Goal: Task Accomplishment & Management: Contribute content

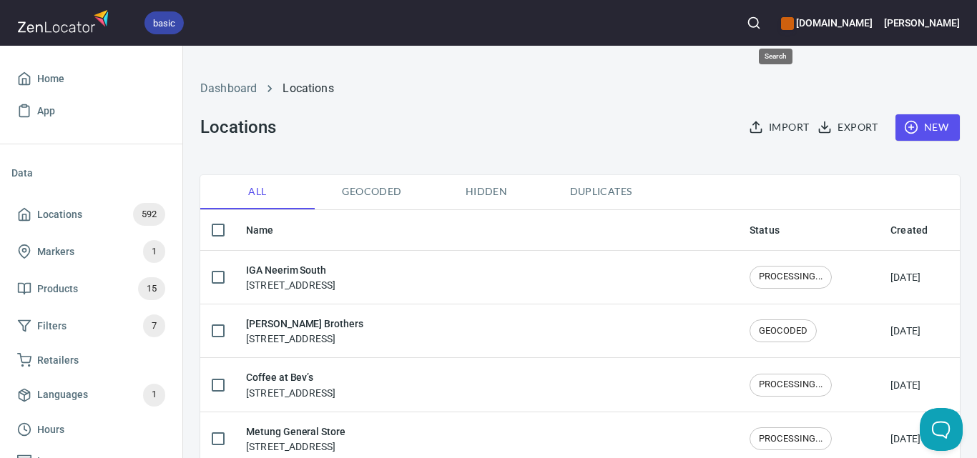
click at [761, 24] on icon "button" at bounding box center [753, 23] width 14 height 14
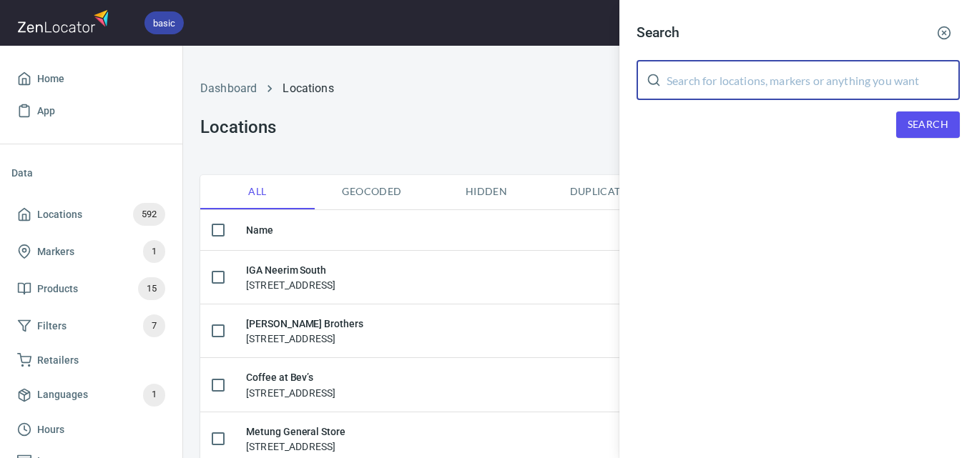
drag, startPoint x: 794, startPoint y: 71, endPoint x: 799, endPoint y: 78, distance: 9.2
click at [797, 76] on input "text" at bounding box center [812, 80] width 293 height 40
paste input "Bruthen Bakery"
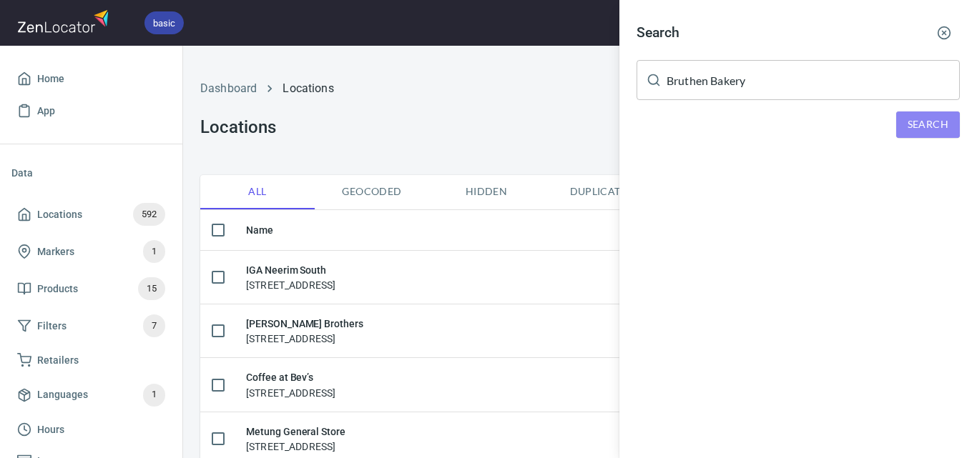
click at [934, 119] on span "Search" at bounding box center [927, 125] width 41 height 18
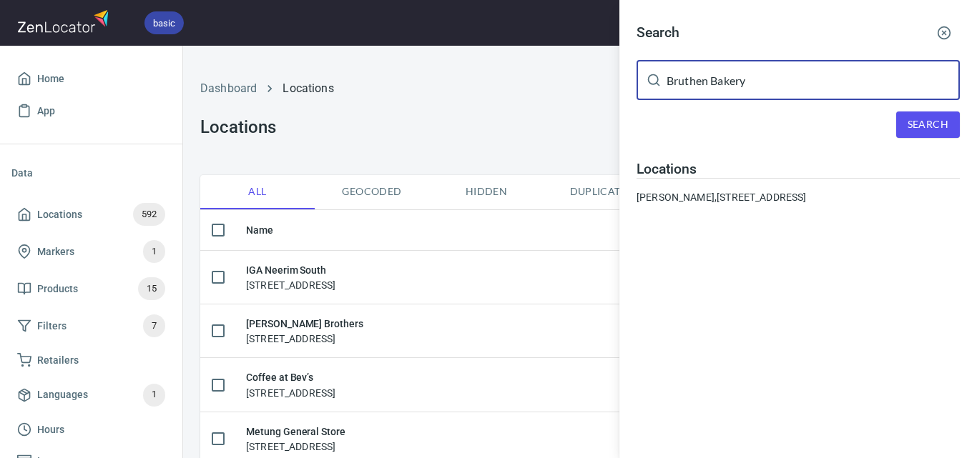
click at [724, 89] on input "Bruthen Bakery" at bounding box center [812, 80] width 293 height 40
click at [721, 89] on input "Bruthen Bakery" at bounding box center [812, 80] width 293 height 40
paste input "The Slipwa"
click at [729, 86] on input "Bruthen The Slipway" at bounding box center [812, 80] width 293 height 40
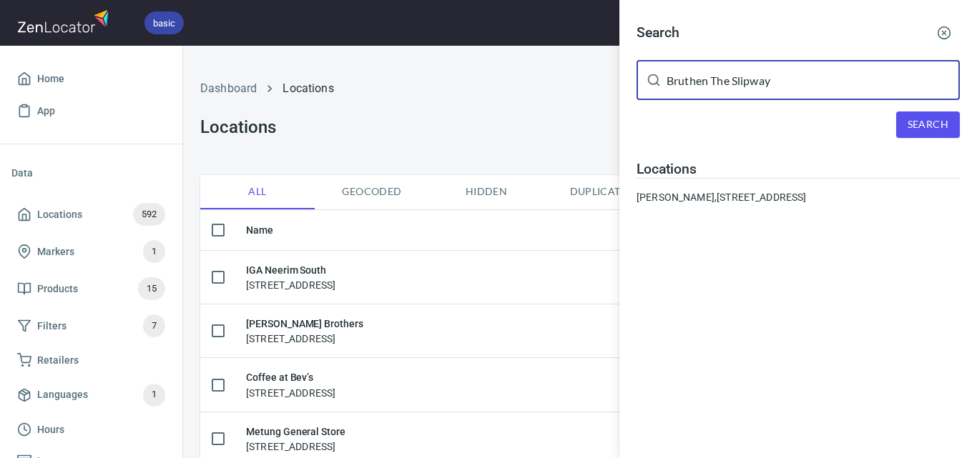
click at [729, 86] on input "Bruthen The Slipway" at bounding box center [812, 80] width 293 height 40
paste input "text"
click at [902, 121] on button "Search" at bounding box center [928, 125] width 64 height 26
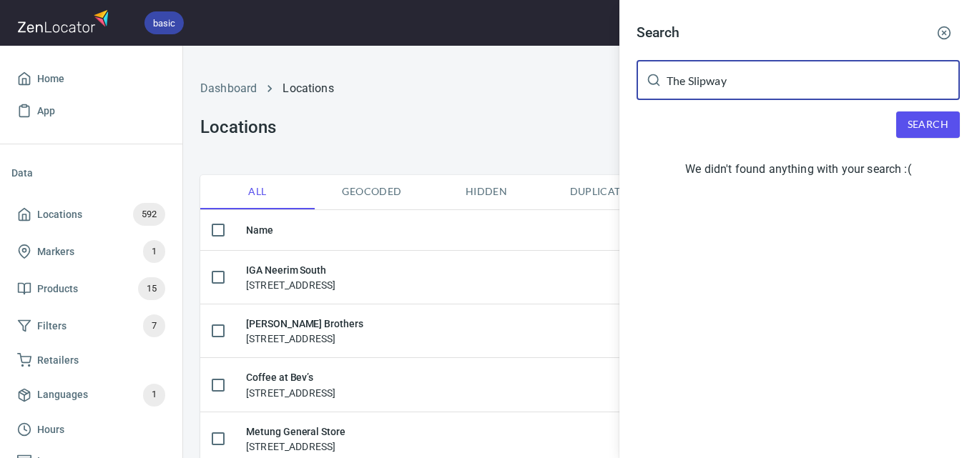
drag, startPoint x: 684, startPoint y: 98, endPoint x: 663, endPoint y: 92, distance: 22.2
click at [663, 93] on div "The Slipway ​" at bounding box center [797, 80] width 323 height 40
paste input "APCO Service Stations [GEOGRAPHIC_DATA]"
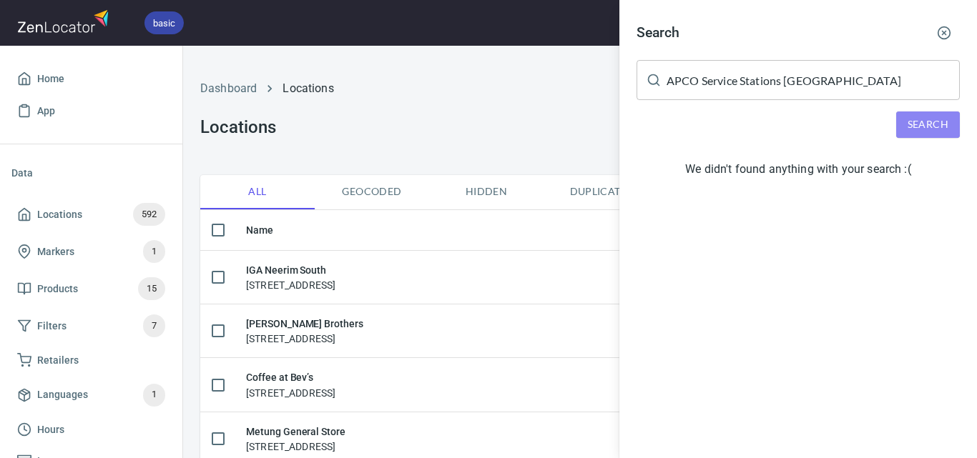
click at [921, 134] on button "Search" at bounding box center [928, 125] width 64 height 26
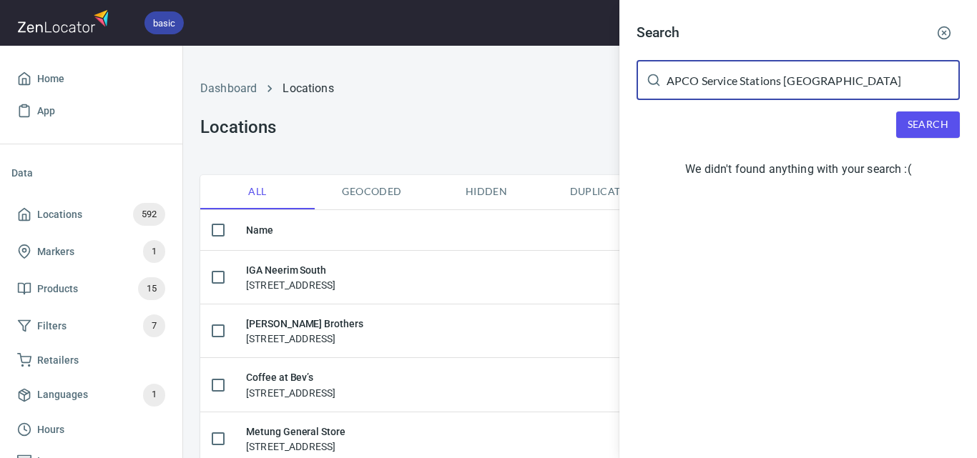
click at [785, 79] on input "APCO Service Stations [GEOGRAPHIC_DATA]" at bounding box center [812, 80] width 293 height 40
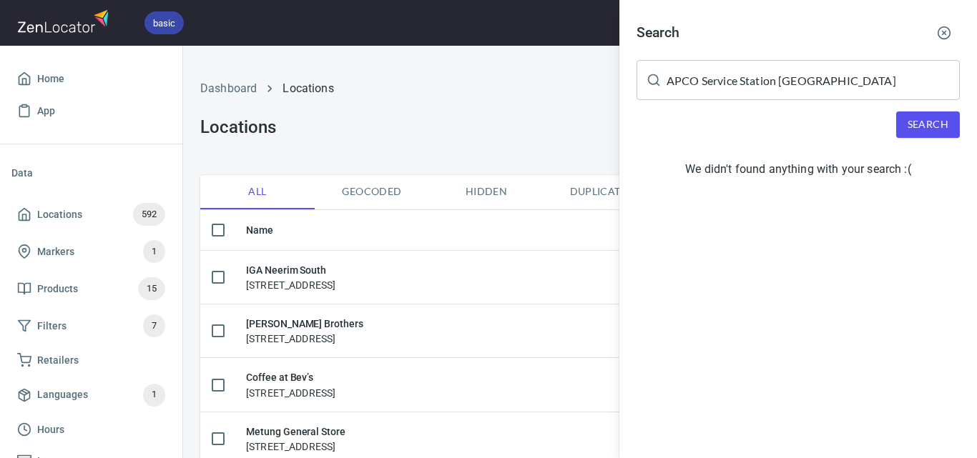
click at [946, 109] on div "Search APCO Service Station [GEOGRAPHIC_DATA] ​ Search We didn't found anything…" at bounding box center [797, 103] width 357 height 207
click at [948, 110] on div "Search APCO Service Station [GEOGRAPHIC_DATA] ​ Search We didn't found anything…" at bounding box center [797, 103] width 357 height 207
click at [950, 118] on button "Search" at bounding box center [928, 125] width 64 height 26
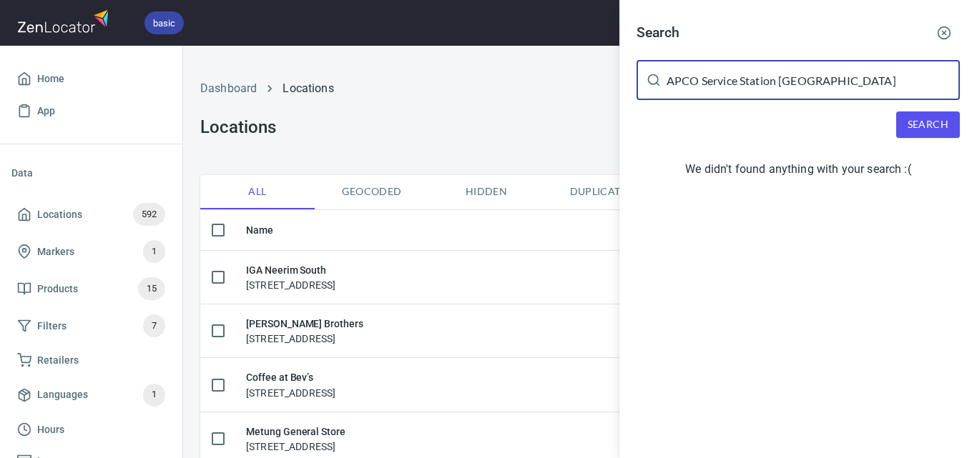
drag, startPoint x: 874, startPoint y: 77, endPoint x: 703, endPoint y: 96, distance: 171.9
click at [703, 96] on input "APCO Service Station [GEOGRAPHIC_DATA]" at bounding box center [812, 80] width 293 height 40
click at [853, 216] on div "Search APCO ​ Search We didn't found anything with your search :(" at bounding box center [797, 229] width 357 height 458
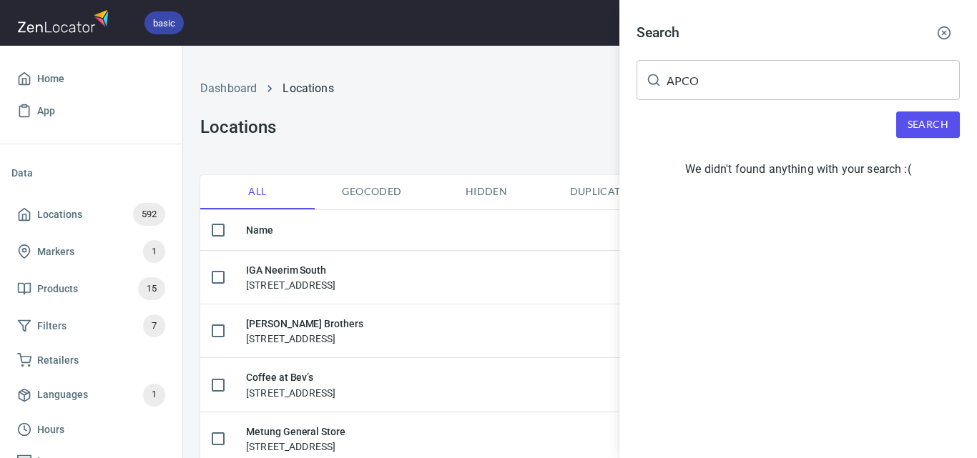
click at [891, 121] on div "Search" at bounding box center [797, 125] width 323 height 26
click at [903, 125] on button "Search" at bounding box center [928, 125] width 64 height 26
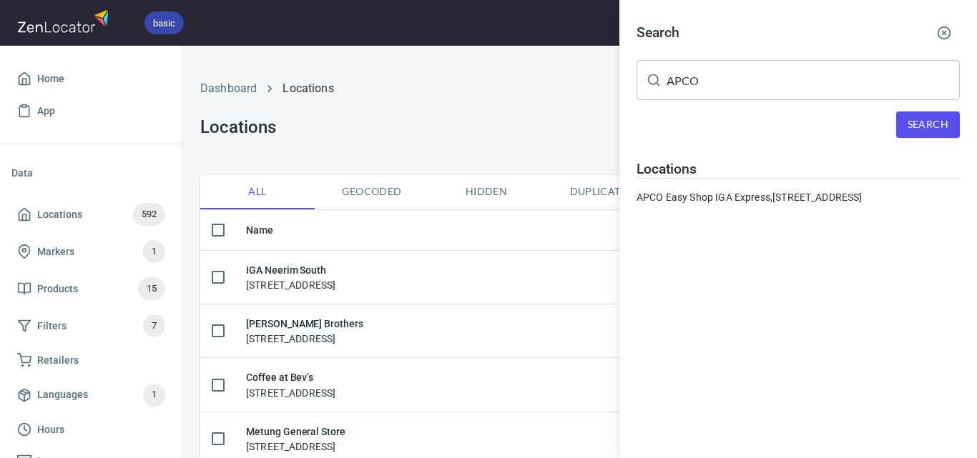
click at [800, 87] on input "APCO" at bounding box center [812, 80] width 293 height 40
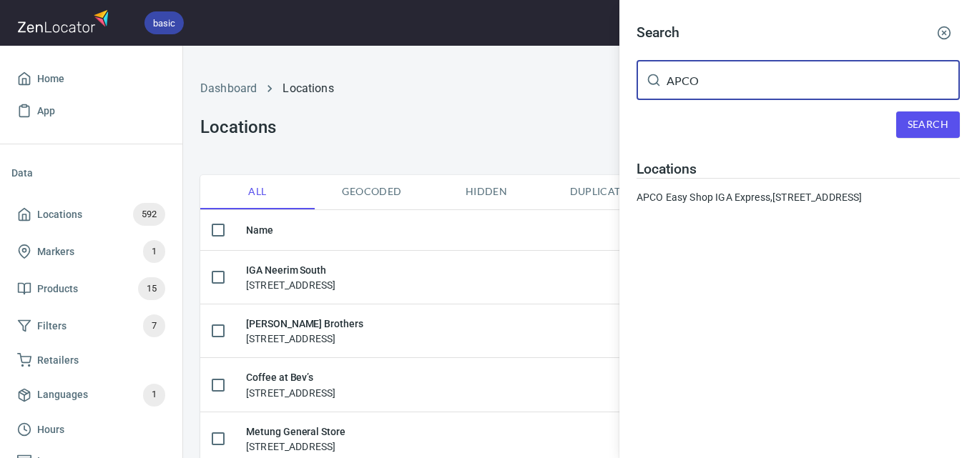
click at [800, 87] on input "APCO" at bounding box center [812, 80] width 293 height 40
click at [801, 87] on input "APCO" at bounding box center [812, 80] width 293 height 40
paste input "roma @ Metung"
click at [917, 132] on span "Search" at bounding box center [927, 125] width 41 height 18
click at [725, 87] on input "Aroma @ Metung" at bounding box center [812, 80] width 293 height 40
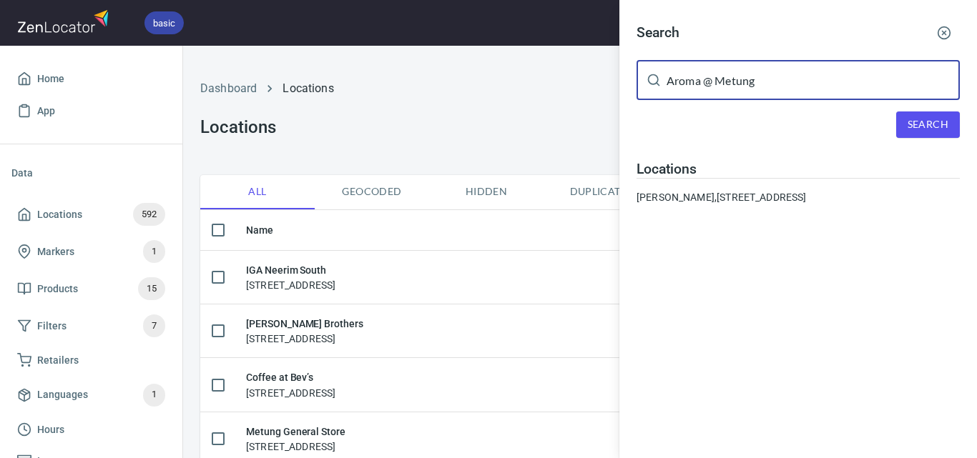
click at [723, 85] on input "Aroma @ Metung" at bounding box center [812, 80] width 293 height 40
click at [719, 84] on input "Aroma @ Metung" at bounding box center [812, 80] width 293 height 40
click at [717, 84] on input "Aroma @ Metung" at bounding box center [812, 80] width 293 height 40
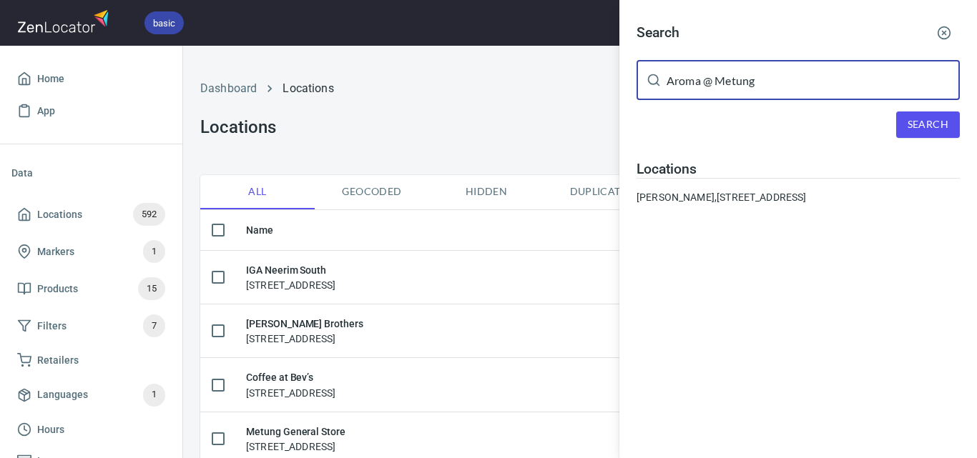
click at [717, 84] on input "Aroma @ Metung" at bounding box center [812, 80] width 293 height 40
click at [716, 84] on input "Aroma @ Metung" at bounding box center [812, 80] width 293 height 40
paste input "IGA Lakes Entrance ([PERSON_NAME])"
click at [931, 122] on span "Search" at bounding box center [927, 125] width 41 height 18
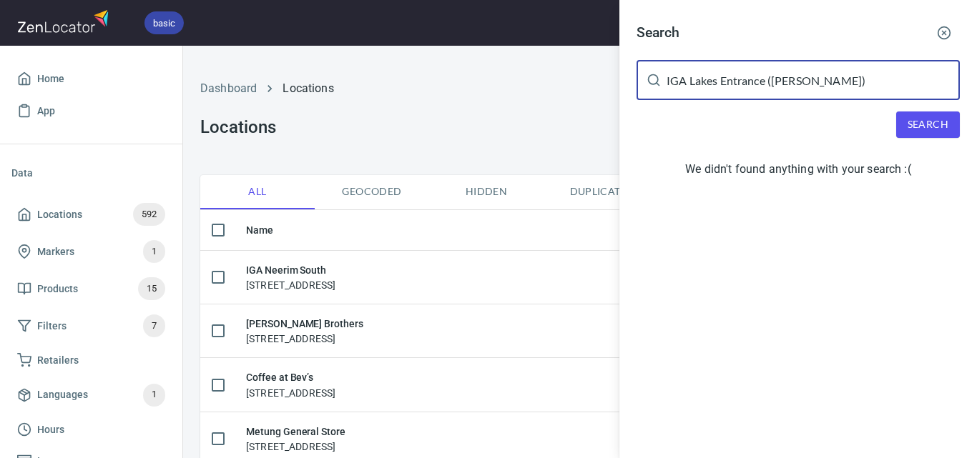
drag, startPoint x: 836, startPoint y: 86, endPoint x: 768, endPoint y: 85, distance: 68.6
click at [768, 85] on input "IGA Lakes Entrance ([PERSON_NAME])" at bounding box center [812, 80] width 293 height 40
type input "IGA Lakes Entrance"
click at [919, 115] on button "Search" at bounding box center [928, 125] width 64 height 26
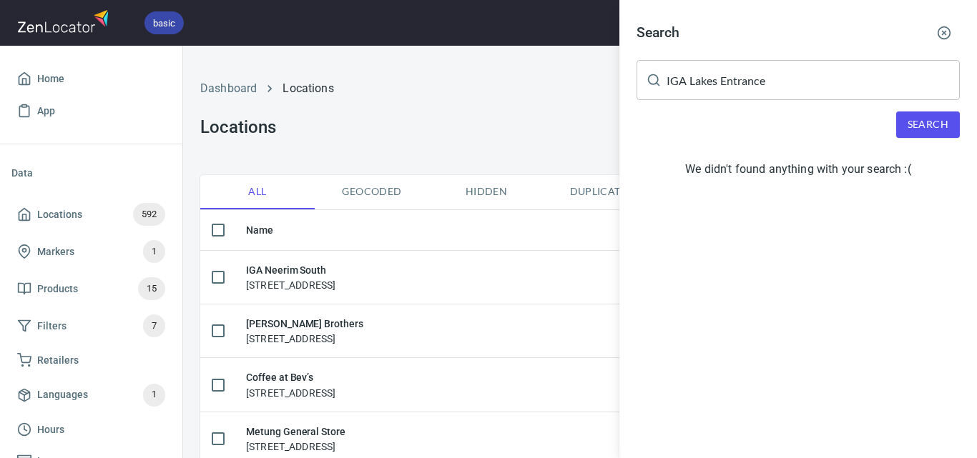
drag, startPoint x: 382, startPoint y: 125, endPoint x: 571, endPoint y: 143, distance: 188.9
click at [382, 124] on div at bounding box center [488, 229] width 977 height 458
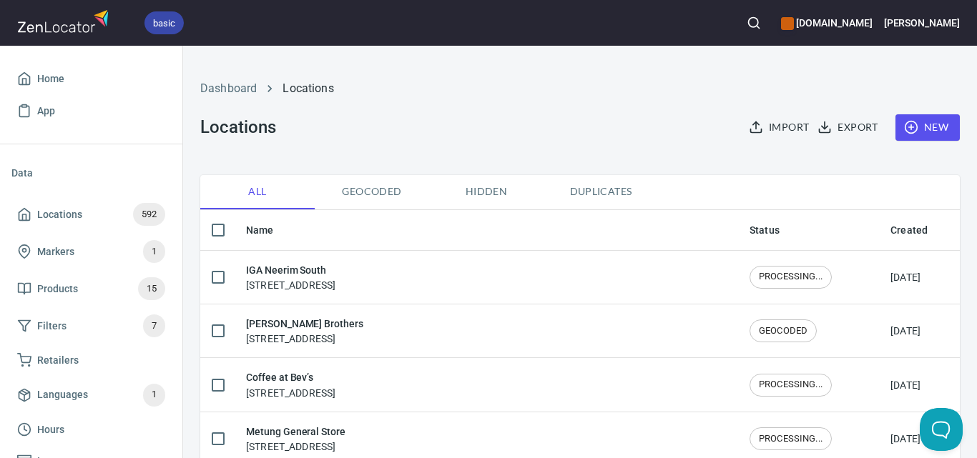
click at [932, 124] on span "New" at bounding box center [927, 128] width 41 height 18
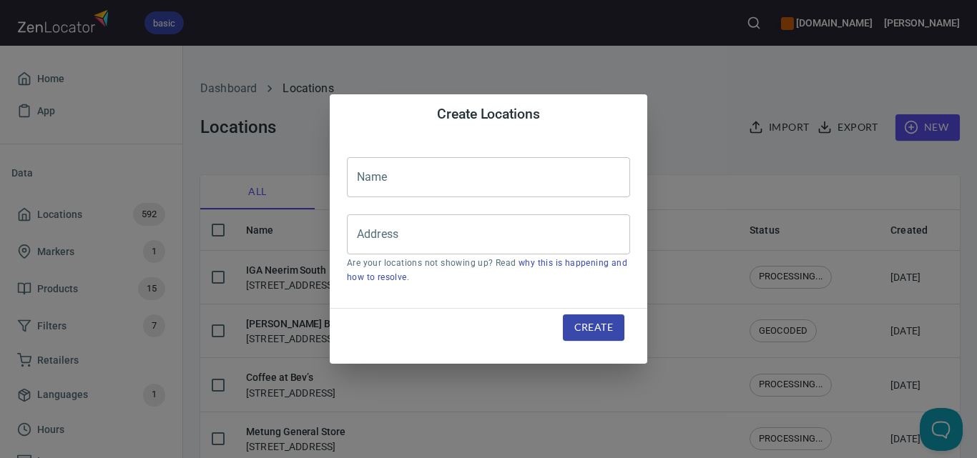
click at [494, 174] on input "text" at bounding box center [488, 177] width 283 height 40
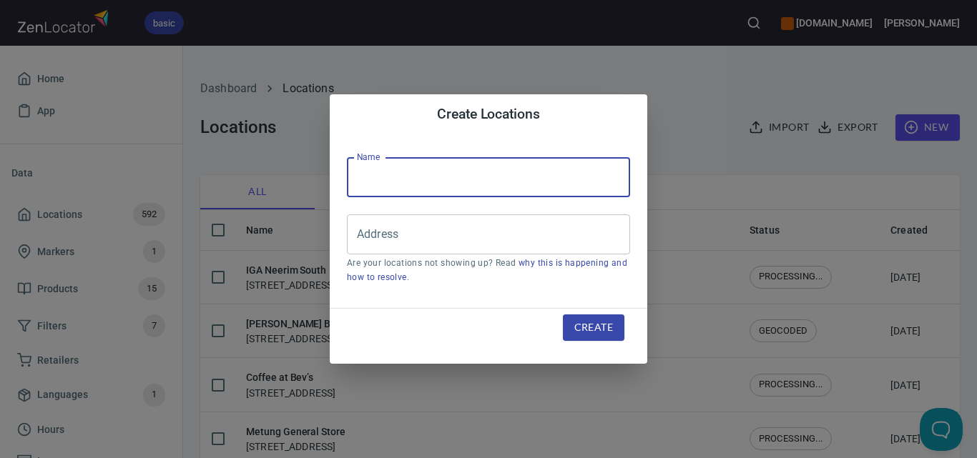
paste input "IGA Lakes Entrance ([PERSON_NAME])"
type input "IGA Lakes Entrance ([PERSON_NAME])"
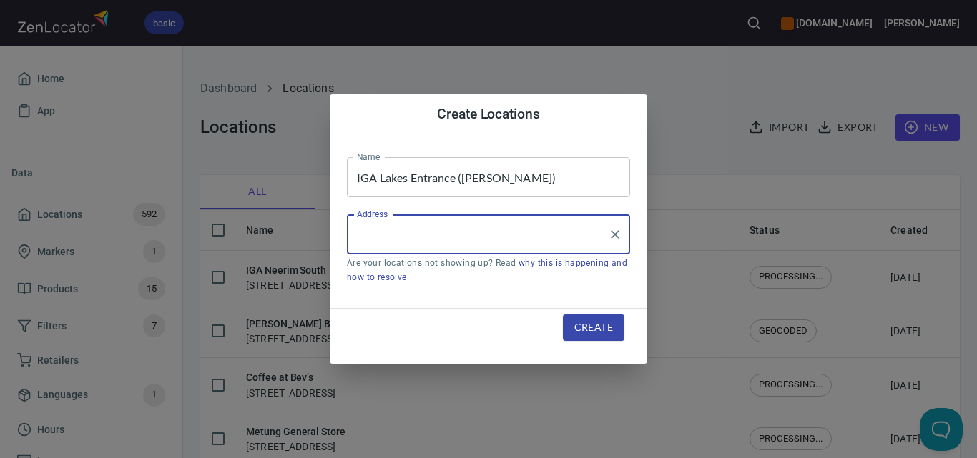
click at [526, 227] on input "Address" at bounding box center [477, 234] width 249 height 27
paste input "[STREET_ADDRESS][PERSON_NAME]"
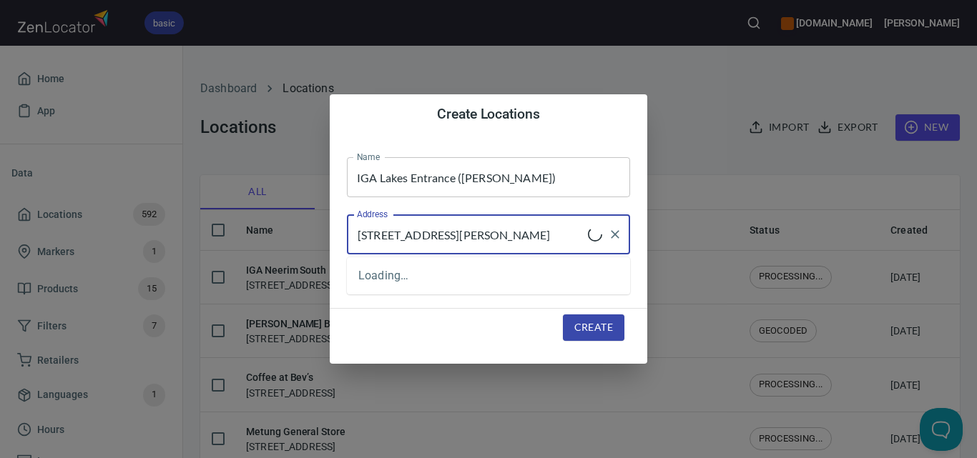
type input "[STREET_ADDRESS][PERSON_NAME]"
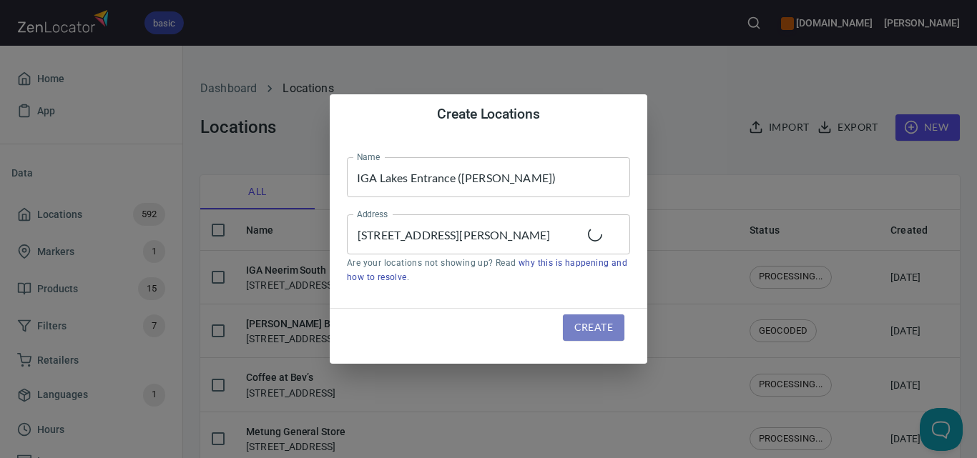
click at [600, 335] on span "Create" at bounding box center [593, 328] width 39 height 18
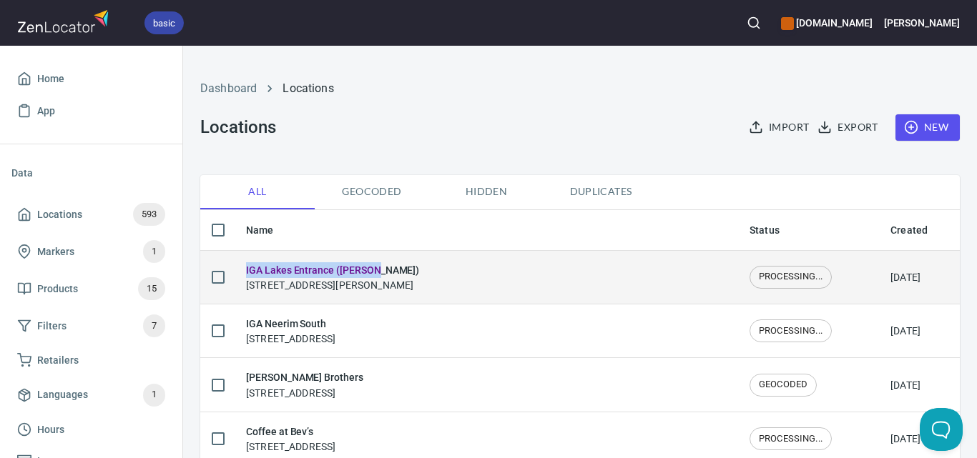
drag, startPoint x: 405, startPoint y: 269, endPoint x: 233, endPoint y: 264, distance: 172.4
click at [233, 264] on tr "IGA Lakes Entrance ([PERSON_NAME]) [STREET_ADDRESS][PERSON_NAME]... [DATE]" at bounding box center [579, 277] width 759 height 54
copy h6 "IGA Lakes Entrance ([PERSON_NAME])"
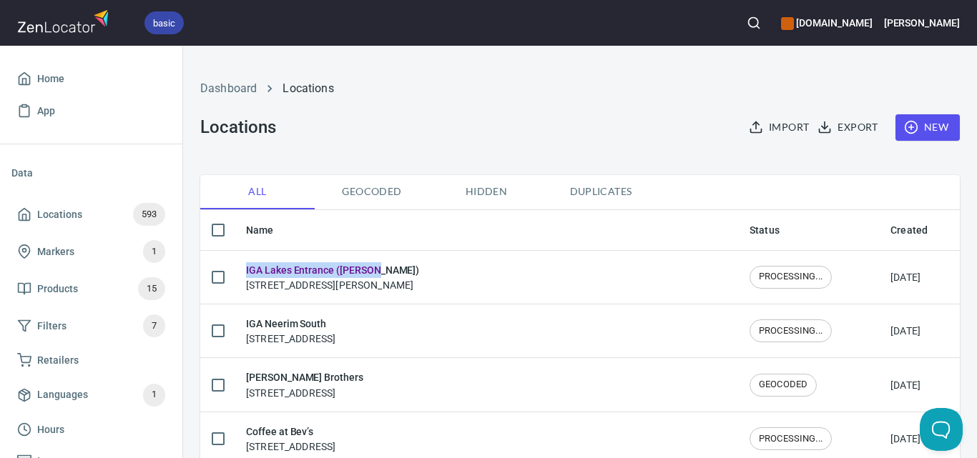
click at [761, 16] on icon "button" at bounding box center [753, 23] width 14 height 14
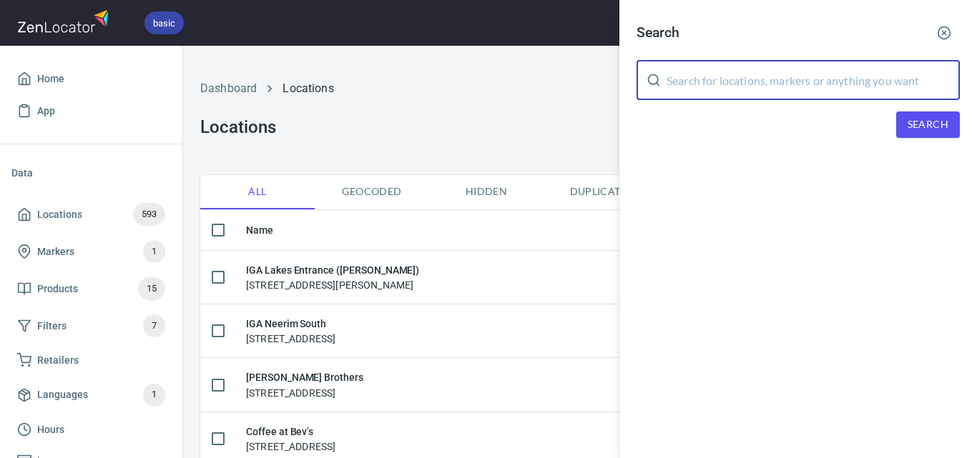
click at [802, 78] on input "text" at bounding box center [812, 80] width 293 height 40
paste input "Foodworks Omeo"
click at [911, 120] on span "Search" at bounding box center [927, 125] width 41 height 18
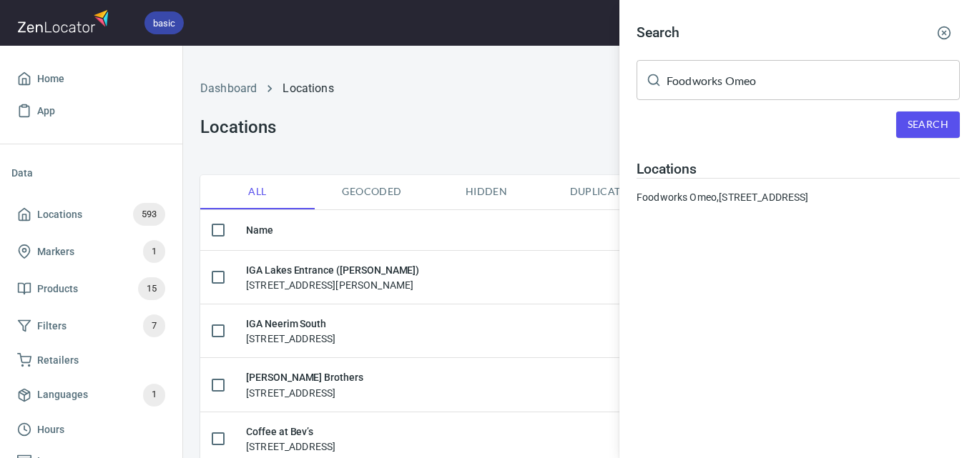
click at [756, 83] on input "Foodworks Omeo" at bounding box center [812, 80] width 293 height 40
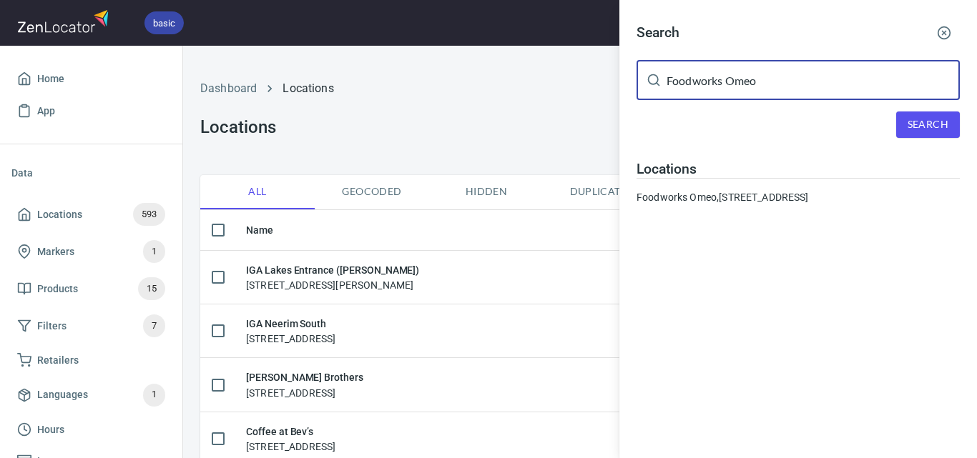
click at [756, 84] on input "Foodworks Omeo" at bounding box center [812, 80] width 293 height 40
click at [754, 87] on input "Foodworks Omeo" at bounding box center [812, 80] width 293 height 40
paste input "[PERSON_NAME] Supa IGA Carrum Downs (INV)"
click at [837, 78] on input "[PERSON_NAME] Supa IGA Carrum Downs (INV)" at bounding box center [812, 80] width 293 height 40
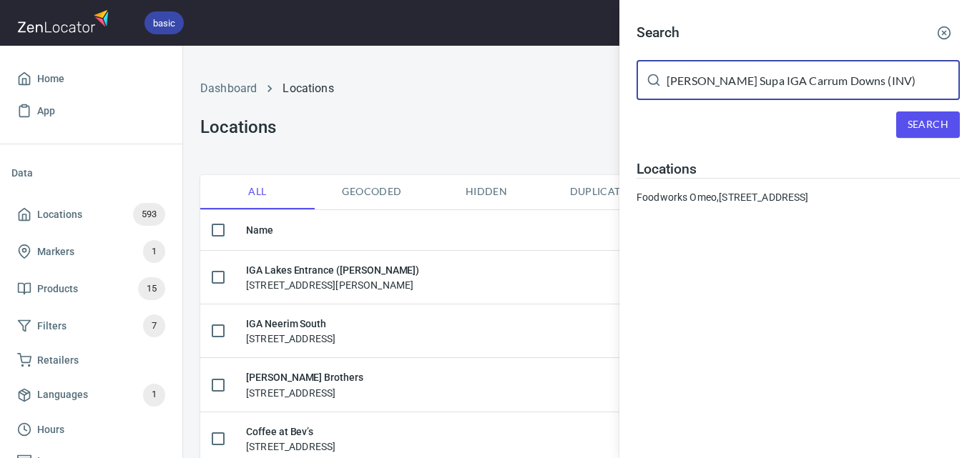
click at [837, 78] on input "[PERSON_NAME] Supa IGA Carrum Downs (INV)" at bounding box center [812, 80] width 293 height 40
click at [834, 79] on input "[PERSON_NAME] Supa IGA Carrum Downs (INV)" at bounding box center [812, 80] width 293 height 40
paste input "[PERSON_NAME] Supa IGA Carrum Downs (INV)"
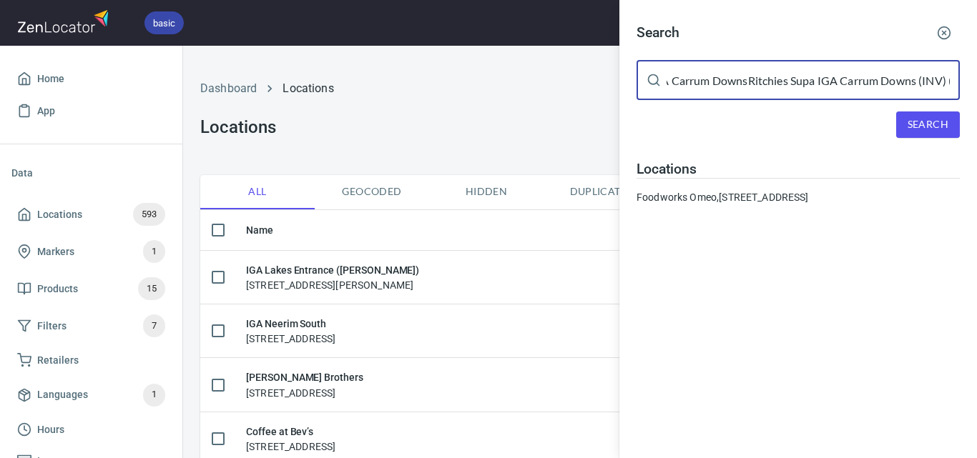
click at [872, 82] on input "Ritchies Supa IGA Carrum DownsRitchies Supa IGA Carrum Downs (INV) (INV)" at bounding box center [812, 80] width 293 height 40
click at [871, 82] on input "Ritchies Supa IGA Carrum DownsRitchies Supa IGA Carrum Downs (INV) (INV)" at bounding box center [812, 80] width 293 height 40
click at [870, 82] on input "Ritchies Supa IGA Carrum DownsRitchies Supa IGA Carrum Downs (INV) (INV)" at bounding box center [812, 80] width 293 height 40
paste input "text"
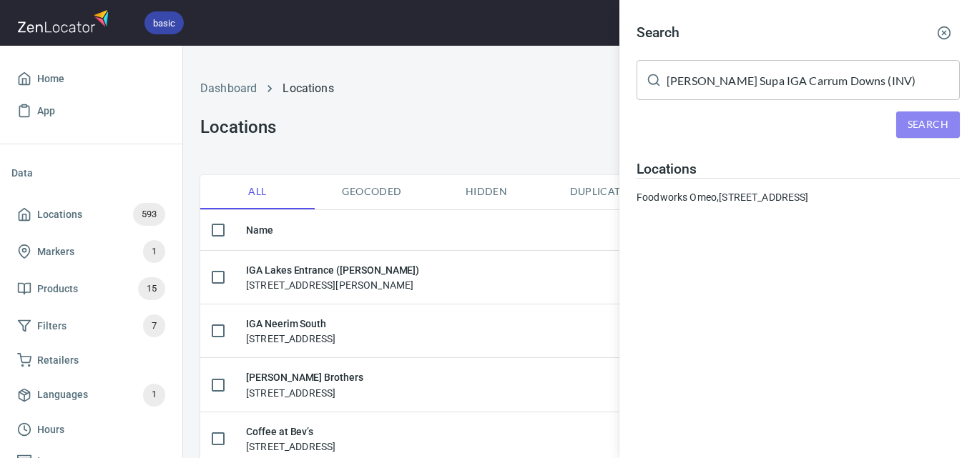
click at [919, 117] on span "Search" at bounding box center [927, 125] width 41 height 18
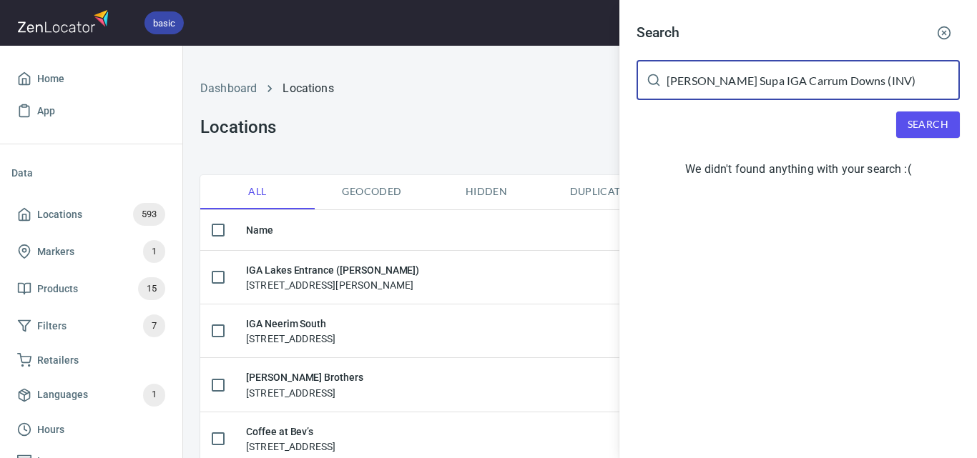
drag, startPoint x: 757, startPoint y: 79, endPoint x: 421, endPoint y: 80, distance: 336.0
click at [421, 80] on div "Search [PERSON_NAME] Supa IGA Carrum Downs (INV) ​ Search We didn't found anyth…" at bounding box center [488, 229] width 977 height 458
click at [919, 118] on span "Search" at bounding box center [927, 125] width 41 height 18
drag, startPoint x: 867, startPoint y: 86, endPoint x: 608, endPoint y: 69, distance: 260.1
click at [749, 84] on input "Carrum Downs (INV)" at bounding box center [812, 80] width 293 height 40
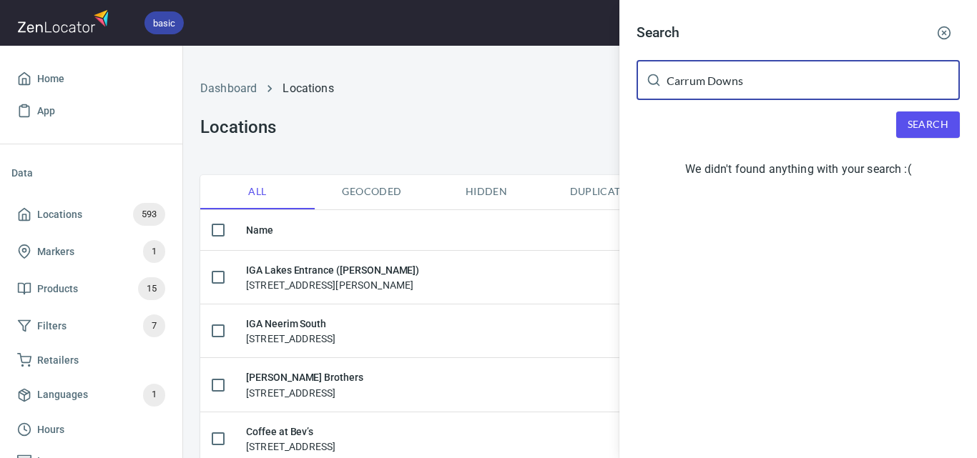
click at [950, 116] on button "Search" at bounding box center [928, 125] width 64 height 26
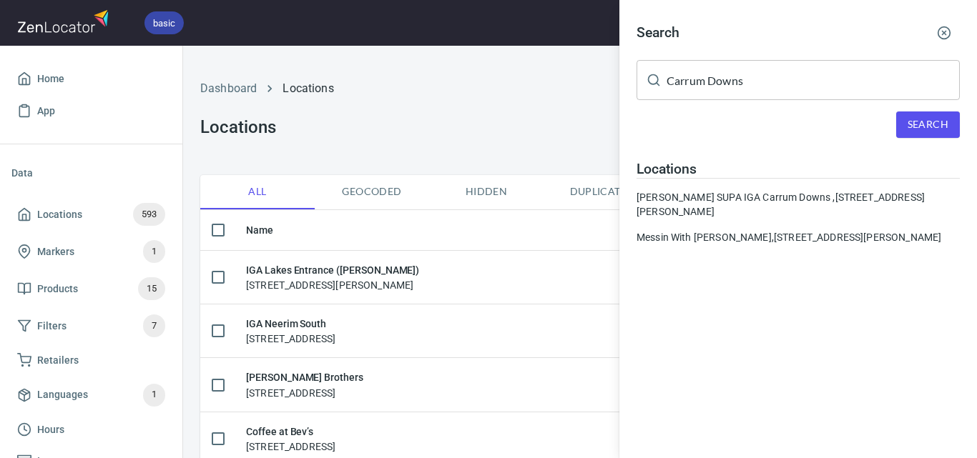
click at [844, 82] on input "Carrum Downs" at bounding box center [812, 80] width 293 height 40
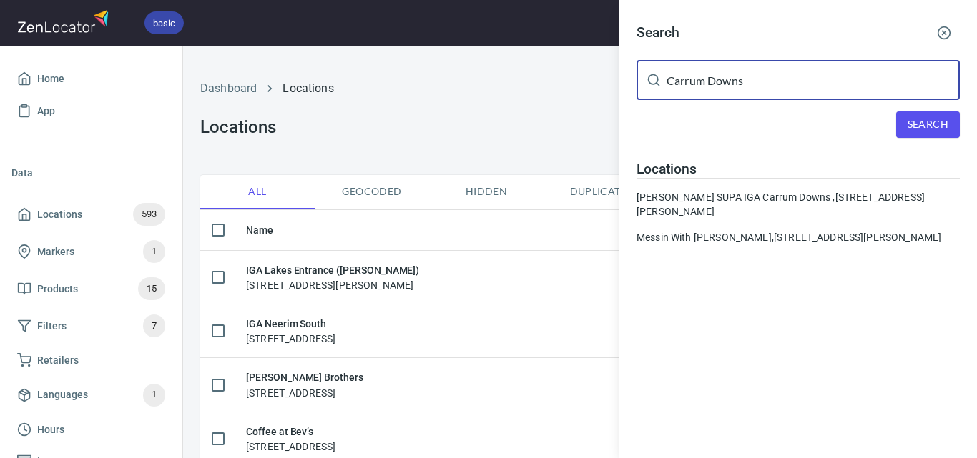
click at [844, 82] on input "Carrum Downs" at bounding box center [812, 80] width 293 height 40
click at [843, 82] on input "Carrum Downs" at bounding box center [812, 80] width 293 height 40
paste input "Swan Reach General Store"
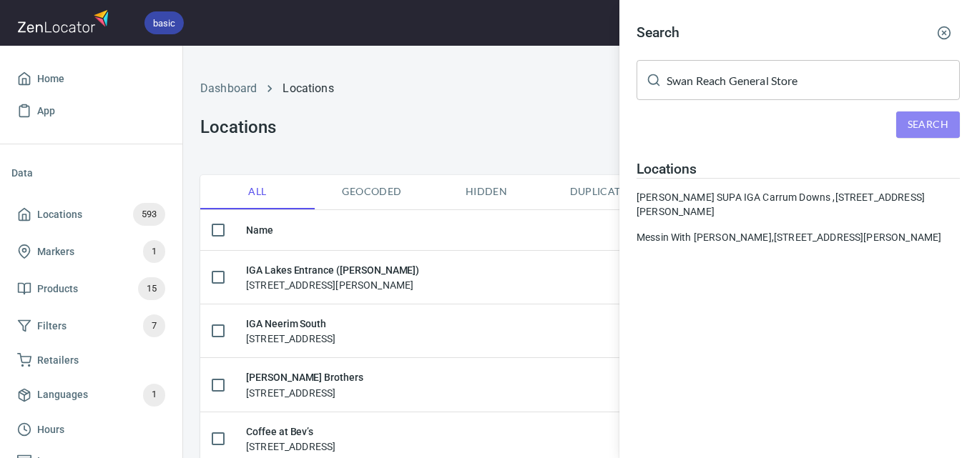
click at [911, 132] on span "Search" at bounding box center [927, 125] width 41 height 18
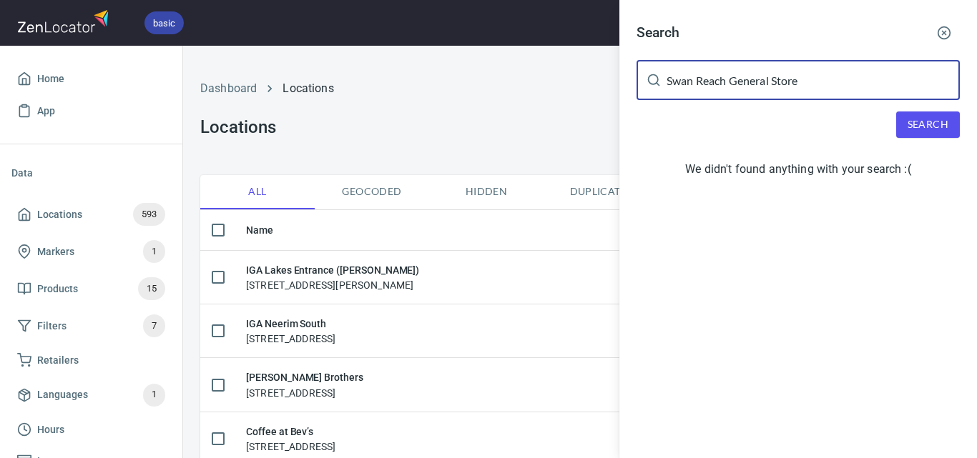
drag, startPoint x: 816, startPoint y: 89, endPoint x: 725, endPoint y: 97, distance: 91.9
click at [725, 97] on input "Swan Reach General Store" at bounding box center [812, 80] width 293 height 40
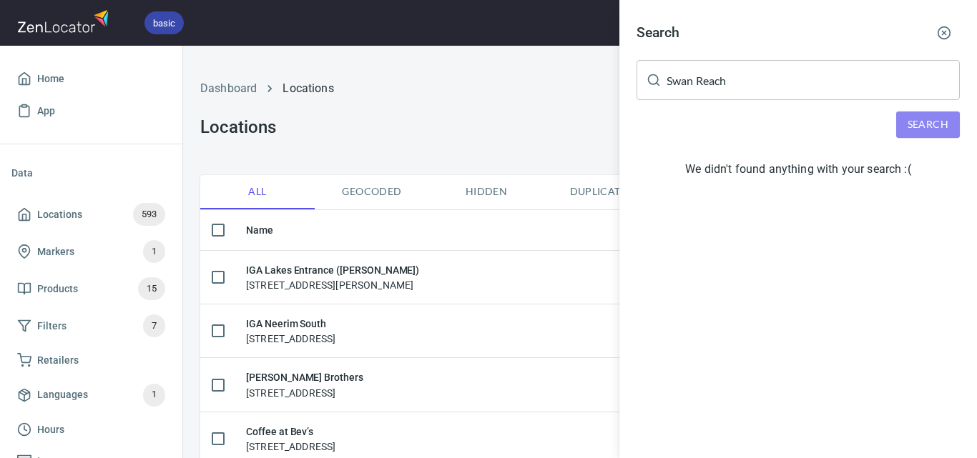
click at [946, 130] on span "Search" at bounding box center [927, 125] width 41 height 18
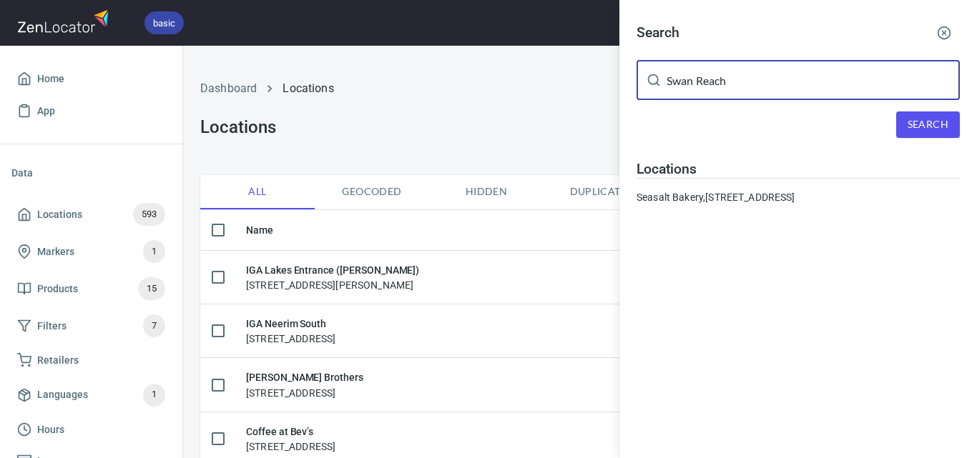
drag, startPoint x: 821, startPoint y: 94, endPoint x: 547, endPoint y: 75, distance: 275.2
click at [547, 75] on div "Search Swan Reach ​ Search Locations Seasalt [GEOGRAPHIC_DATA], [STREET_ADDRESS]" at bounding box center [488, 229] width 977 height 458
paste input "General Store"
click at [826, 92] on input "Swan Reach General Store" at bounding box center [812, 80] width 293 height 40
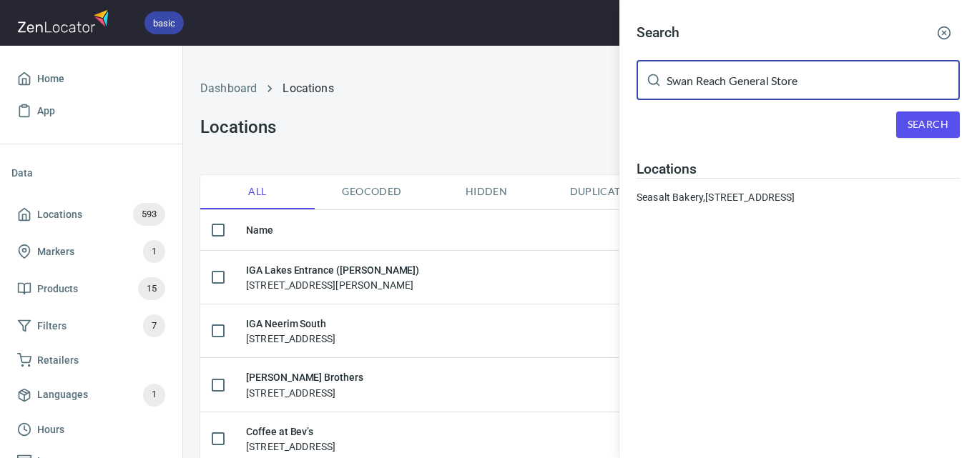
click at [826, 92] on input "Swan Reach General Store" at bounding box center [812, 80] width 293 height 40
paste input "[PERSON_NAME] Fresh Food Market"
click at [914, 119] on span "Search" at bounding box center [927, 125] width 41 height 18
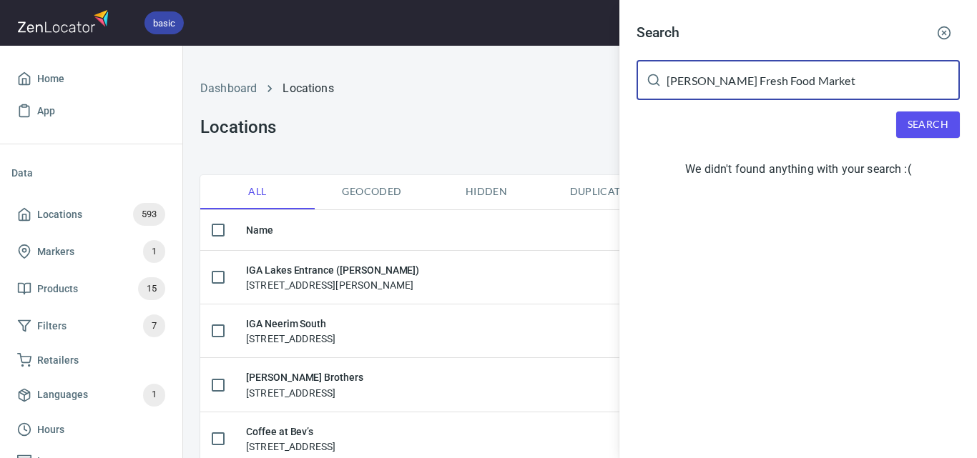
drag, startPoint x: 847, startPoint y: 82, endPoint x: 736, endPoint y: 86, distance: 110.9
click at [736, 86] on input "[PERSON_NAME] Fresh Food Market" at bounding box center [812, 80] width 293 height 40
click at [935, 127] on span "Search" at bounding box center [927, 125] width 41 height 18
paste input "[PERSON_NAME] Fresh Food Market"
drag, startPoint x: 771, startPoint y: 86, endPoint x: 413, endPoint y: 87, distance: 358.2
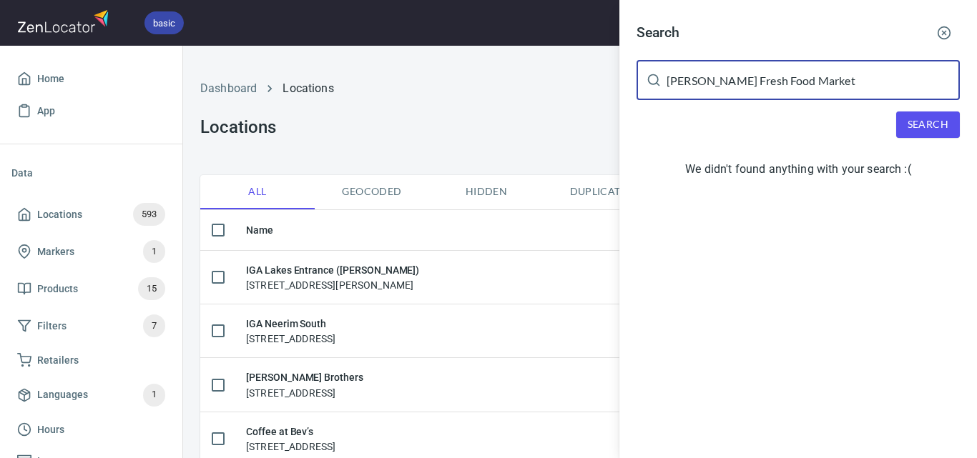
click at [413, 87] on div "Search [PERSON_NAME] Fresh Food Market ​ Search We didn't found anything with y…" at bounding box center [488, 229] width 977 height 458
type input "[PERSON_NAME] Fresh Food Market"
click at [931, 130] on span "Search" at bounding box center [927, 125] width 41 height 18
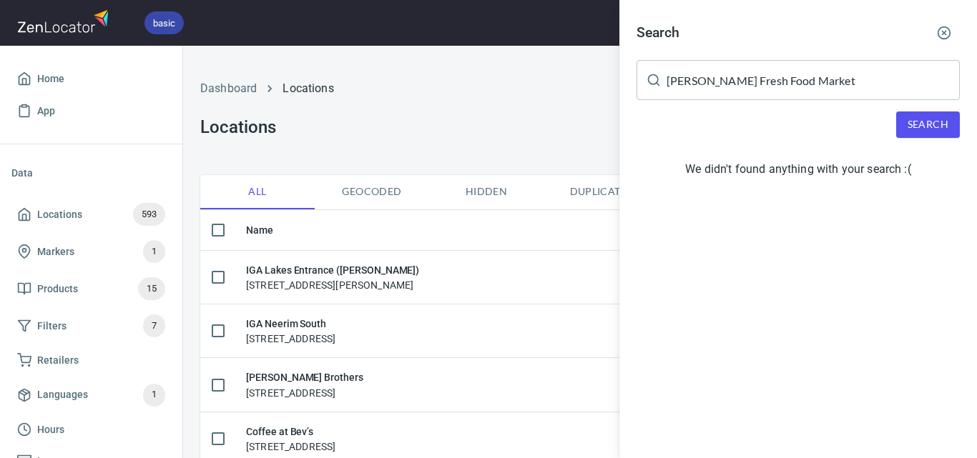
click at [565, 88] on div at bounding box center [488, 229] width 977 height 458
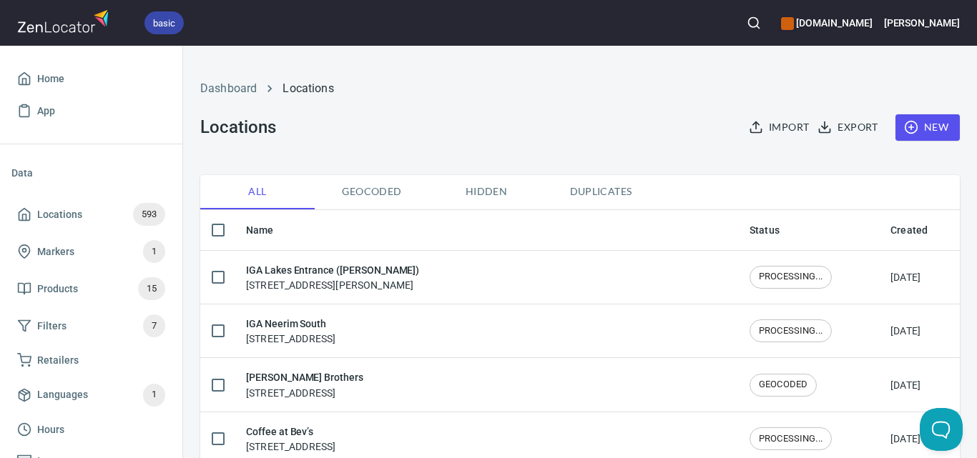
click at [931, 122] on span "New" at bounding box center [927, 128] width 41 height 18
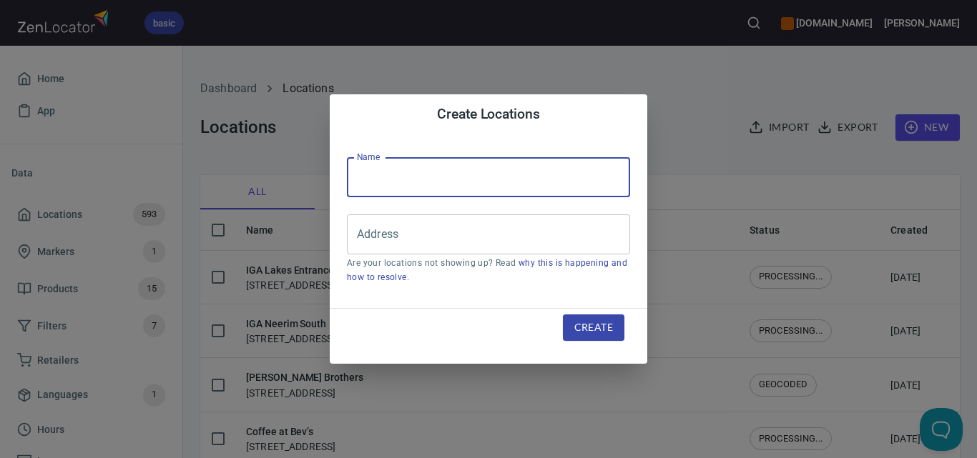
click at [567, 182] on input "text" at bounding box center [488, 177] width 283 height 40
paste input "[URL][DOMAIN_NAME]"
click at [542, 184] on input "[URL][DOMAIN_NAME]" at bounding box center [488, 177] width 283 height 40
click at [542, 183] on input "[URL][DOMAIN_NAME]" at bounding box center [488, 177] width 283 height 40
click at [543, 183] on input "[URL][DOMAIN_NAME]" at bounding box center [488, 177] width 283 height 40
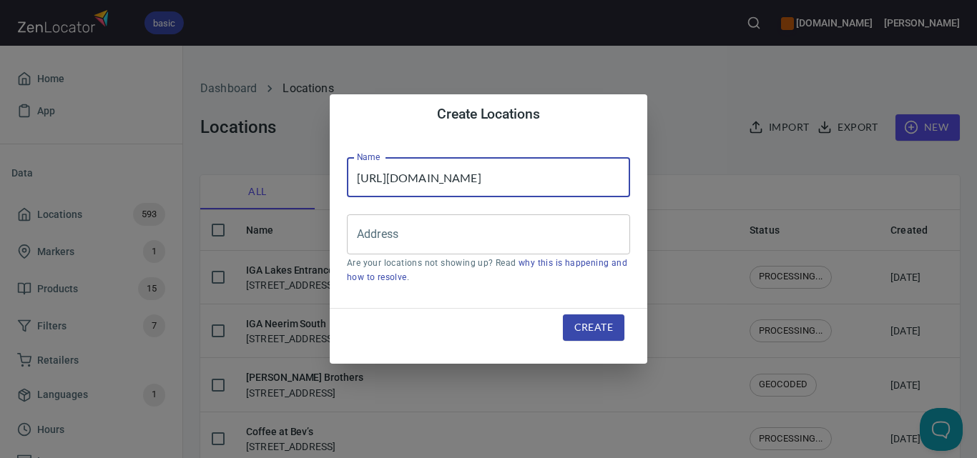
paste input "[PERSON_NAME] Fresh Food Market"
type input "[PERSON_NAME] Fresh Food Market"
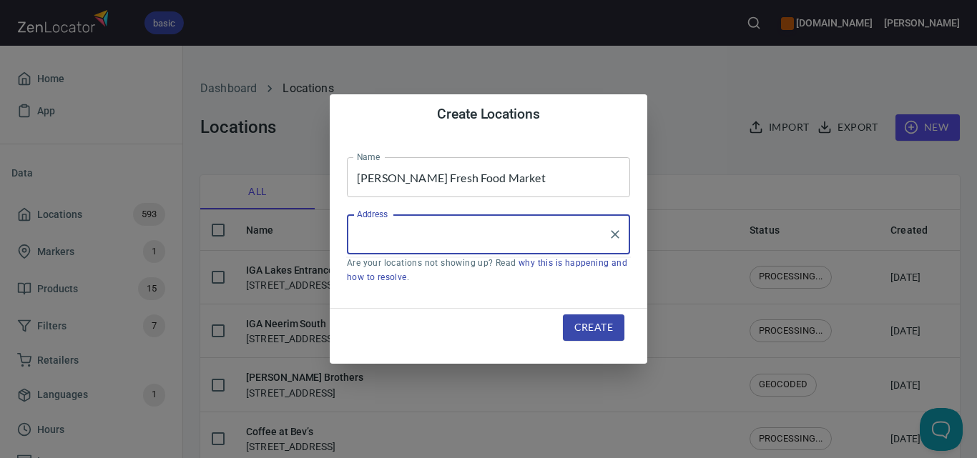
click at [530, 248] on input "Address" at bounding box center [477, 234] width 249 height 27
paste input "[STREET_ADDRESS][PERSON_NAME]"
type input "[STREET_ADDRESS][PERSON_NAME]"
click at [595, 322] on span "Create" at bounding box center [593, 328] width 39 height 18
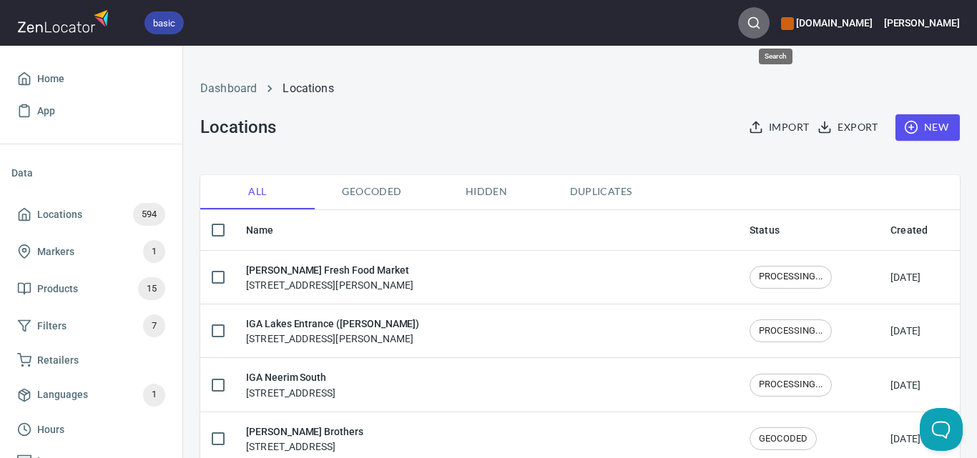
click at [761, 18] on icon "button" at bounding box center [753, 23] width 14 height 14
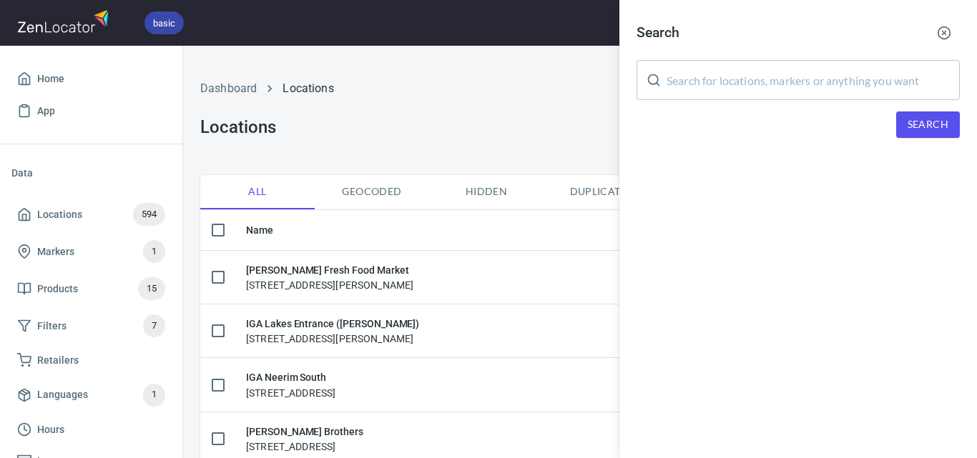
click at [776, 69] on input "text" at bounding box center [812, 80] width 293 height 40
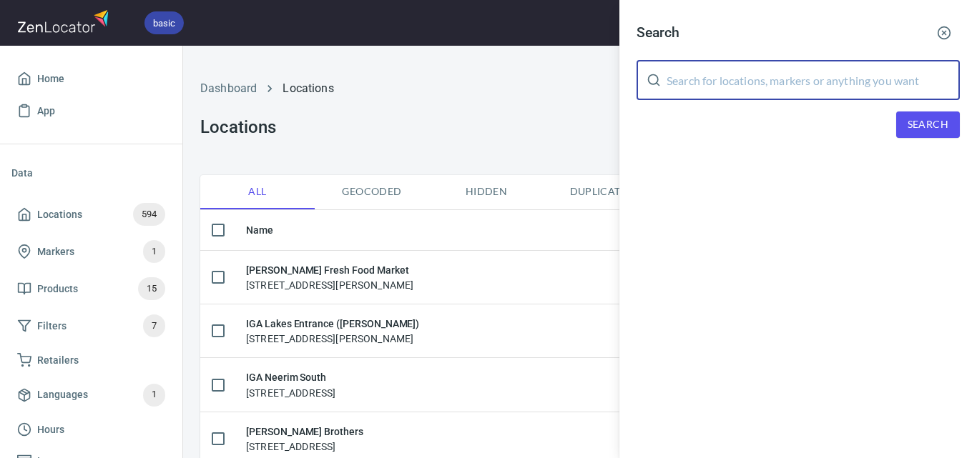
paste input "[PERSON_NAME] - RETAIL"
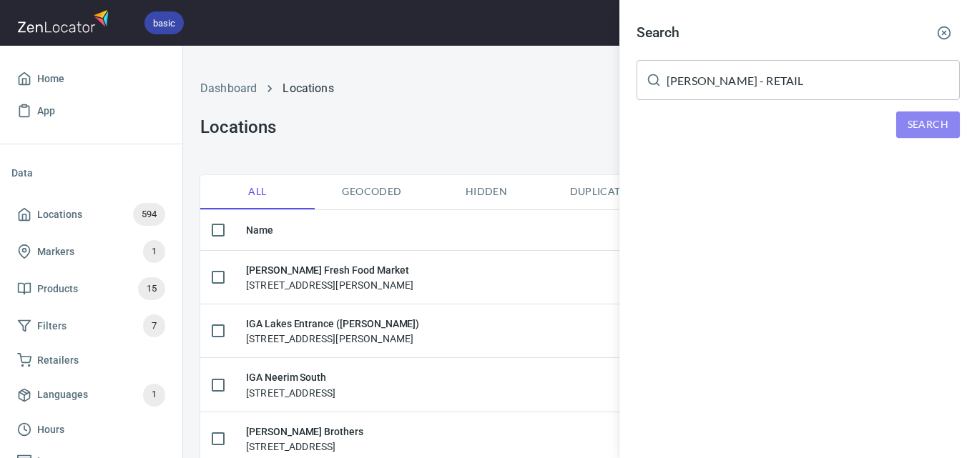
click at [919, 132] on span "Search" at bounding box center [927, 125] width 41 height 18
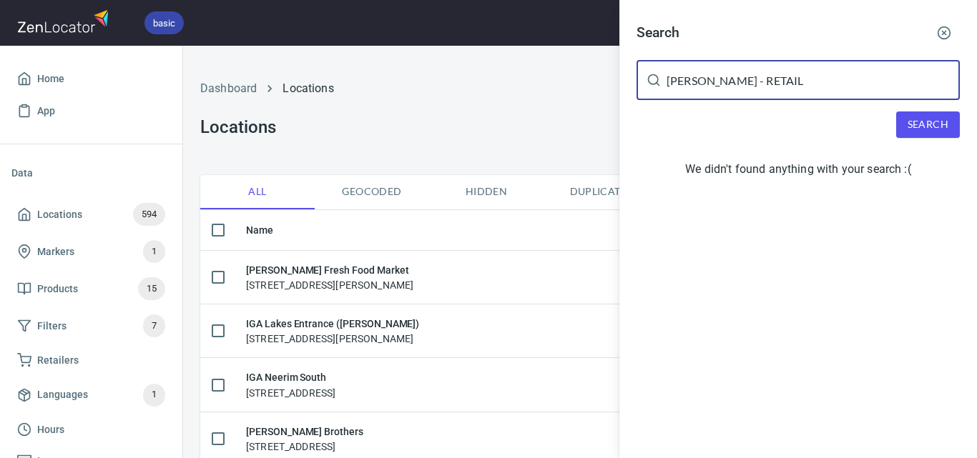
drag, startPoint x: 796, startPoint y: 71, endPoint x: 710, endPoint y: 82, distance: 86.5
click at [713, 84] on input "[PERSON_NAME] - RETAIL" at bounding box center [812, 80] width 293 height 40
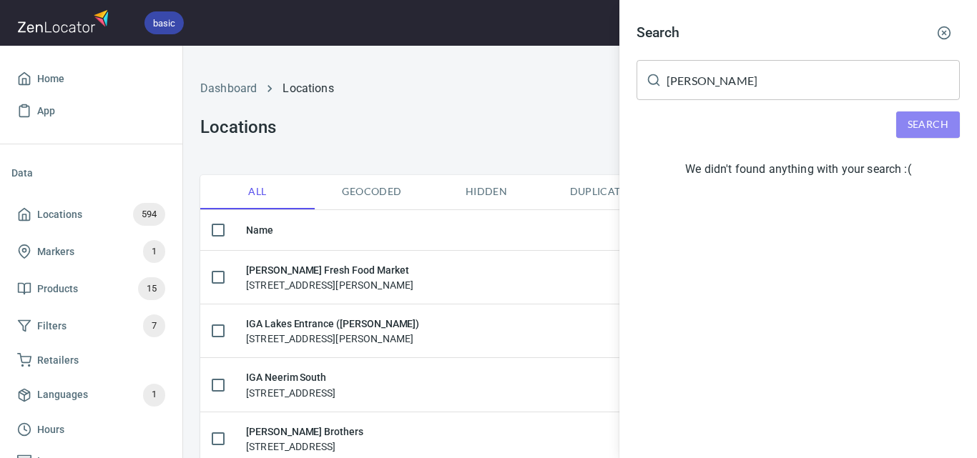
click at [906, 122] on button "Search" at bounding box center [928, 125] width 64 height 26
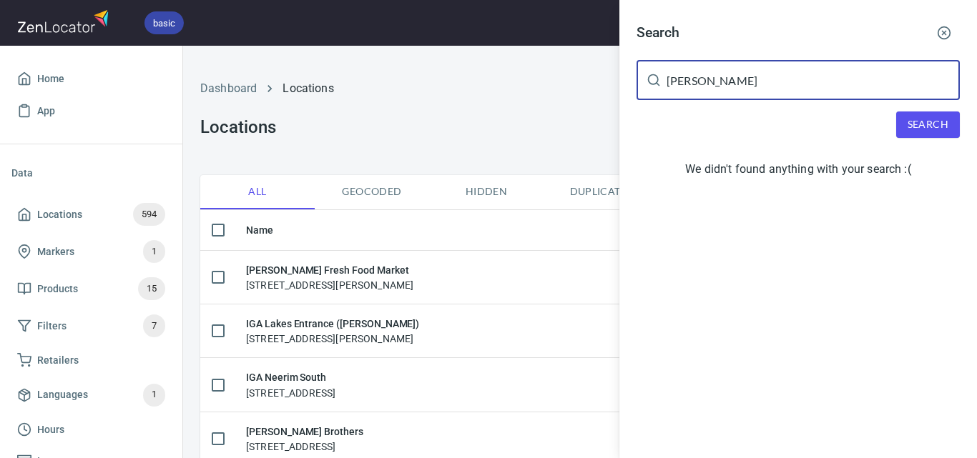
drag, startPoint x: 761, startPoint y: 76, endPoint x: 606, endPoint y: 72, distance: 155.9
click at [610, 74] on div "Search [PERSON_NAME] ​ Search We didn't found anything with your search :(" at bounding box center [488, 229] width 977 height 458
click at [825, 90] on input "[PERSON_NAME]" at bounding box center [812, 80] width 293 height 40
click at [823, 89] on input "[PERSON_NAME]" at bounding box center [812, 80] width 293 height 40
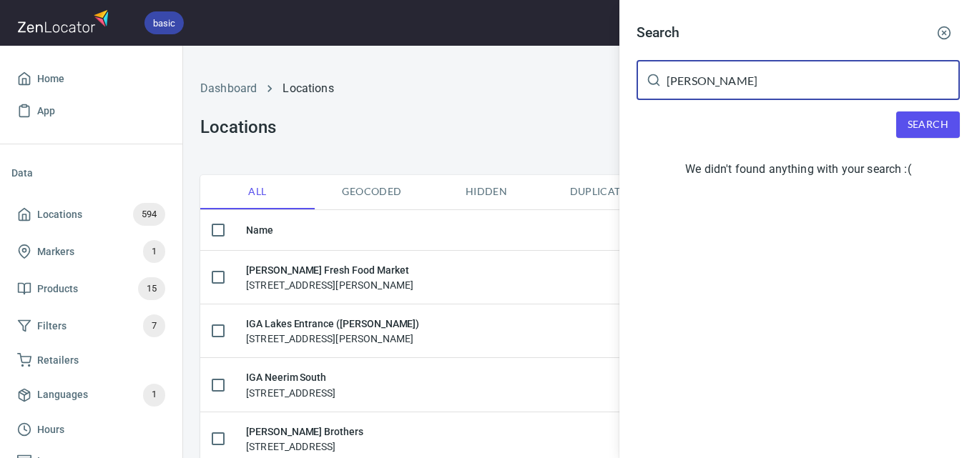
click at [821, 89] on input "[PERSON_NAME]" at bounding box center [812, 80] width 293 height 40
paste input "AusNet Traralgon"
click at [912, 124] on span "Search" at bounding box center [927, 125] width 41 height 18
drag, startPoint x: 789, startPoint y: 85, endPoint x: 708, endPoint y: 92, distance: 81.8
click at [708, 92] on input "AusNet Traralgon" at bounding box center [812, 80] width 293 height 40
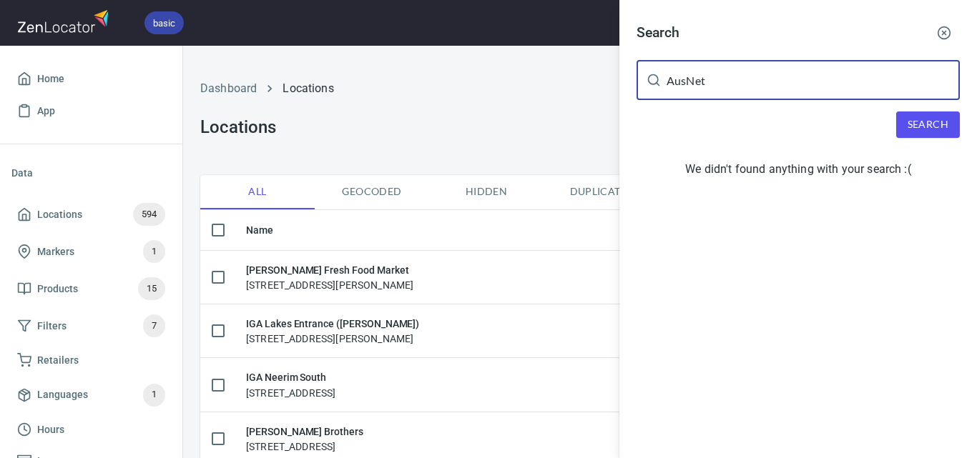
type input "AusNet"
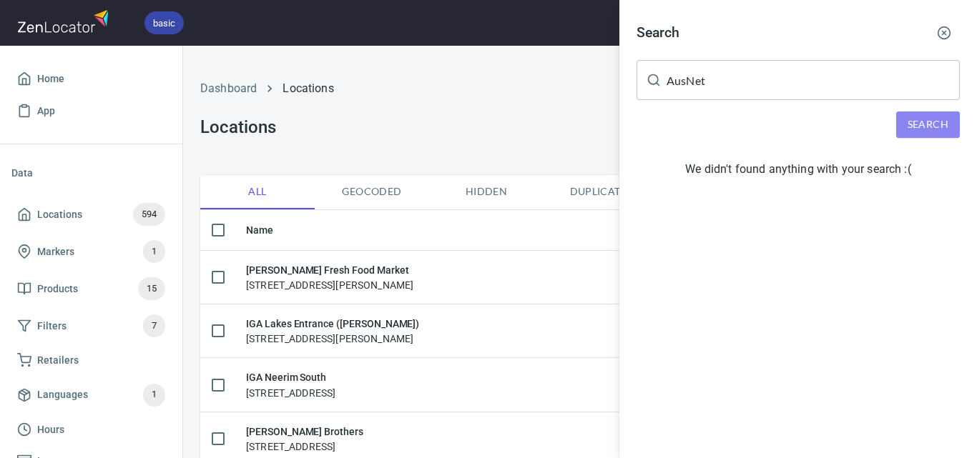
click at [920, 109] on div "Search AusNet ​ Search We didn't found anything with your search :(" at bounding box center [797, 103] width 357 height 207
click at [933, 115] on button "Search" at bounding box center [928, 125] width 64 height 26
drag, startPoint x: 523, startPoint y: 99, endPoint x: 518, endPoint y: 81, distance: 18.8
click at [523, 97] on div at bounding box center [488, 229] width 977 height 458
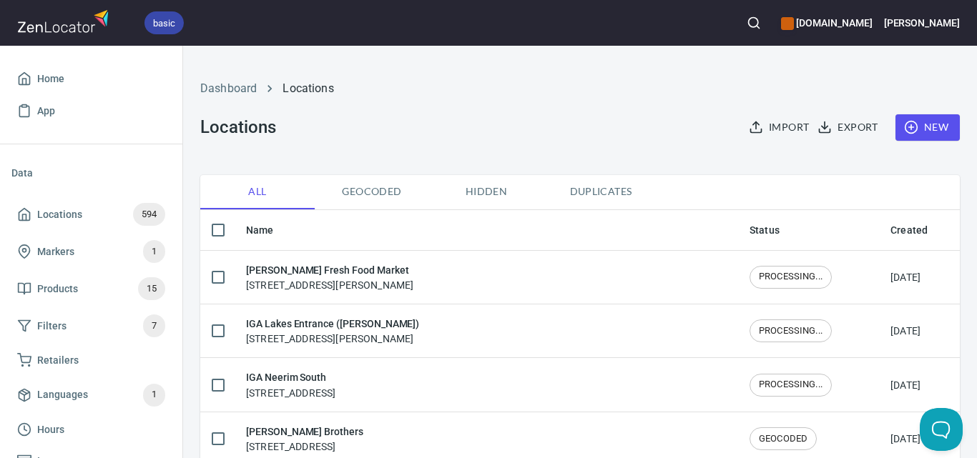
click at [763, 9] on div at bounding box center [753, 22] width 31 height 31
click at [764, 14] on button "button" at bounding box center [753, 22] width 31 height 31
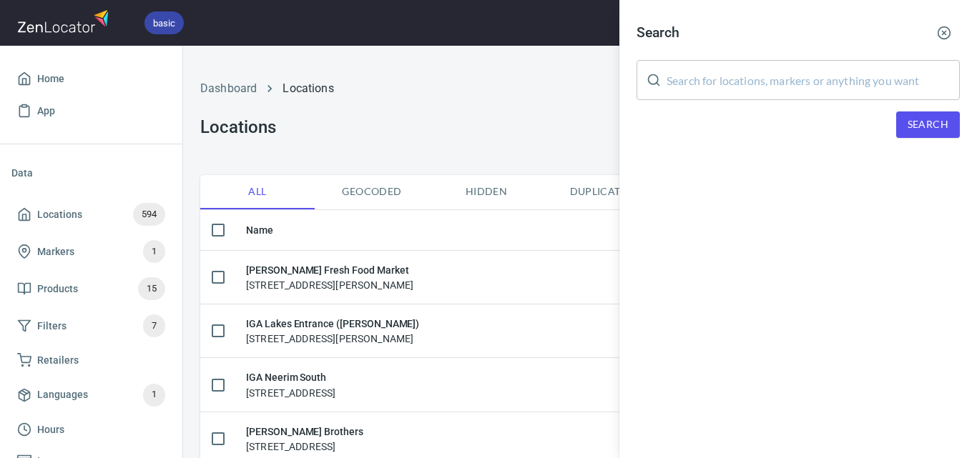
click at [814, 87] on input "text" at bounding box center [812, 80] width 293 height 40
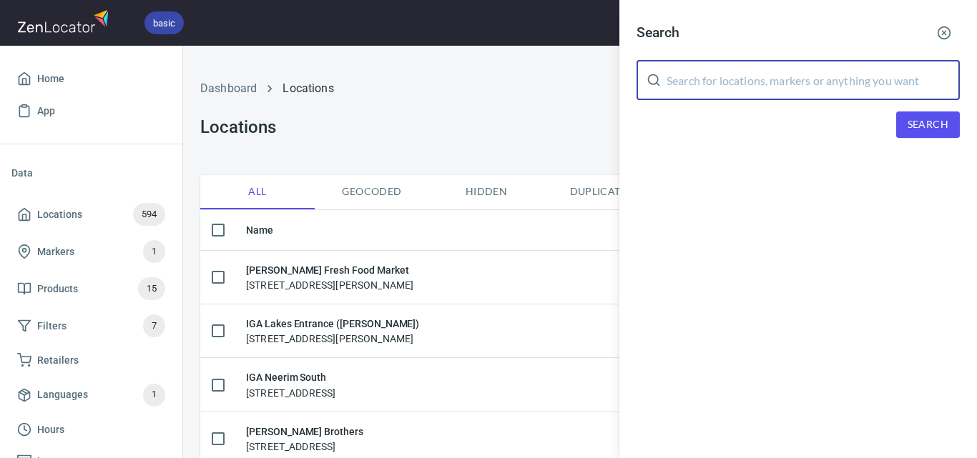
paste input "[PERSON_NAME] The Barista"
click at [913, 122] on span "Search" at bounding box center [927, 125] width 41 height 18
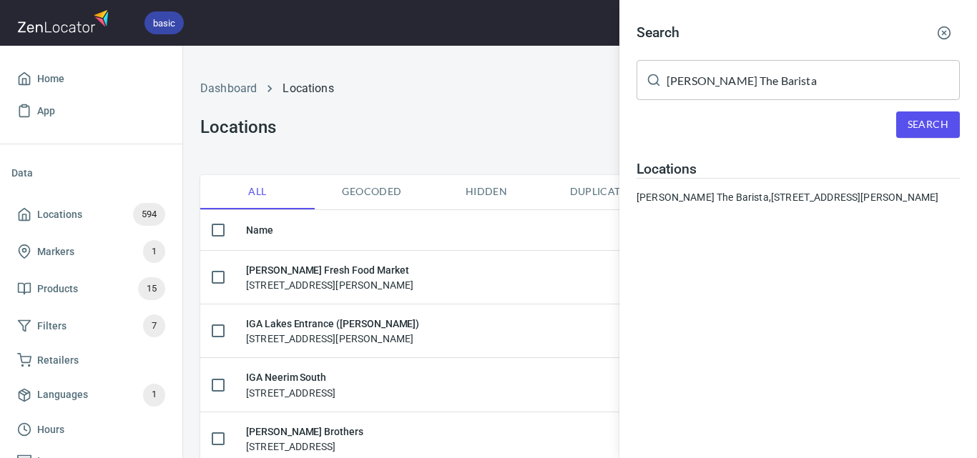
click at [761, 84] on input "[PERSON_NAME] The Barista" at bounding box center [812, 80] width 293 height 40
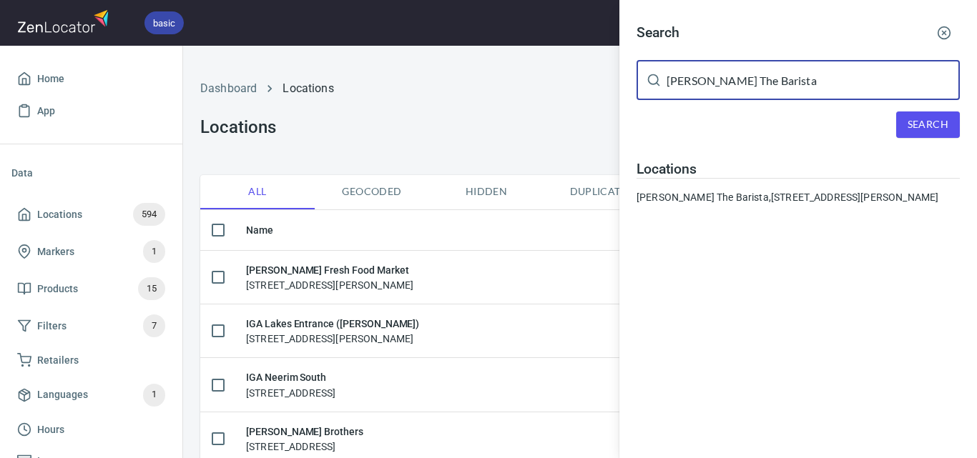
click at [761, 84] on input "[PERSON_NAME] The Barista" at bounding box center [812, 80] width 293 height 40
paste input "IGA [GEOGRAPHIC_DATA]"
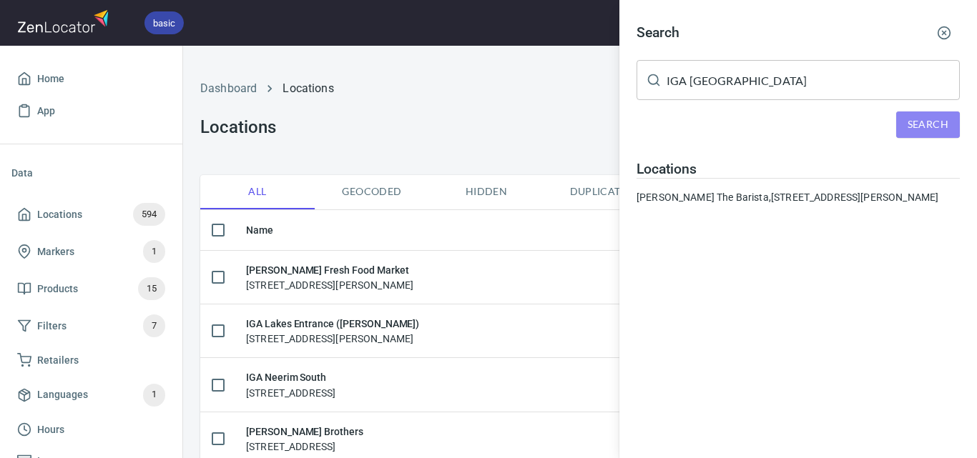
click at [939, 127] on span "Search" at bounding box center [927, 125] width 41 height 18
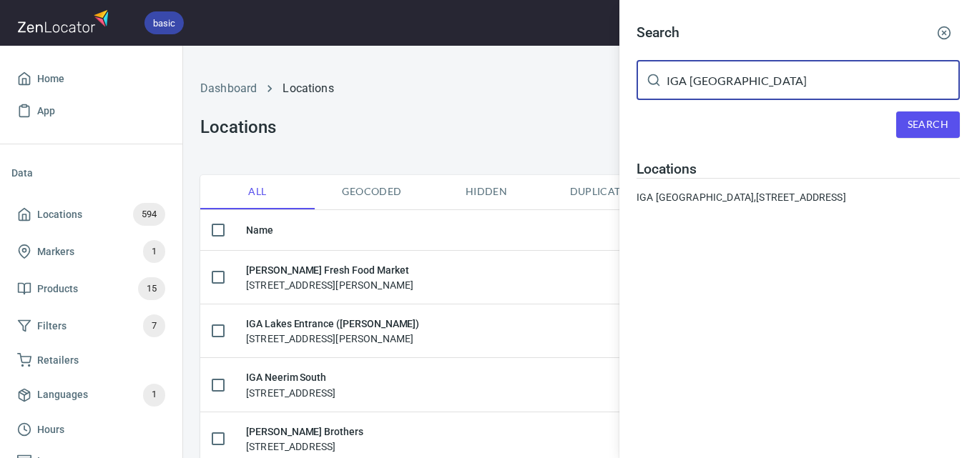
drag, startPoint x: 754, startPoint y: 88, endPoint x: 602, endPoint y: 97, distance: 152.5
click at [602, 97] on div "Search IGA [GEOGRAPHIC_DATA] ​ Search Locations [GEOGRAPHIC_DATA] [GEOGRAPHIC_D…" at bounding box center [488, 229] width 977 height 458
paste input "The [PERSON_NAME]"
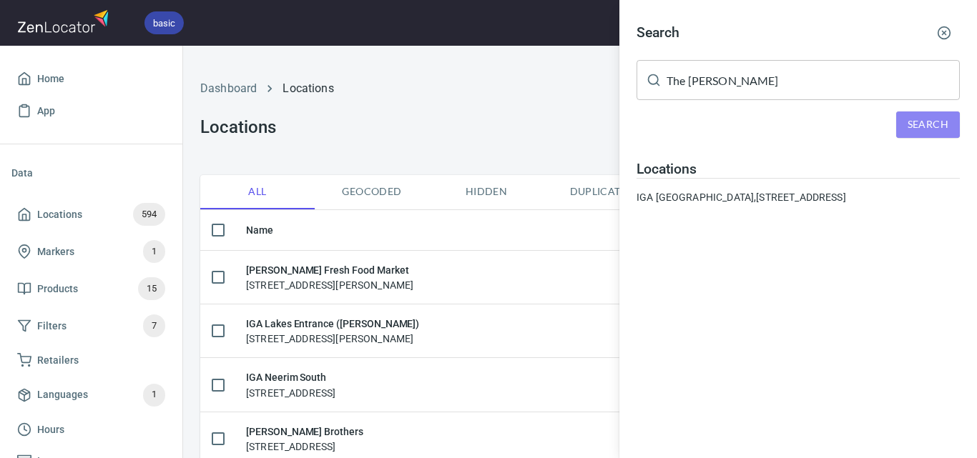
click at [922, 119] on span "Search" at bounding box center [927, 125] width 41 height 18
click at [772, 84] on input "The [PERSON_NAME]" at bounding box center [812, 80] width 293 height 40
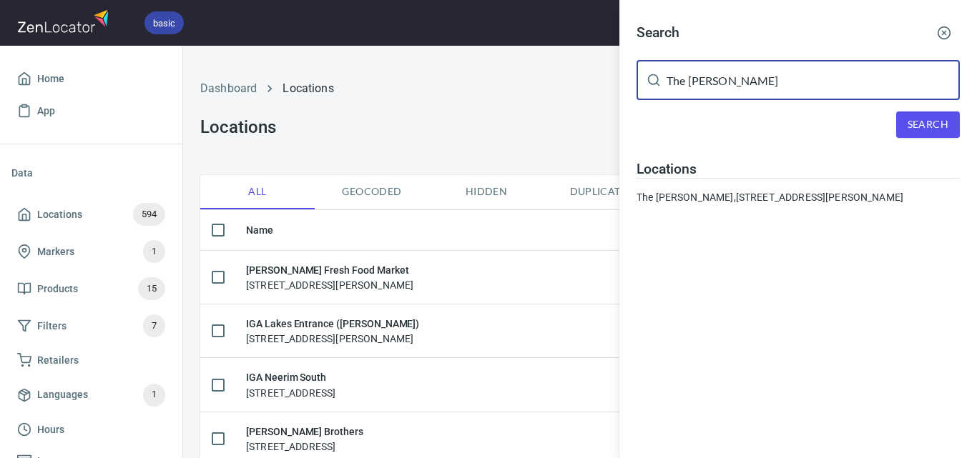
click at [772, 84] on input "The [PERSON_NAME]" at bounding box center [812, 80] width 293 height 40
paste input "[PERSON_NAME]"
click at [936, 129] on span "Search" at bounding box center [927, 125] width 41 height 18
click at [810, 99] on input "[PERSON_NAME]" at bounding box center [812, 80] width 293 height 40
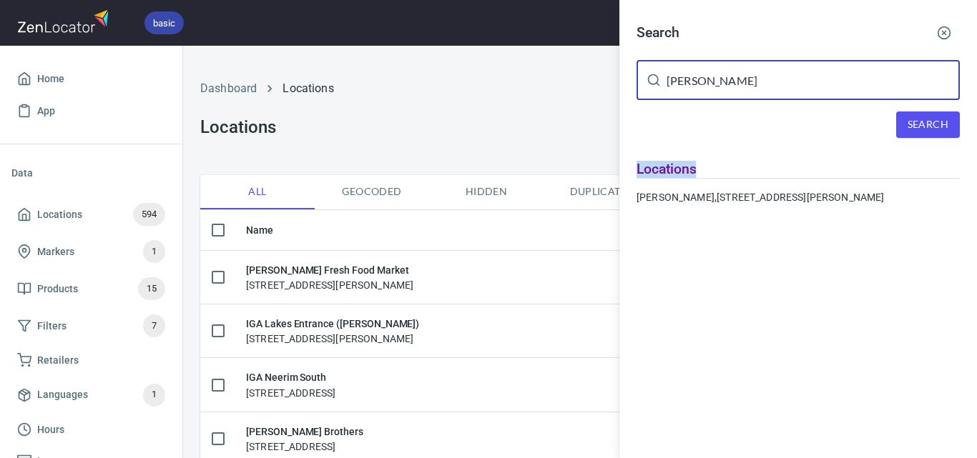
click at [810, 100] on div "Search [PERSON_NAME] ​ Search Locations [PERSON_NAME], [STREET_ADDRESS][PERSON_…" at bounding box center [797, 116] width 357 height 233
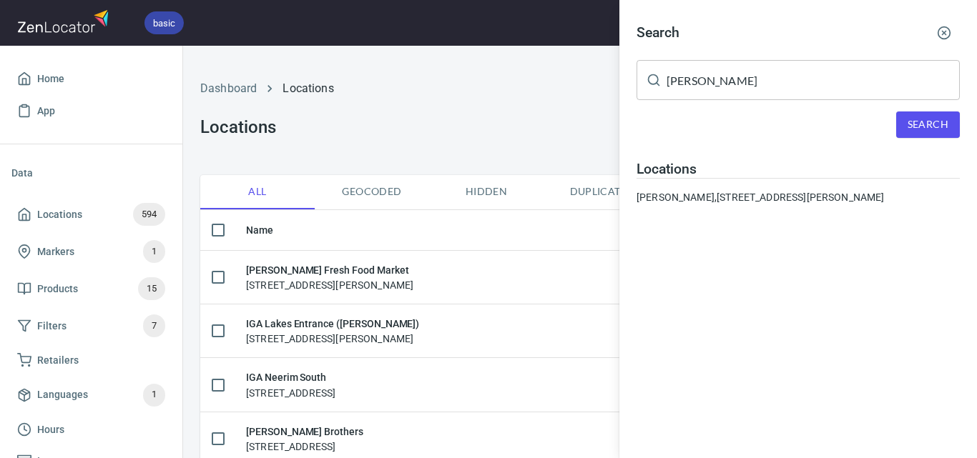
click at [810, 100] on div "Search [PERSON_NAME] ​ Search Locations [PERSON_NAME], [STREET_ADDRESS][PERSON_…" at bounding box center [797, 116] width 357 height 233
click at [809, 88] on input "[PERSON_NAME]" at bounding box center [812, 80] width 293 height 40
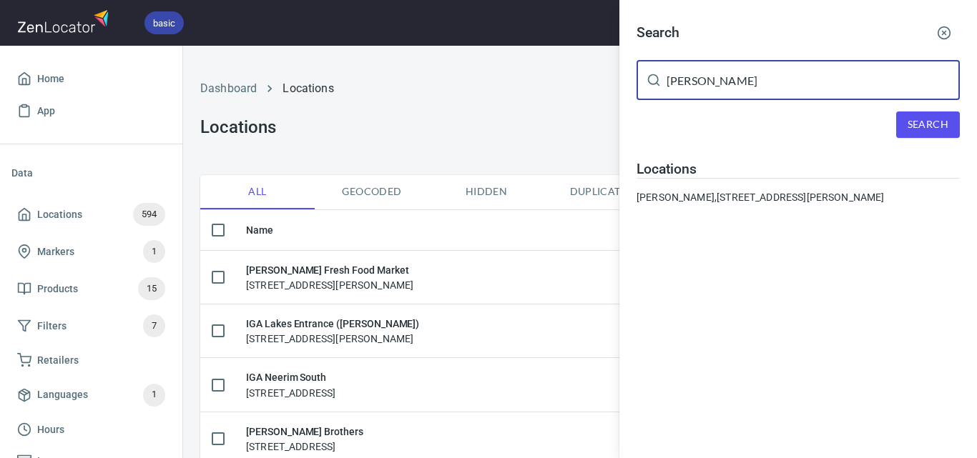
click at [809, 88] on input "[PERSON_NAME]" at bounding box center [812, 80] width 293 height 40
paste input "Foodworks Mirboo North"
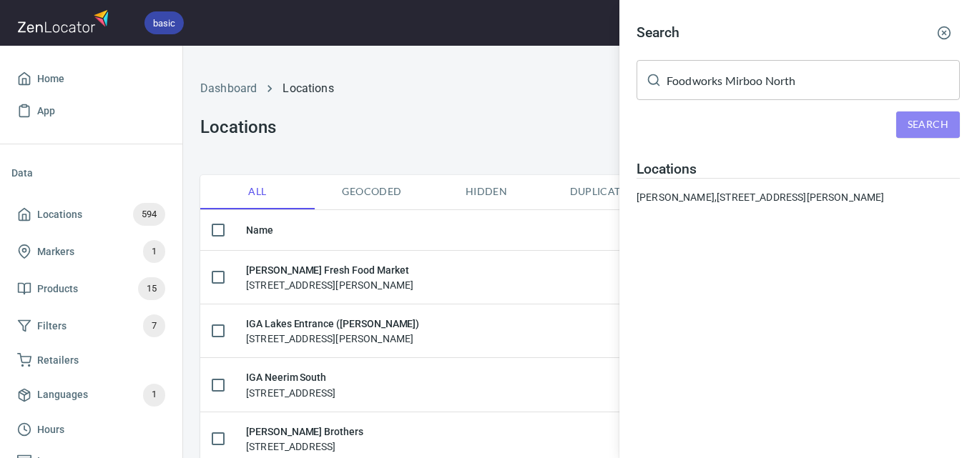
click at [932, 124] on span "Search" at bounding box center [927, 125] width 41 height 18
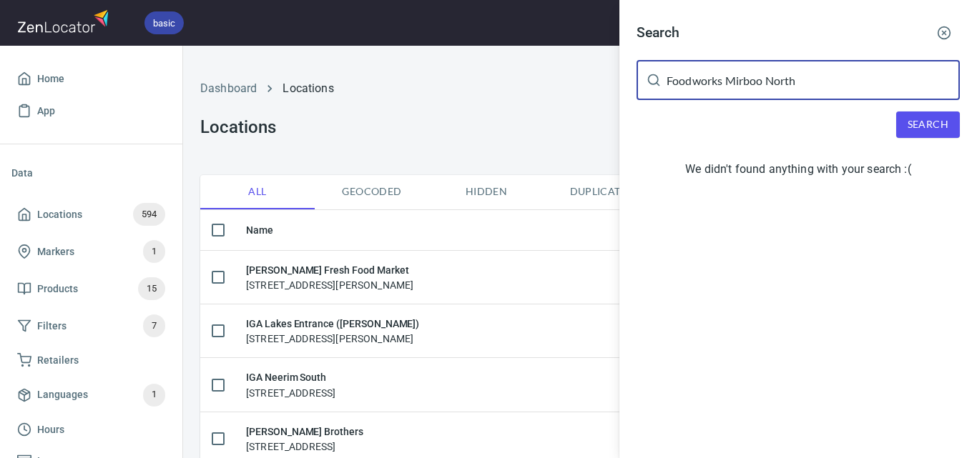
drag, startPoint x: 824, startPoint y: 77, endPoint x: 765, endPoint y: 82, distance: 59.6
click at [765, 82] on input "Foodworks Mirboo North" at bounding box center [812, 80] width 293 height 40
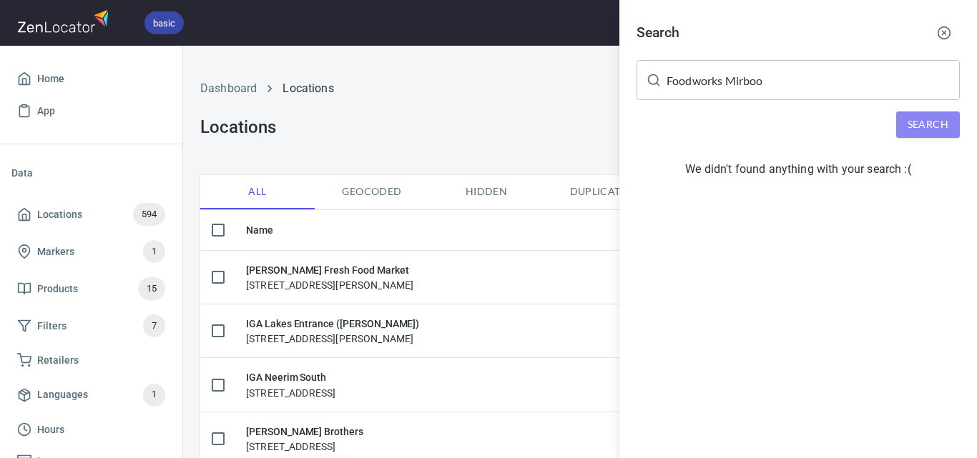
click at [918, 121] on span "Search" at bounding box center [927, 125] width 41 height 18
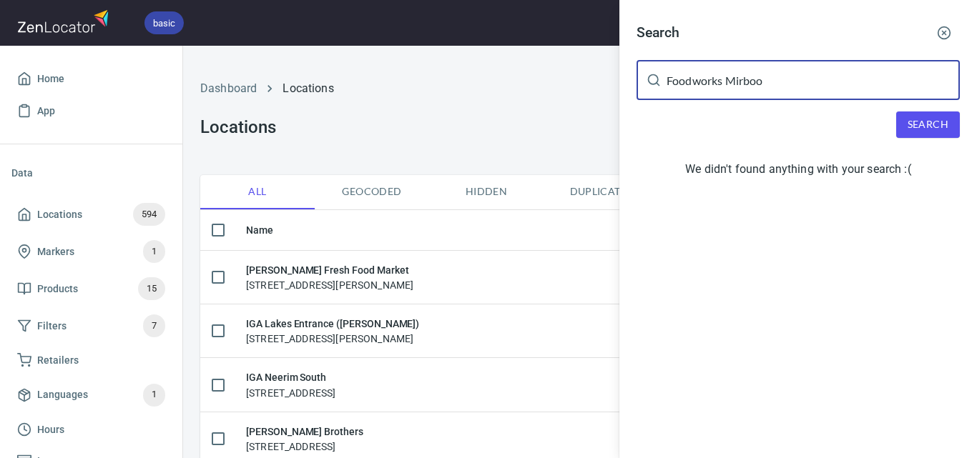
drag, startPoint x: 776, startPoint y: 78, endPoint x: 577, endPoint y: 67, distance: 199.8
click at [577, 67] on div "Search Foodworks Mirboo ​ Search We didn't found anything with your search :(" at bounding box center [488, 229] width 977 height 458
paste input "North"
drag, startPoint x: 725, startPoint y: 82, endPoint x: 494, endPoint y: 81, distance: 230.9
click at [472, 79] on div "Search Foodworks Mirboo North ​ Search We didn't found anything with your searc…" at bounding box center [488, 229] width 977 height 458
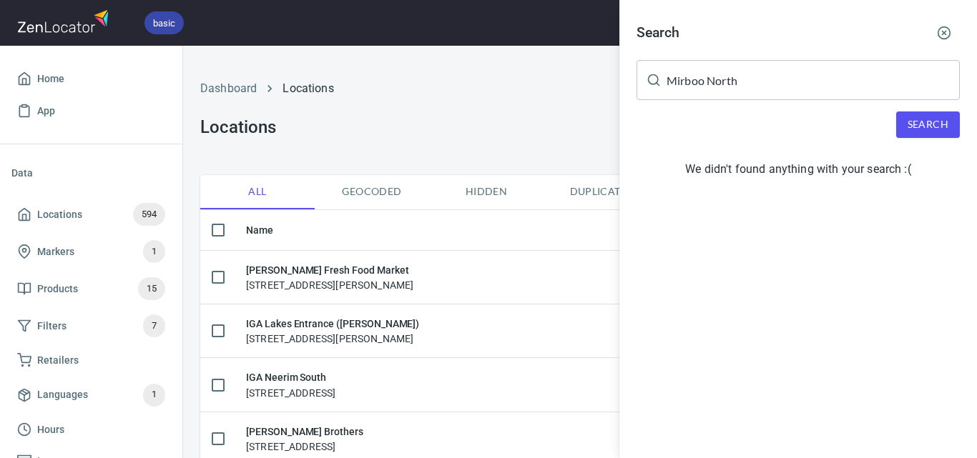
click at [930, 107] on div "Search Mirboo North ​ Search We didn't found anything with your search :(" at bounding box center [797, 103] width 357 height 207
click at [929, 124] on span "Search" at bounding box center [927, 125] width 41 height 18
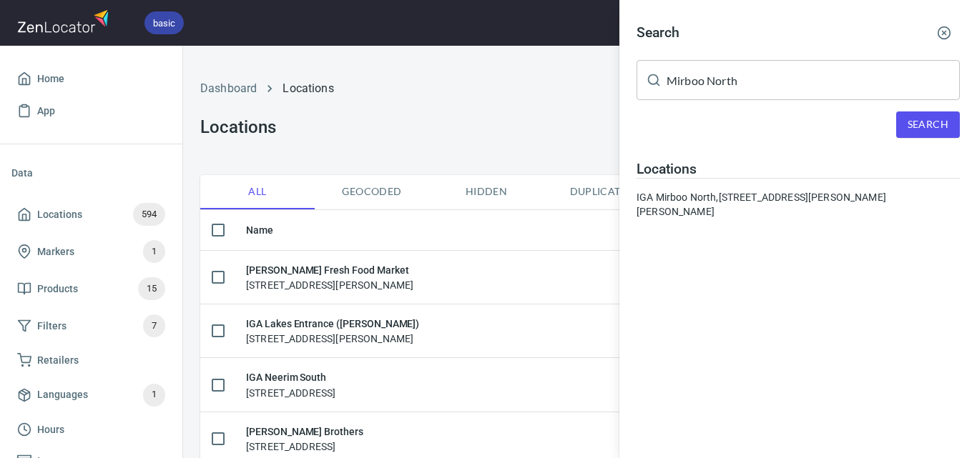
click at [809, 73] on input "Mirboo North" at bounding box center [812, 80] width 293 height 40
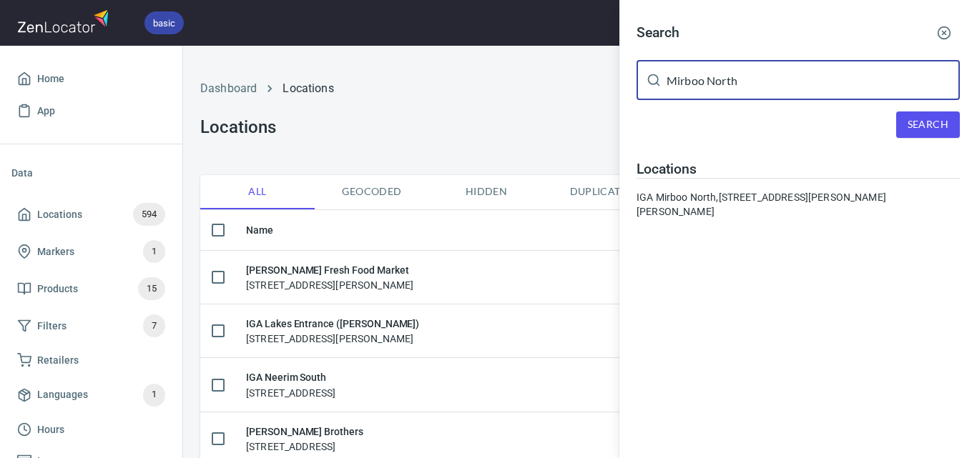
click at [809, 73] on input "Mirboo North" at bounding box center [812, 80] width 293 height 40
paste input "Foodworks"
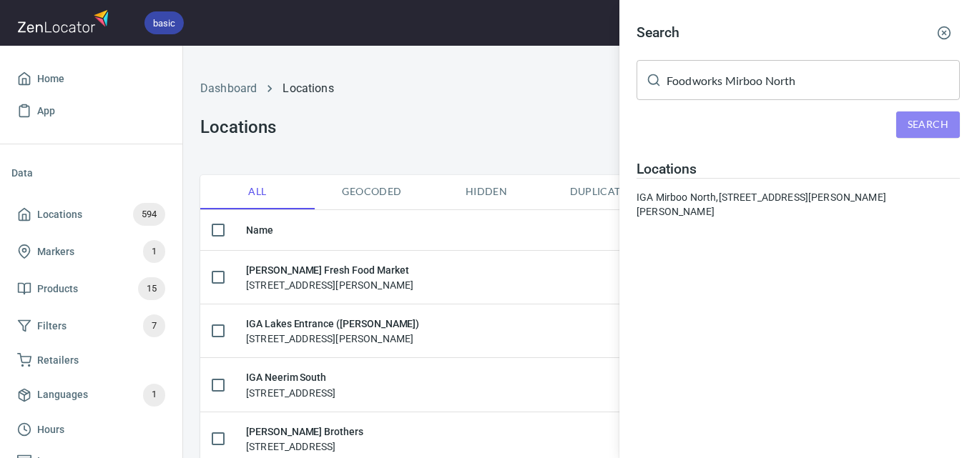
click at [932, 117] on span "Search" at bounding box center [927, 125] width 41 height 18
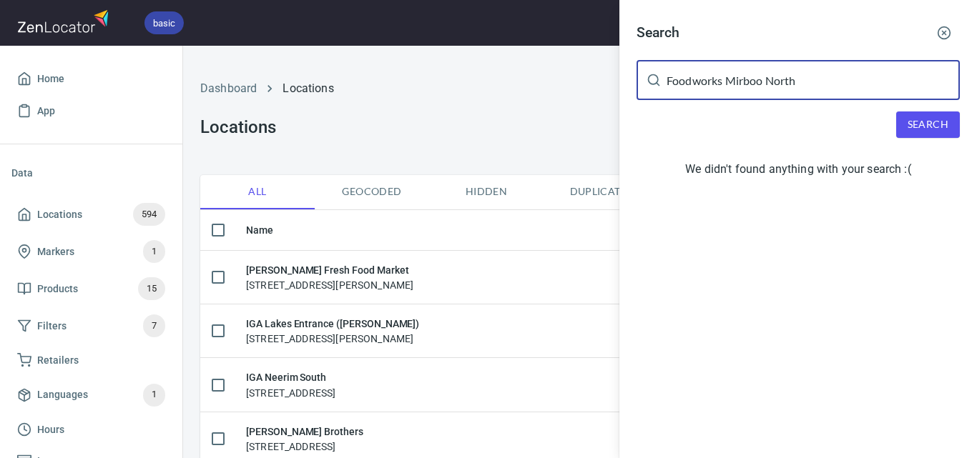
click at [812, 81] on input "Foodworks Mirboo North" at bounding box center [812, 80] width 293 height 40
click at [740, 84] on input "Foodworks Mirboo North" at bounding box center [812, 80] width 293 height 40
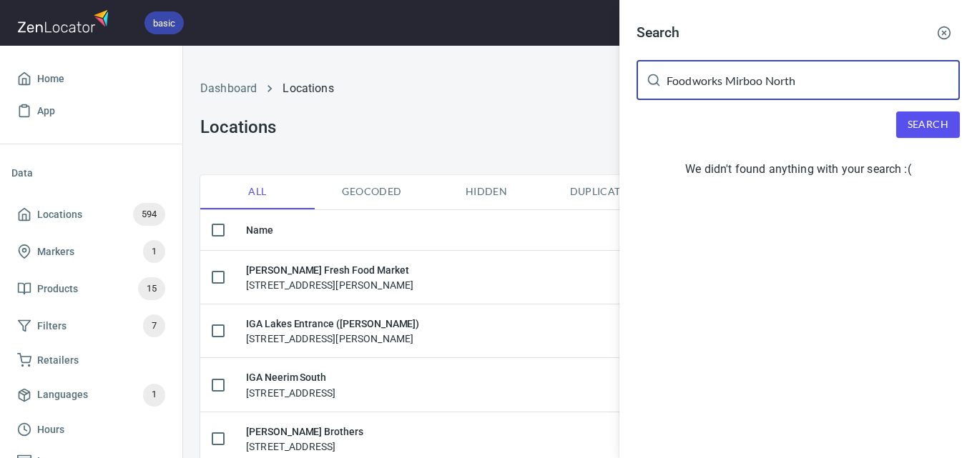
click at [740, 84] on input "Foodworks Mirboo North" at bounding box center [812, 80] width 293 height 40
paste input "[PERSON_NAME]"
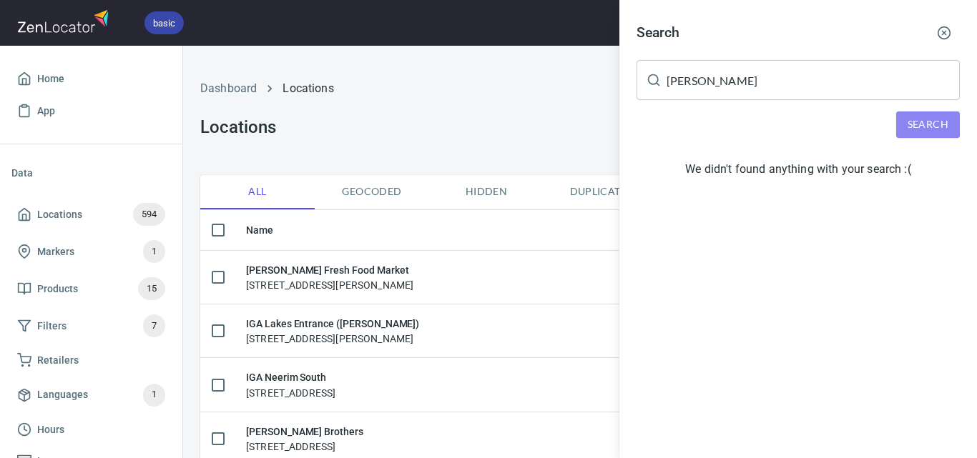
click at [928, 123] on span "Search" at bounding box center [927, 125] width 41 height 18
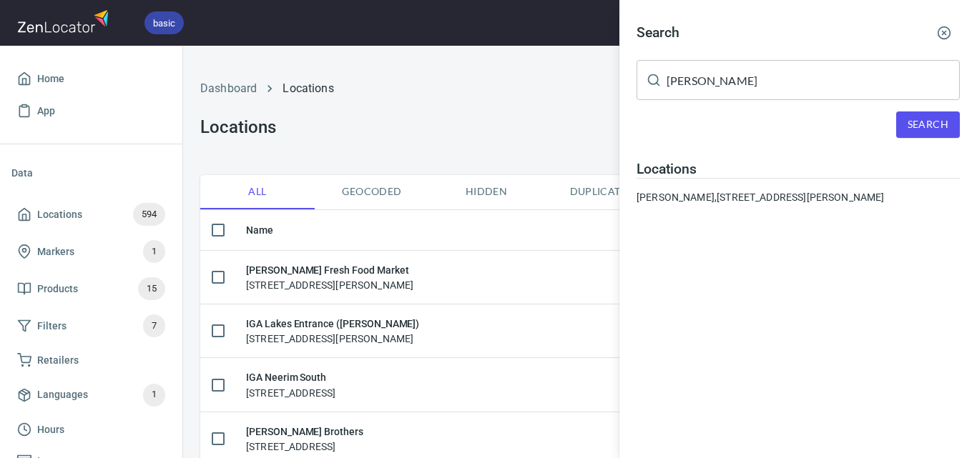
click at [736, 82] on input "[PERSON_NAME]" at bounding box center [812, 80] width 293 height 40
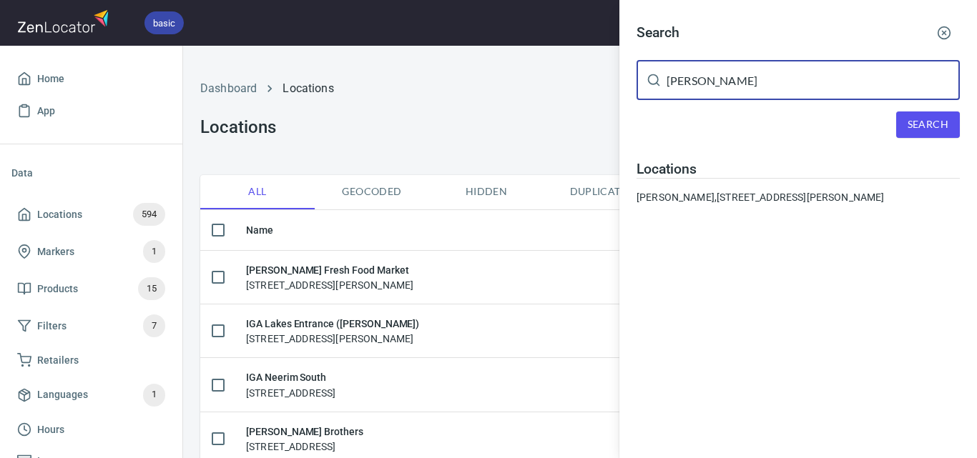
click at [736, 82] on input "[PERSON_NAME]" at bounding box center [812, 80] width 293 height 40
paste input "[PERSON_NAME] IGA Korumburra"
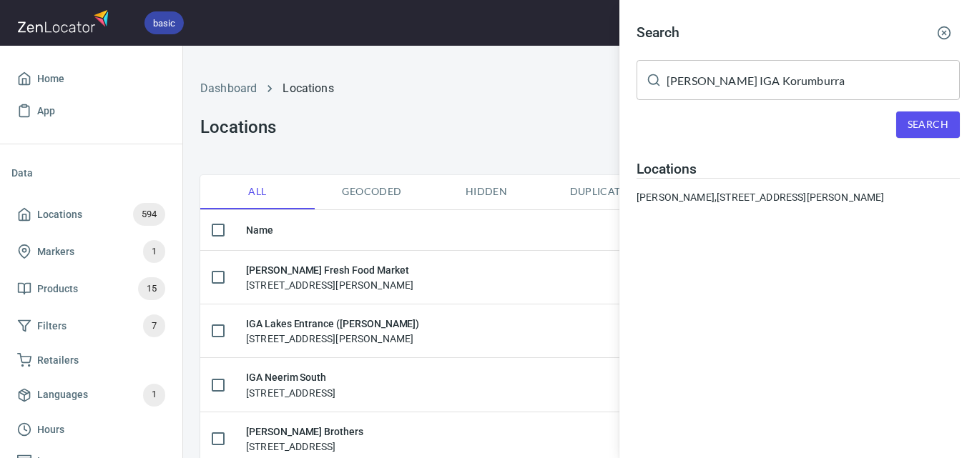
click at [942, 141] on div "Search [PERSON_NAME] IGA Korumburra ​ Search Locations [GEOGRAPHIC_DATA][PERSON…" at bounding box center [797, 116] width 357 height 233
click at [934, 128] on span "Search" at bounding box center [927, 125] width 41 height 18
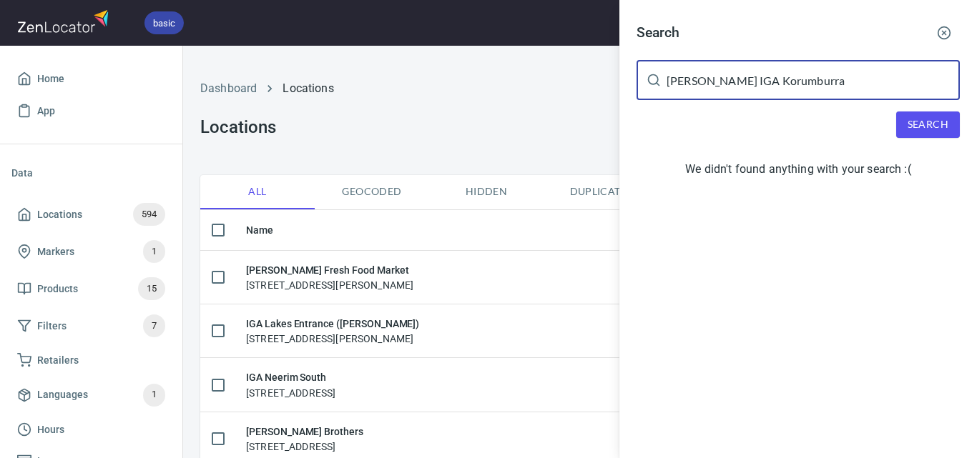
drag, startPoint x: 860, startPoint y: 84, endPoint x: 738, endPoint y: 88, distance: 122.3
click at [738, 88] on input "[PERSON_NAME] IGA Korumburra" at bounding box center [812, 80] width 293 height 40
click at [733, 79] on input "[PERSON_NAME] IGA Korumburra" at bounding box center [812, 80] width 293 height 40
drag, startPoint x: 733, startPoint y: 79, endPoint x: 600, endPoint y: 96, distance: 134.0
click at [585, 90] on div "Search [PERSON_NAME] IGA Korumburra ​ Search We didn't found anything with your…" at bounding box center [488, 229] width 977 height 458
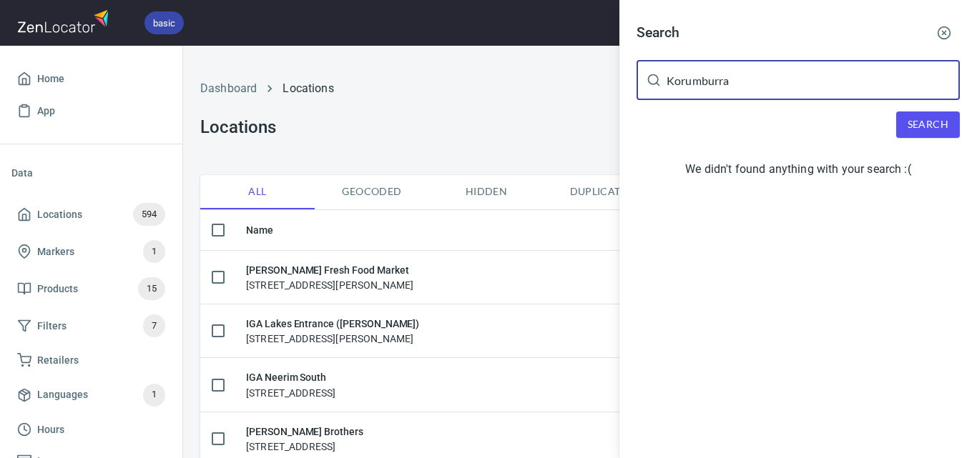
click at [917, 117] on span "Search" at bounding box center [927, 125] width 41 height 18
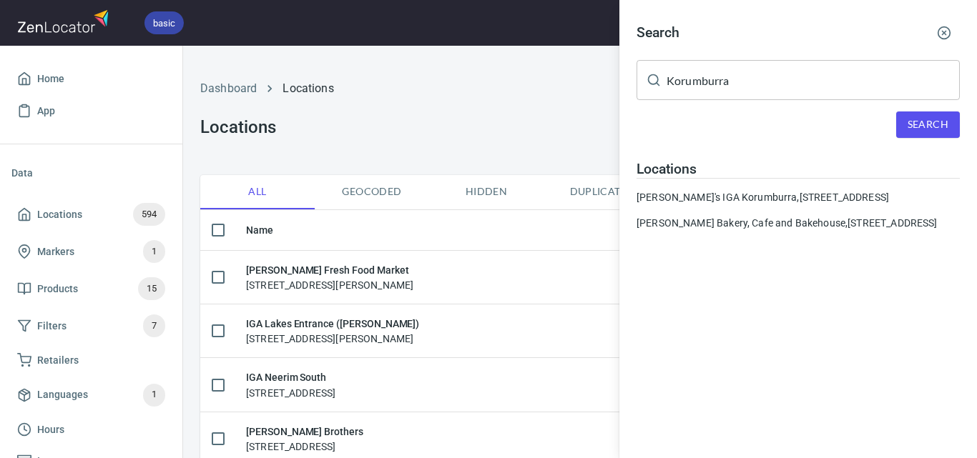
click at [774, 84] on input "Korumburra" at bounding box center [812, 80] width 293 height 40
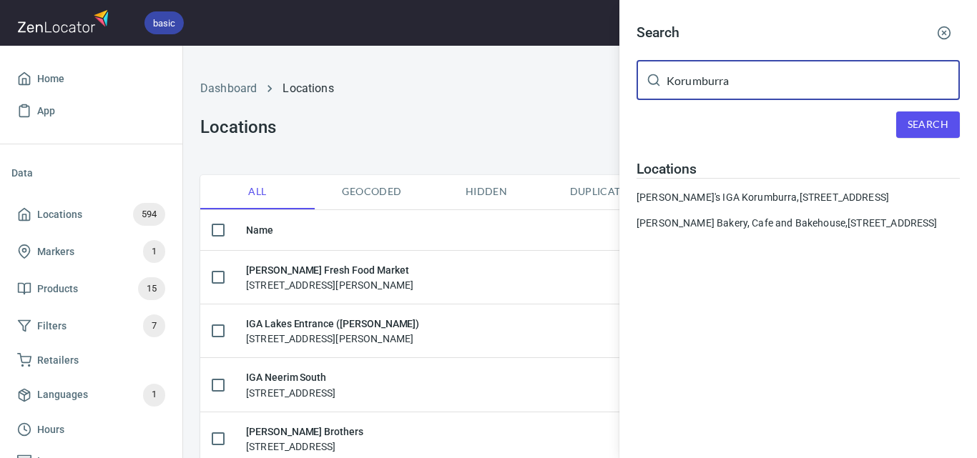
click at [776, 85] on input "Korumburra" at bounding box center [812, 80] width 293 height 40
paste input "Natoora [GEOGRAPHIC_DATA]"
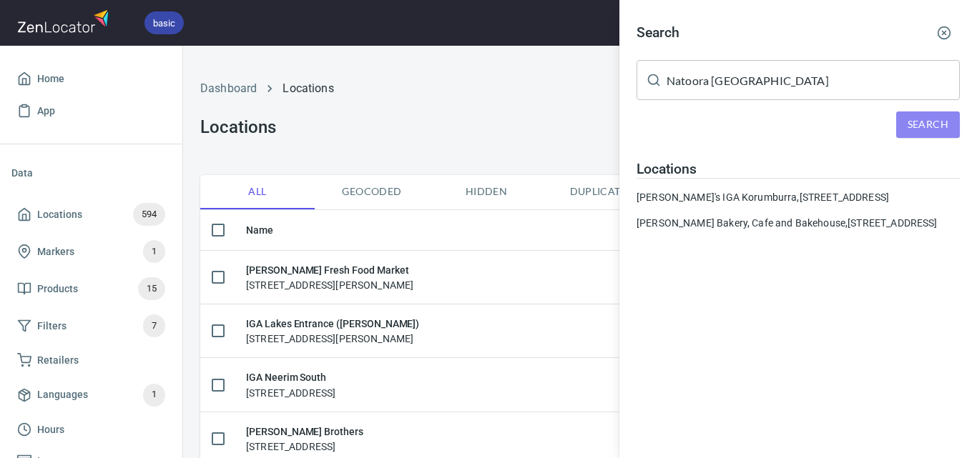
click at [946, 136] on button "Search" at bounding box center [928, 125] width 64 height 26
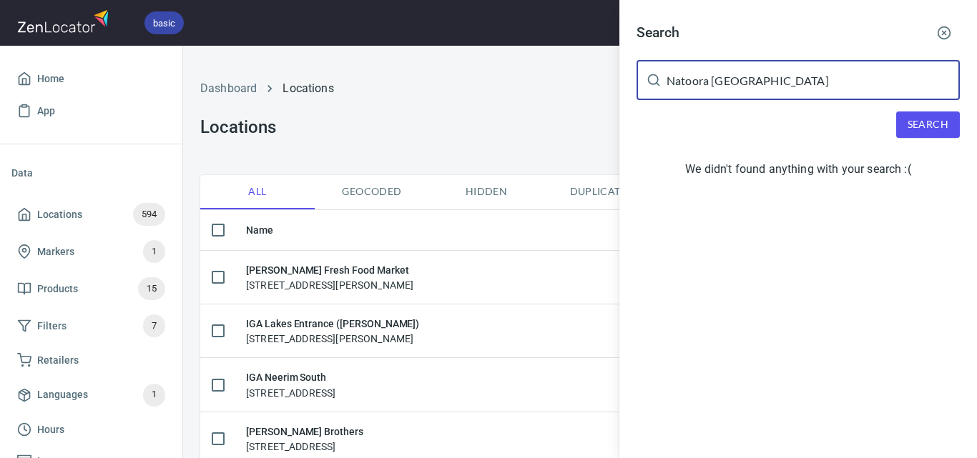
drag, startPoint x: 834, startPoint y: 77, endPoint x: 707, endPoint y: 84, distance: 127.5
click at [707, 84] on input "Natoora [GEOGRAPHIC_DATA]" at bounding box center [812, 80] width 293 height 40
type input "Natoora"
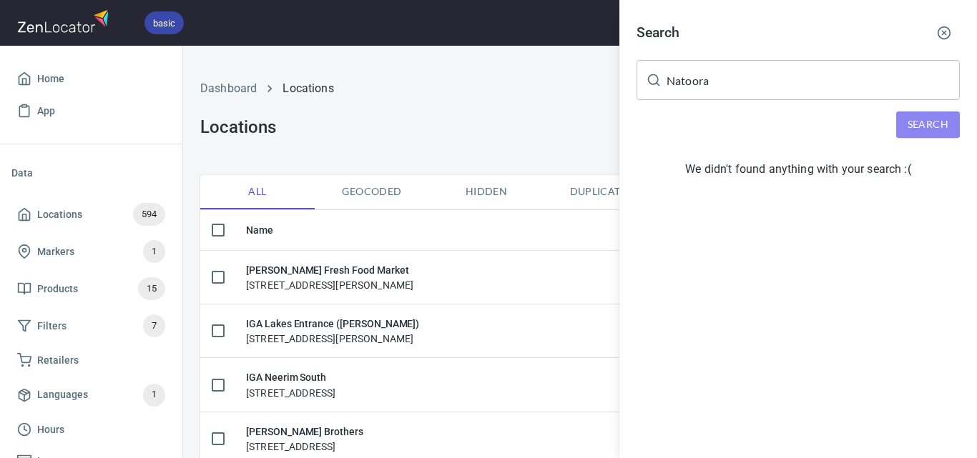
click at [914, 132] on span "Search" at bounding box center [927, 125] width 41 height 18
click at [421, 99] on div at bounding box center [488, 229] width 977 height 458
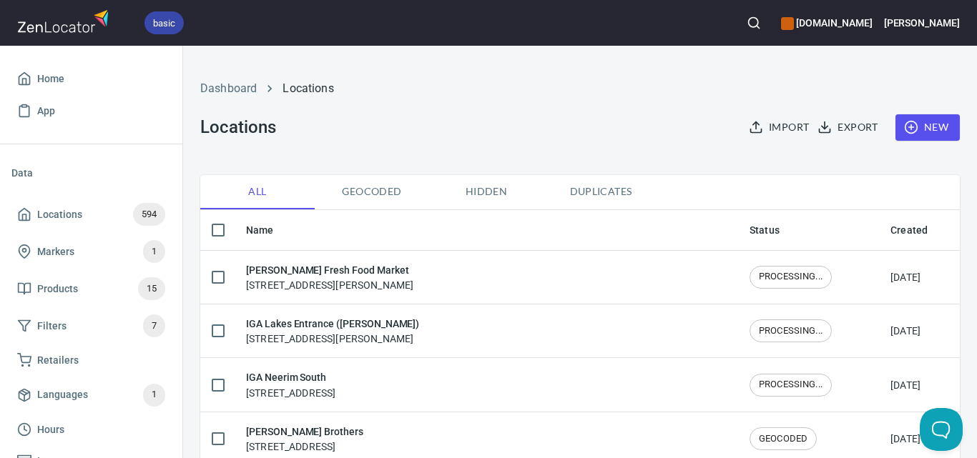
click at [936, 129] on span "New" at bounding box center [927, 128] width 41 height 18
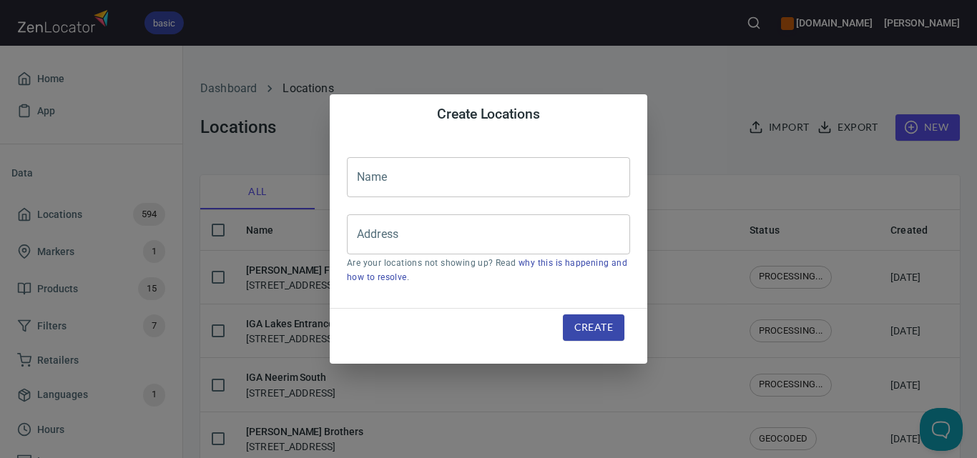
click at [396, 187] on input "text" at bounding box center [488, 177] width 283 height 40
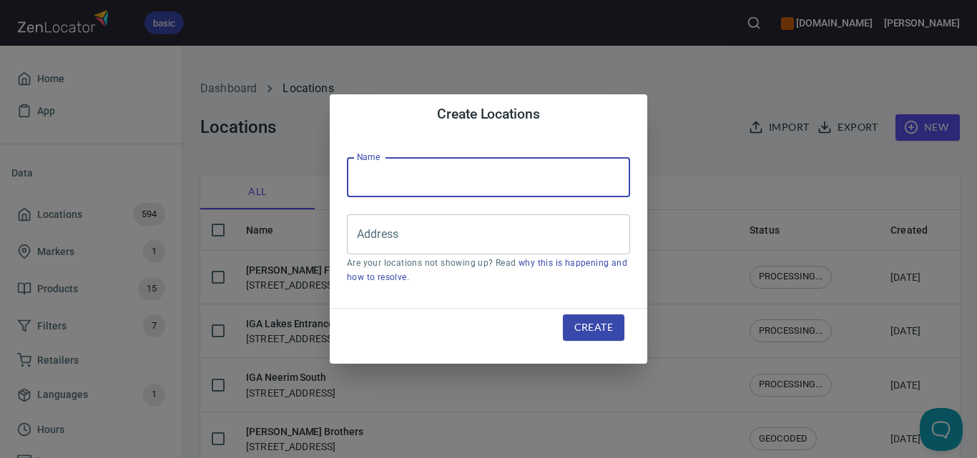
paste input "Natoora [GEOGRAPHIC_DATA]"
type input "Natoora [GEOGRAPHIC_DATA]"
click at [538, 235] on input "Address" at bounding box center [477, 234] width 249 height 27
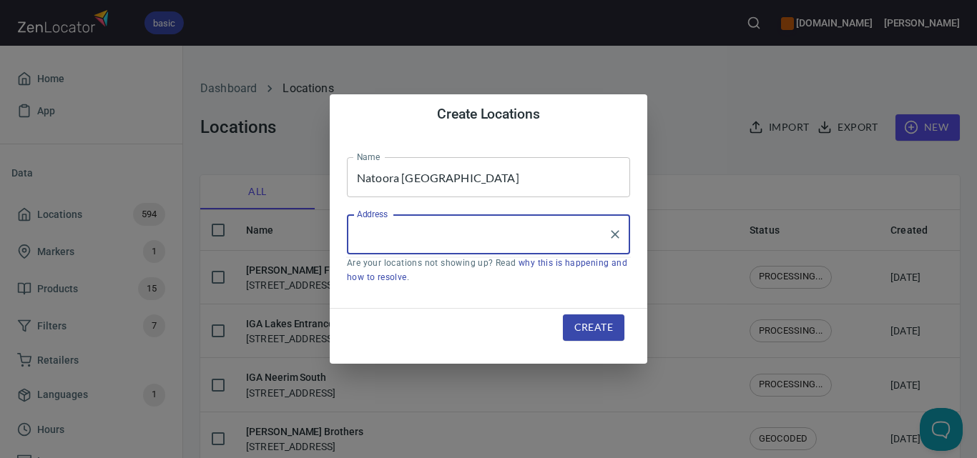
paste input "[STREET_ADDRESS]"
type input "[STREET_ADDRESS]"
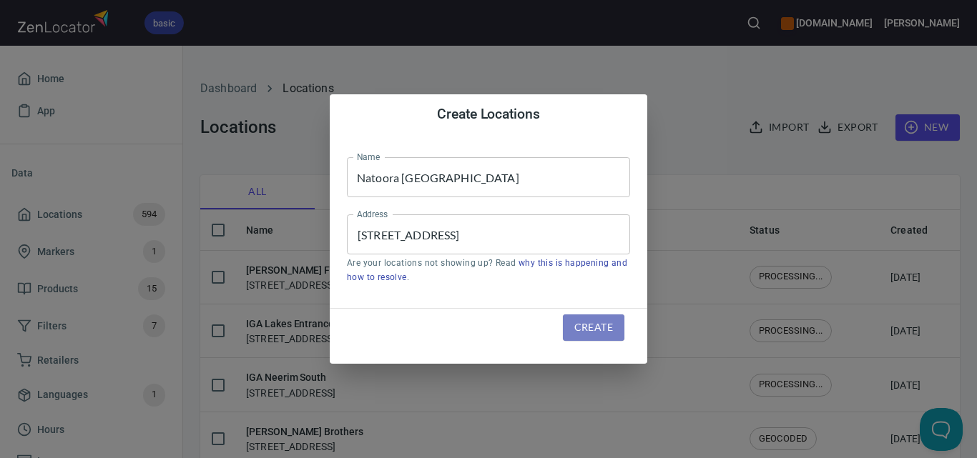
click at [584, 327] on span "Create" at bounding box center [593, 328] width 39 height 18
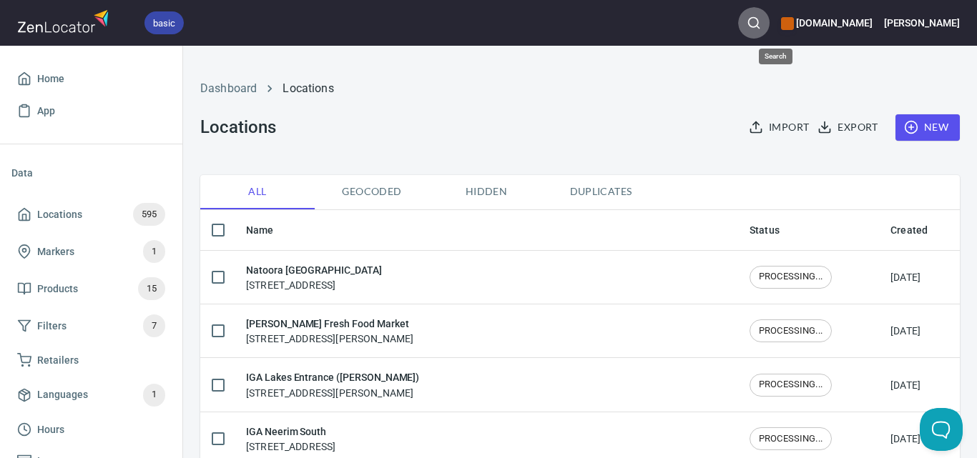
click at [761, 16] on icon "button" at bounding box center [753, 23] width 14 height 14
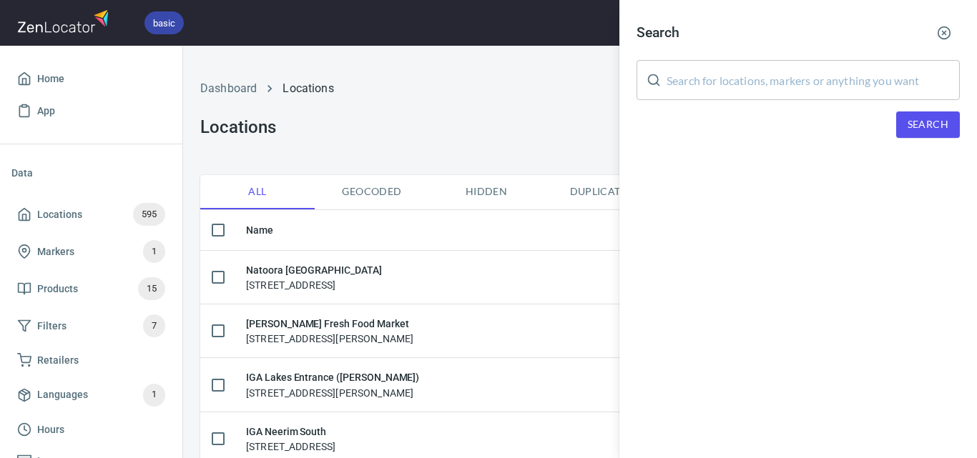
click at [816, 84] on input "text" at bounding box center [812, 80] width 293 height 40
paste input "Mainfreight"
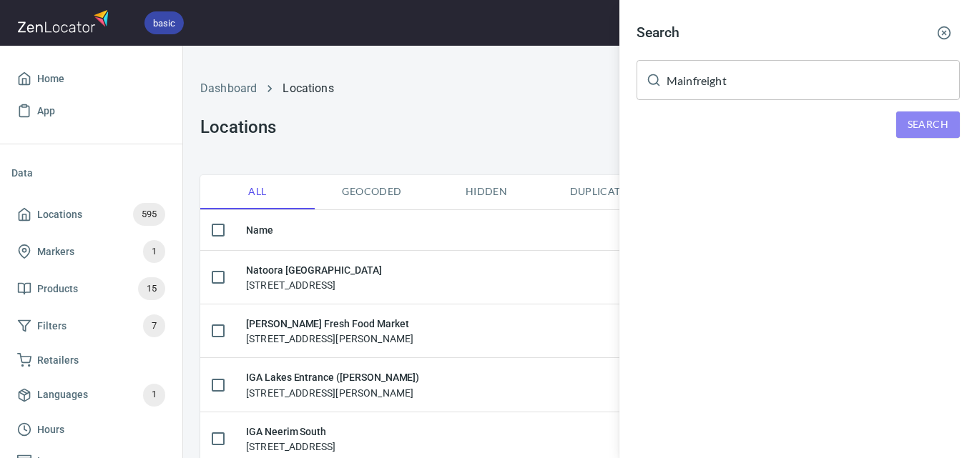
drag, startPoint x: 897, startPoint y: 122, endPoint x: 943, endPoint y: 131, distance: 47.4
click at [899, 122] on button "Search" at bounding box center [928, 125] width 64 height 26
click at [943, 131] on span "Search" at bounding box center [927, 125] width 41 height 18
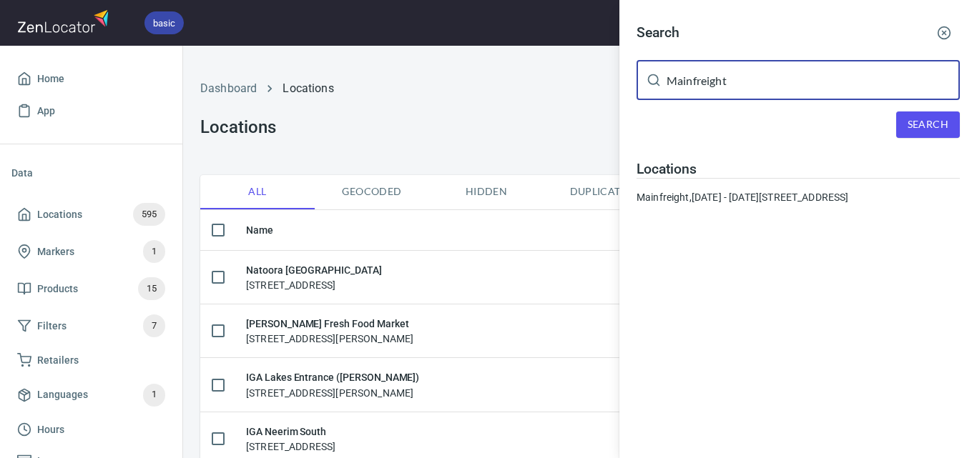
click at [724, 82] on input "Mainfreight" at bounding box center [812, 80] width 293 height 40
paste input "eeniyan IGA Plus Liquor"
click at [927, 136] on button "Search" at bounding box center [928, 125] width 64 height 26
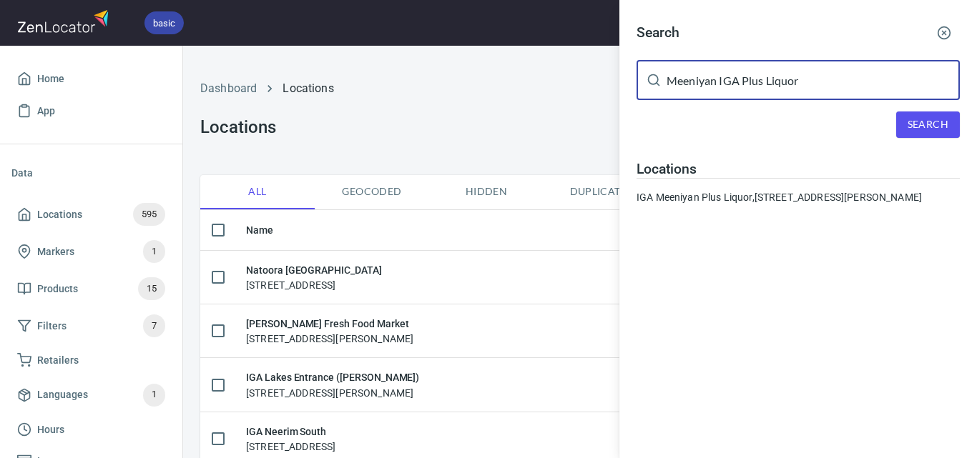
click at [723, 79] on input "Meeniyan IGA Plus Liquor" at bounding box center [812, 80] width 293 height 40
click at [724, 79] on input "Meeniyan IGA Plus Liquor" at bounding box center [812, 80] width 293 height 40
paste input "[PERSON_NAME] IGA Maffra - INV"
click at [932, 114] on button "Search" at bounding box center [928, 125] width 64 height 26
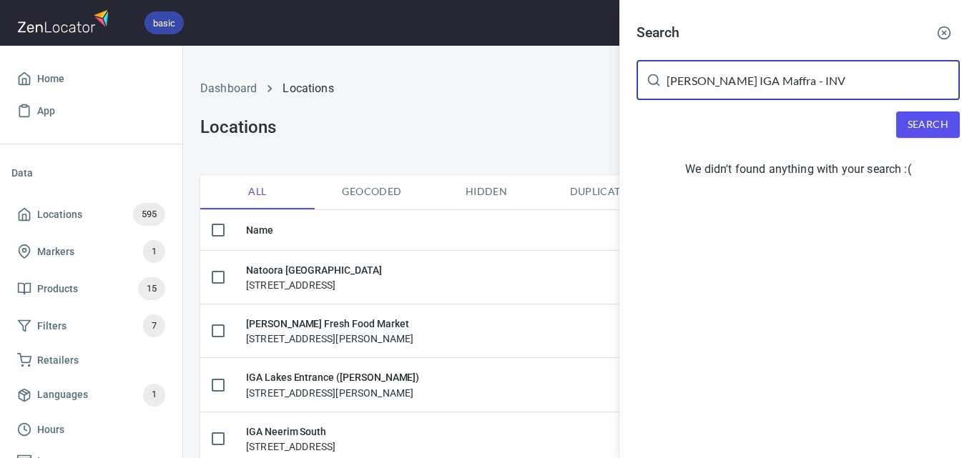
drag, startPoint x: 867, startPoint y: 81, endPoint x: 770, endPoint y: 93, distance: 98.0
click at [770, 93] on input "[PERSON_NAME] IGA Maffra - INV" at bounding box center [812, 80] width 293 height 40
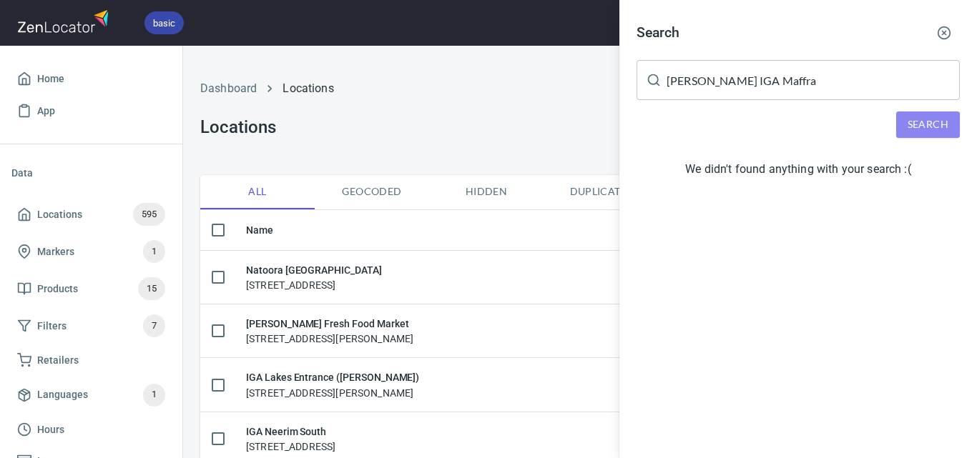
click at [923, 119] on span "Search" at bounding box center [927, 125] width 41 height 18
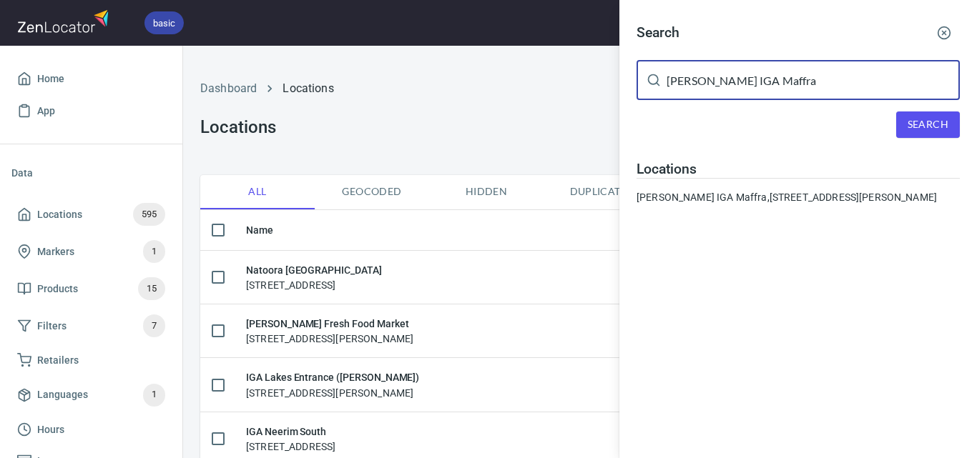
click at [734, 76] on input "[PERSON_NAME] IGA Maffra" at bounding box center [812, 80] width 293 height 40
paste input "Honey Health Foods"
type input "Honey Health Foods"
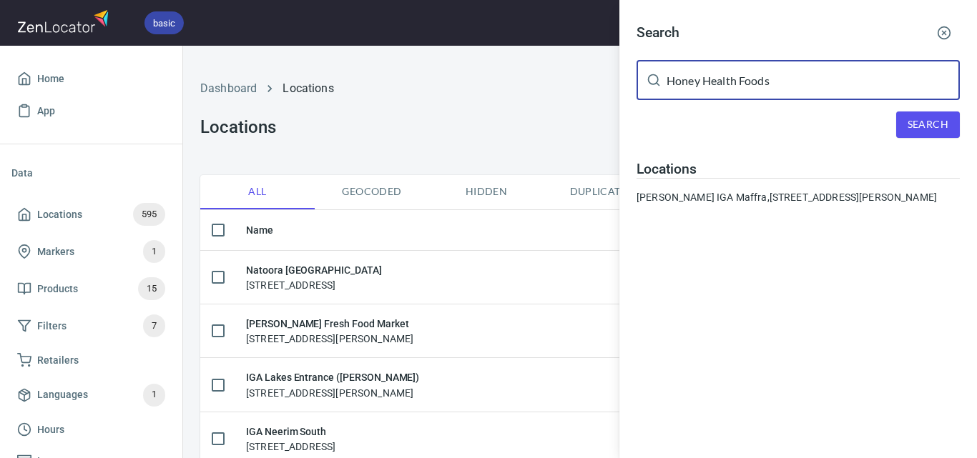
click at [927, 122] on span "Search" at bounding box center [927, 125] width 41 height 18
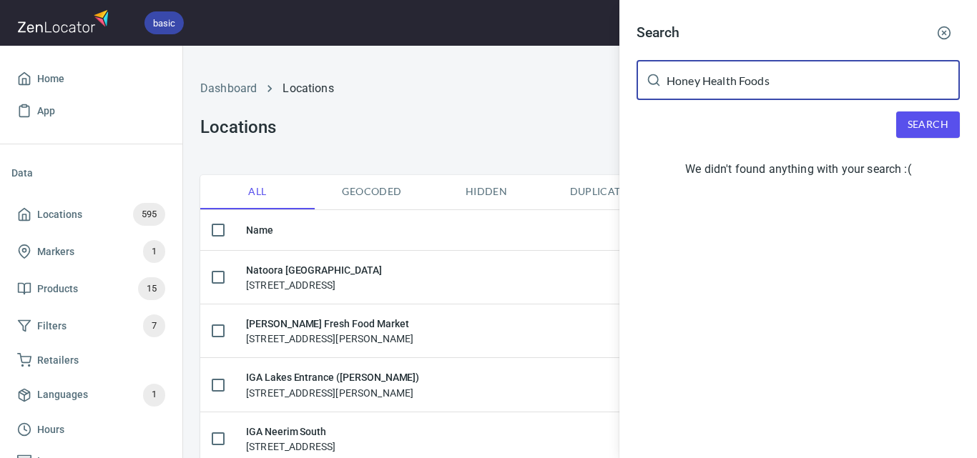
drag, startPoint x: 823, startPoint y: 64, endPoint x: 608, endPoint y: 73, distance: 214.7
click at [608, 73] on div "Search Honey Health Foods ​ Search We didn't found anything with your search :(" at bounding box center [488, 229] width 977 height 458
click at [954, 126] on button "Search" at bounding box center [928, 125] width 64 height 26
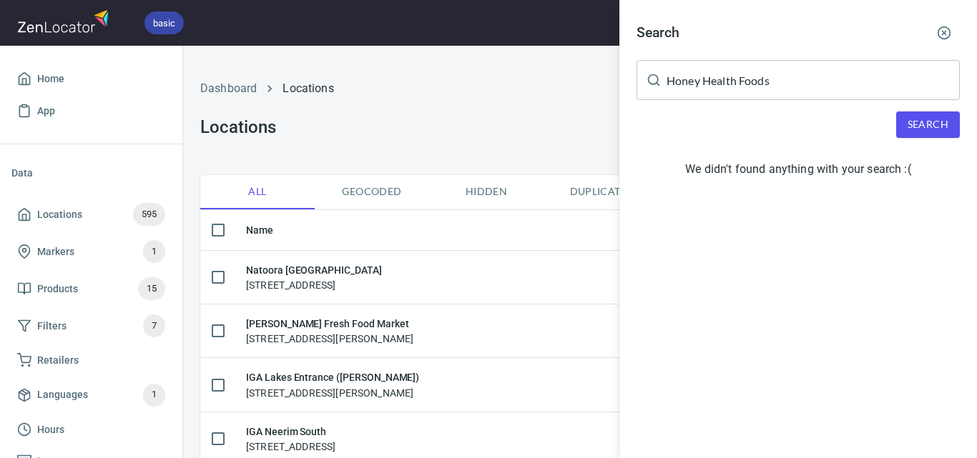
click at [546, 119] on div at bounding box center [488, 229] width 977 height 458
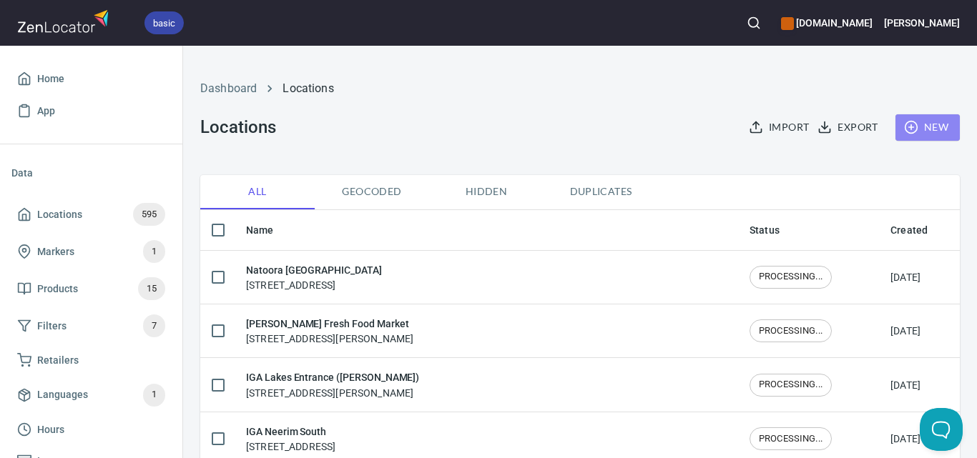
click at [910, 126] on span "New" at bounding box center [927, 128] width 41 height 18
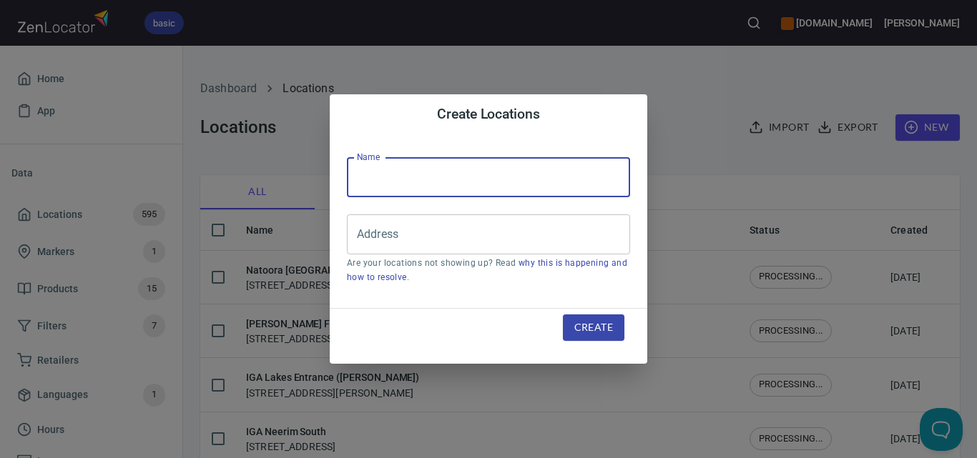
click at [551, 174] on input "text" at bounding box center [488, 177] width 283 height 40
paste input "Honey Health Foods"
type input "Honey Health Foods"
click at [465, 229] on input "Address" at bounding box center [477, 234] width 249 height 27
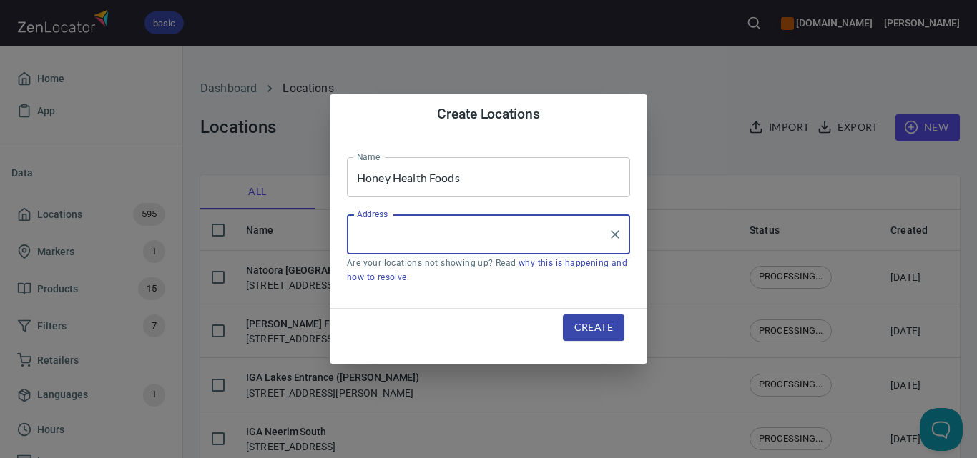
paste input "[STREET_ADDRESS]"
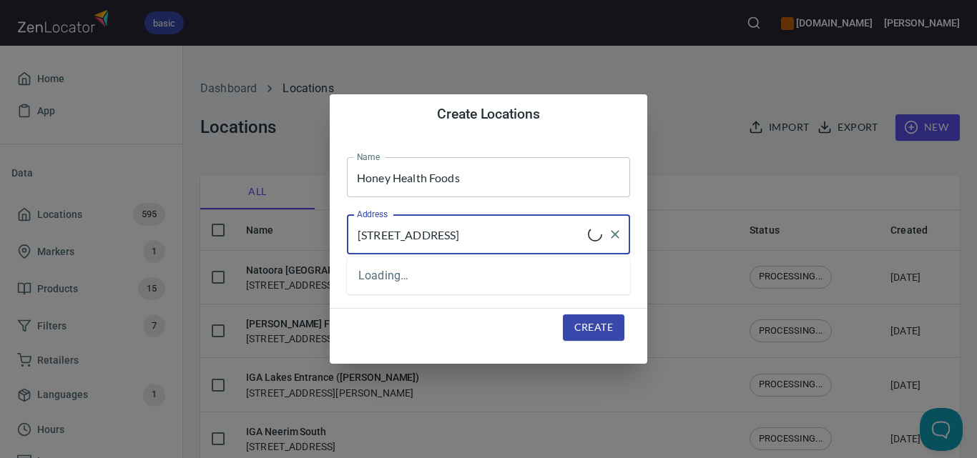
type input "[STREET_ADDRESS]"
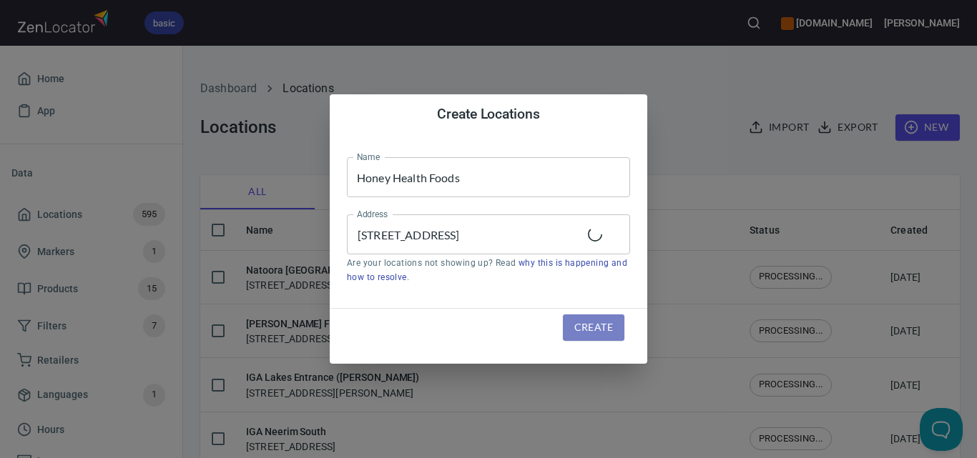
click at [588, 327] on span "Create" at bounding box center [593, 328] width 39 height 18
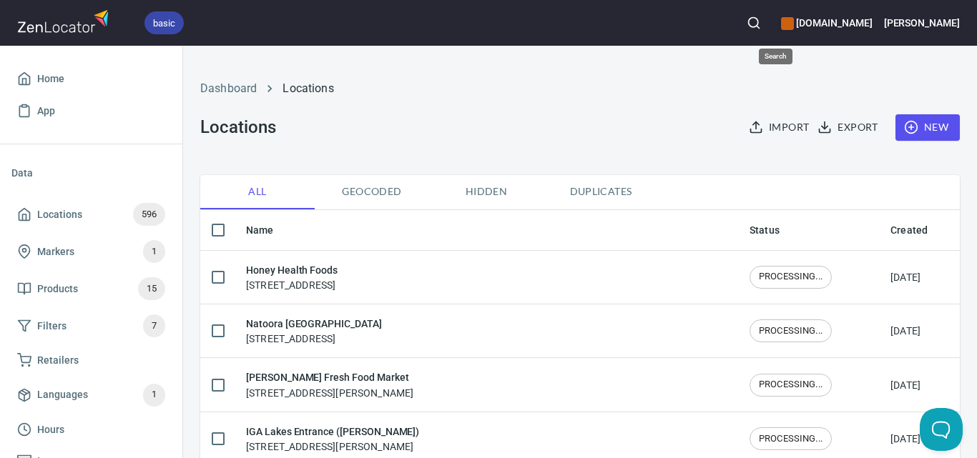
click at [761, 21] on icon "button" at bounding box center [753, 23] width 14 height 14
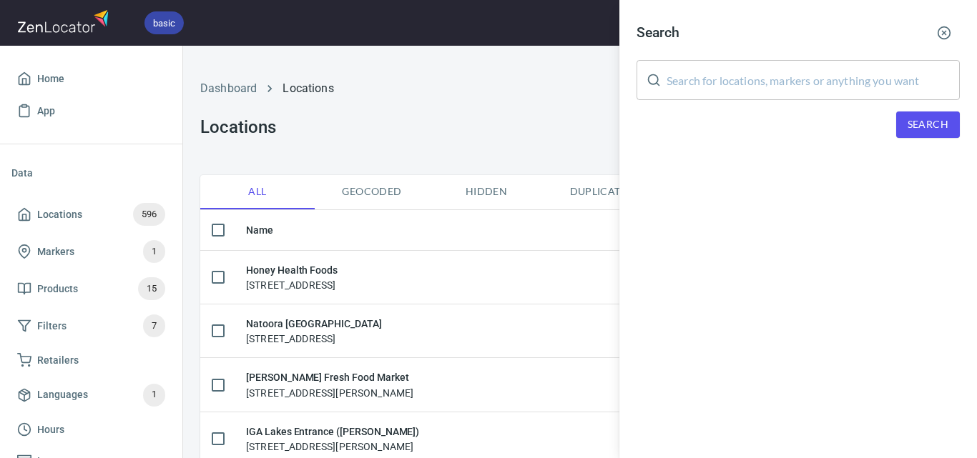
click at [776, 74] on input "text" at bounding box center [812, 80] width 293 height 40
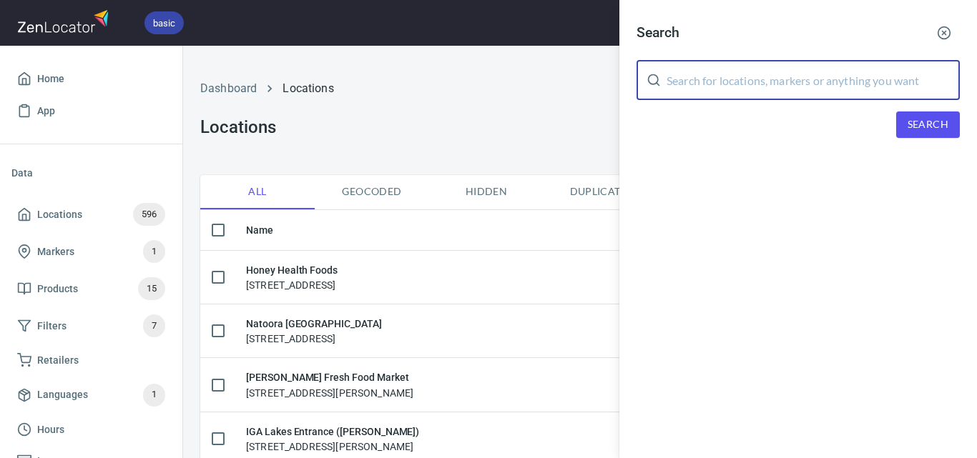
paste input "[PERSON_NAME] IGA Wonthaggi - INV"
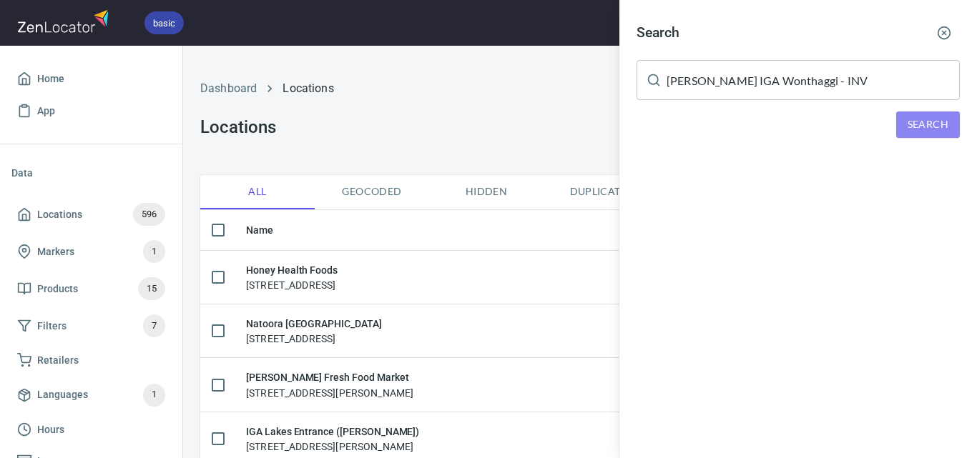
click at [924, 127] on span "Search" at bounding box center [927, 125] width 41 height 18
click at [916, 129] on span "Search" at bounding box center [927, 125] width 41 height 18
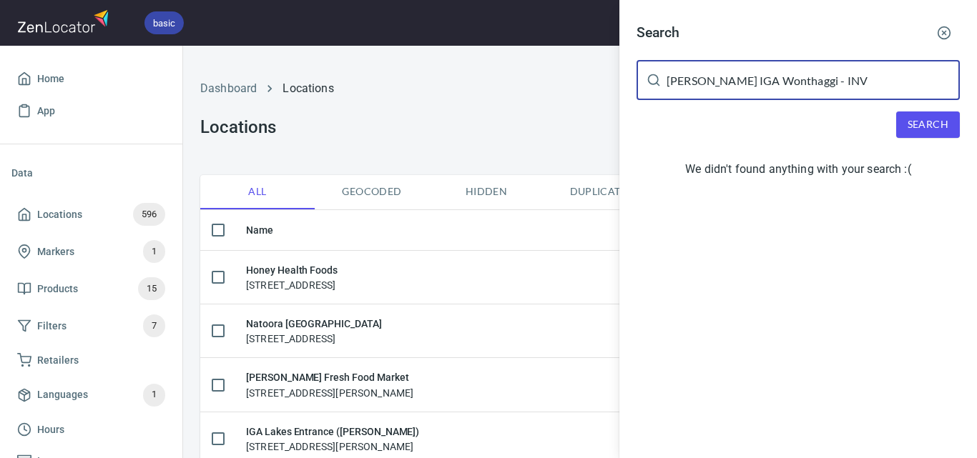
drag, startPoint x: 827, startPoint y: 83, endPoint x: 788, endPoint y: 84, distance: 39.3
click at [788, 84] on input "[PERSON_NAME] IGA Wonthaggi - INV" at bounding box center [812, 80] width 293 height 40
click at [929, 117] on span "Search" at bounding box center [927, 125] width 41 height 18
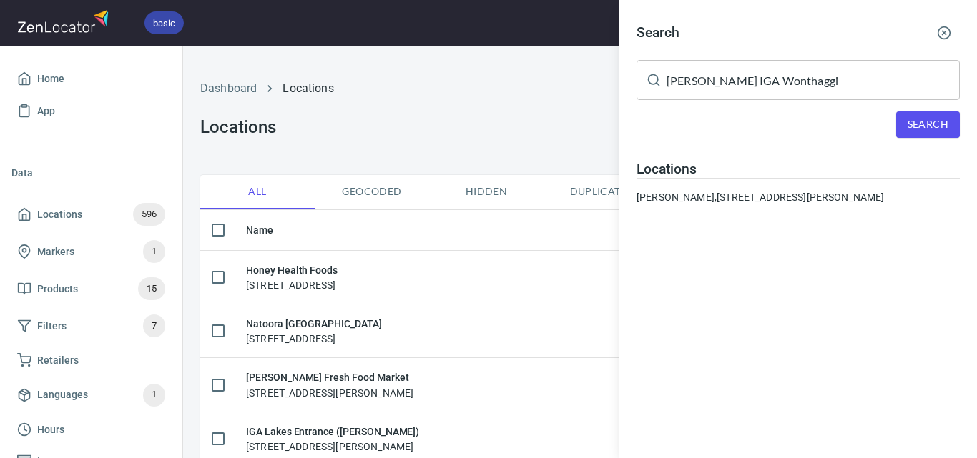
click at [793, 82] on input "[PERSON_NAME] IGA Wonthaggi" at bounding box center [812, 80] width 293 height 40
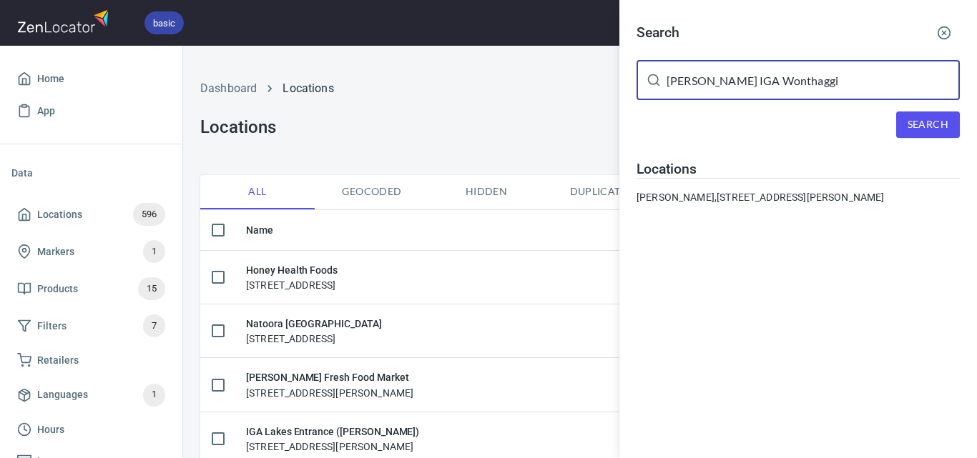
click at [794, 82] on input "[PERSON_NAME] IGA Wonthaggi" at bounding box center [812, 80] width 293 height 40
paste input "IGA Abbotsford"
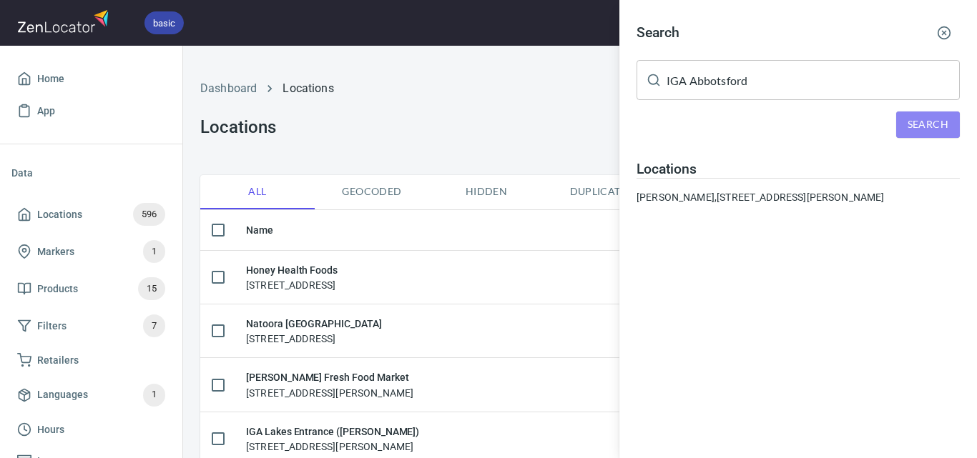
click at [915, 129] on span "Search" at bounding box center [927, 125] width 41 height 18
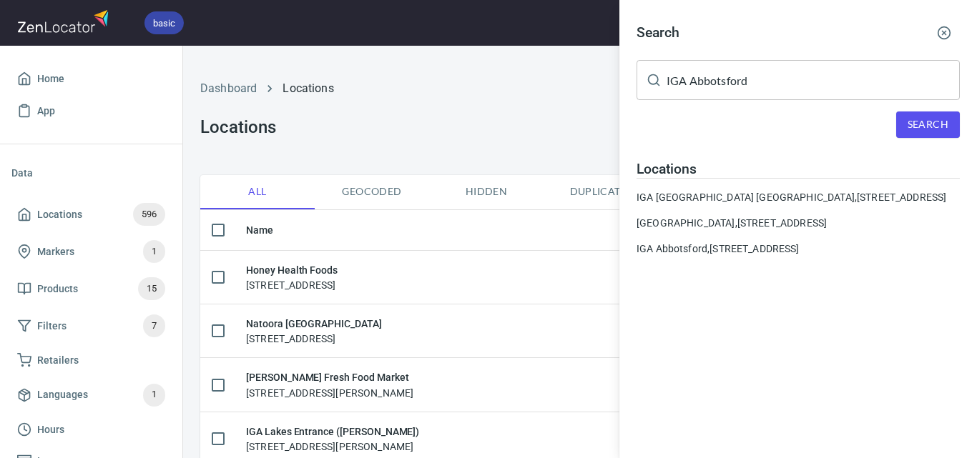
click at [769, 84] on input "IGA Abbotsford" at bounding box center [812, 80] width 293 height 40
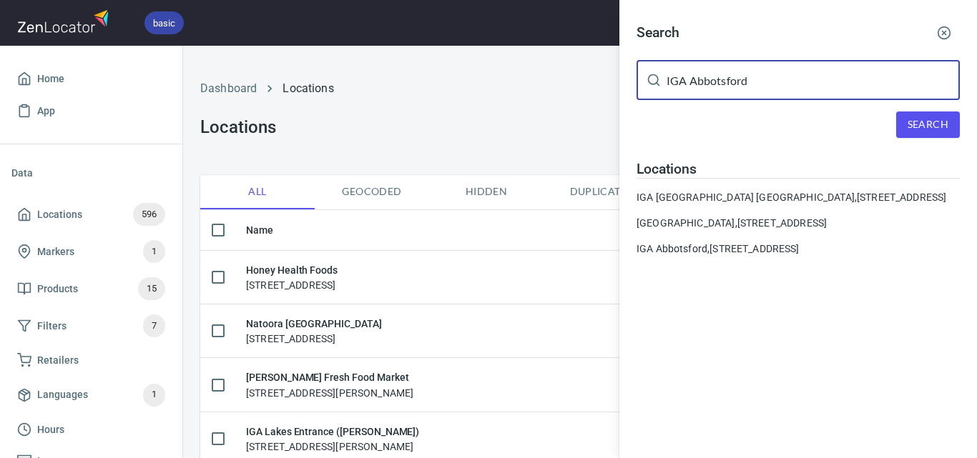
click at [769, 84] on input "IGA Abbotsford" at bounding box center [812, 80] width 293 height 40
paste input "Rosedale Butchers"
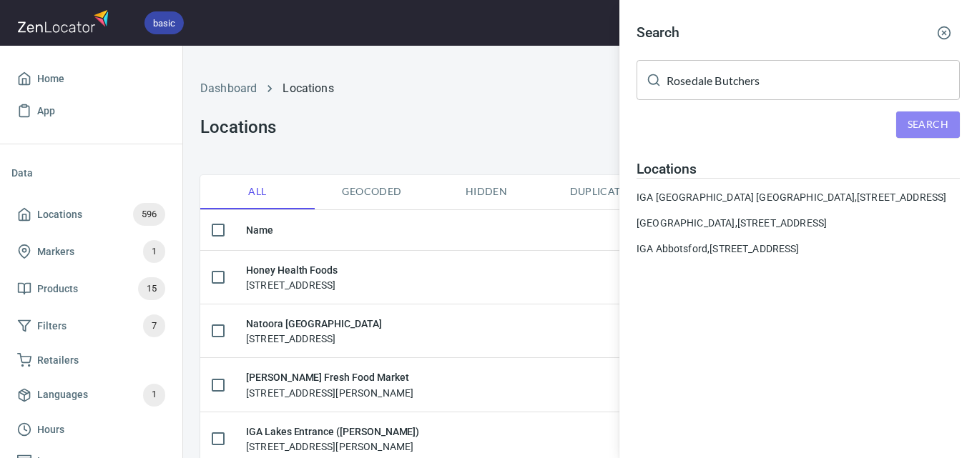
click at [915, 124] on span "Search" at bounding box center [927, 125] width 41 height 18
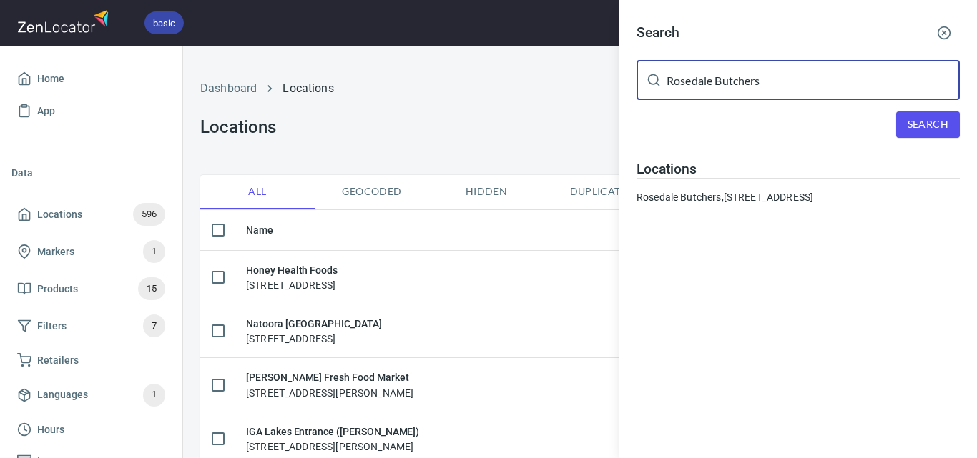
click at [784, 80] on input "Rosedale Butchers" at bounding box center [812, 80] width 293 height 40
paste input "Foodworks Yarragon"
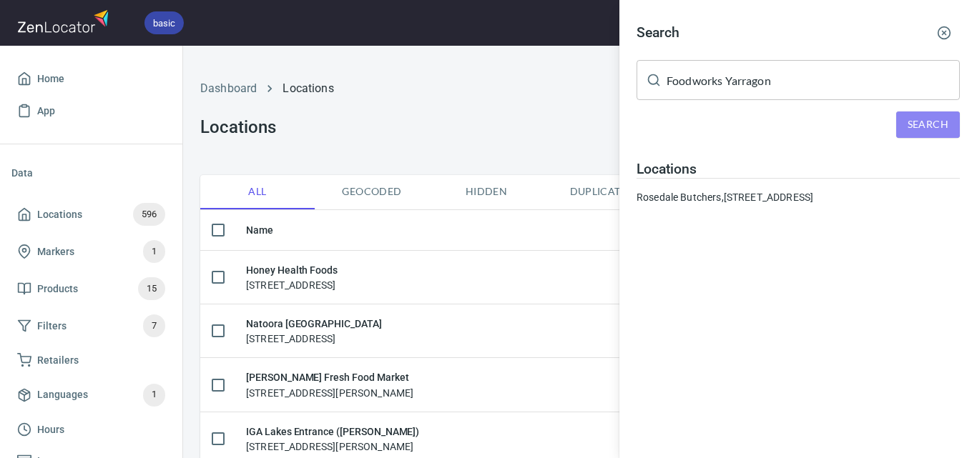
click at [939, 121] on span "Search" at bounding box center [927, 125] width 41 height 18
click at [786, 86] on input "Foodworks Yarragon" at bounding box center [812, 80] width 293 height 40
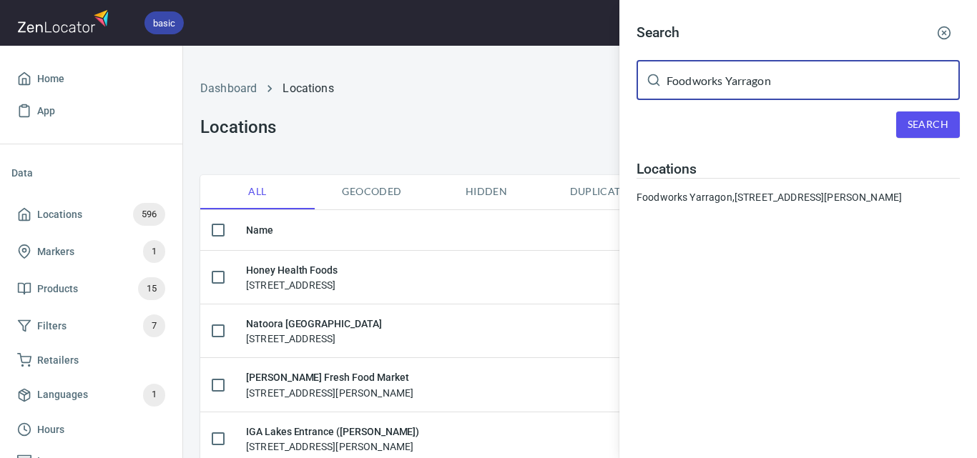
click at [786, 86] on input "Foodworks Yarragon" at bounding box center [812, 80] width 293 height 40
paste input "Atticus Bookshop Gallery"
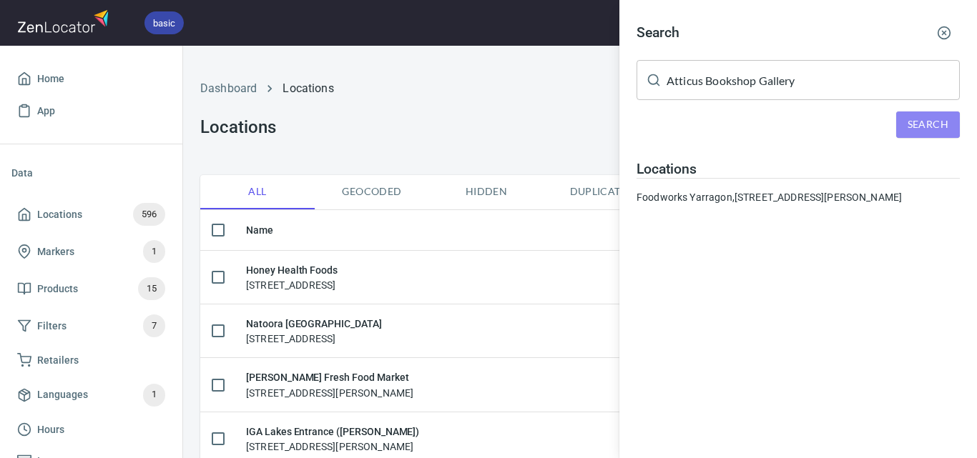
click at [922, 119] on span "Search" at bounding box center [927, 125] width 41 height 18
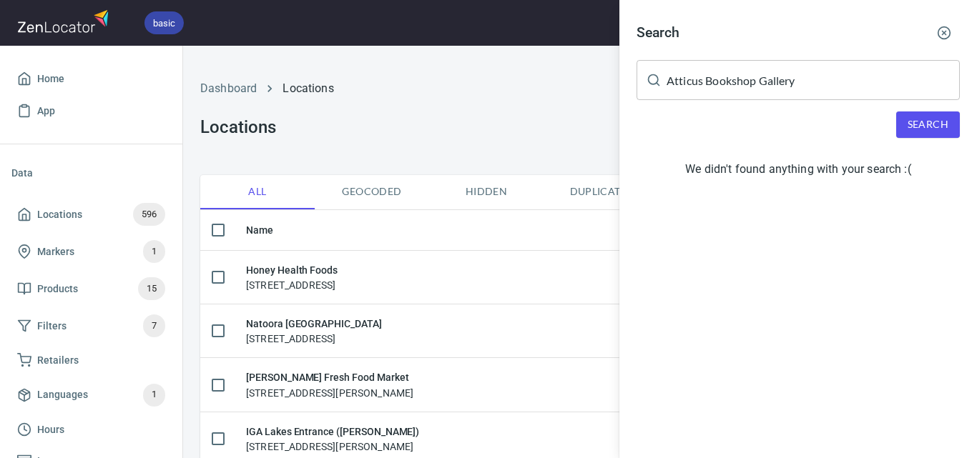
click at [931, 114] on button "Search" at bounding box center [928, 125] width 64 height 26
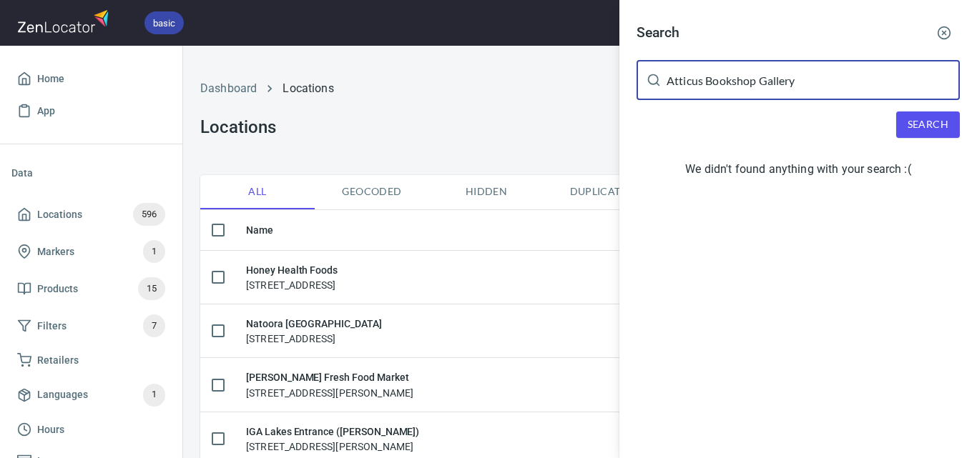
drag, startPoint x: 816, startPoint y: 85, endPoint x: 704, endPoint y: 89, distance: 111.6
click at [704, 89] on input "Atticus Bookshop Gallery" at bounding box center [812, 80] width 293 height 40
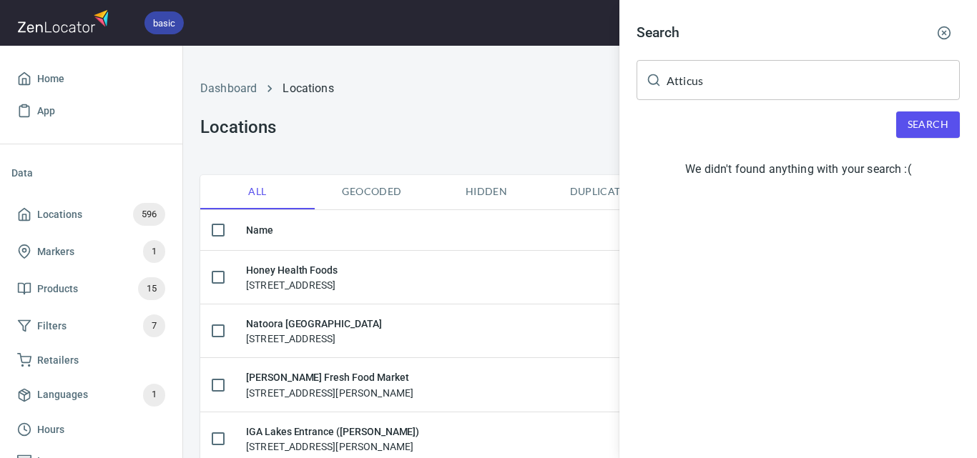
drag, startPoint x: 936, startPoint y: 107, endPoint x: 936, endPoint y: 124, distance: 16.4
click at [936, 117] on div "Search Atticus ​ Search We didn't found anything with your search :(" at bounding box center [797, 103] width 357 height 207
click at [936, 124] on span "Search" at bounding box center [927, 125] width 41 height 18
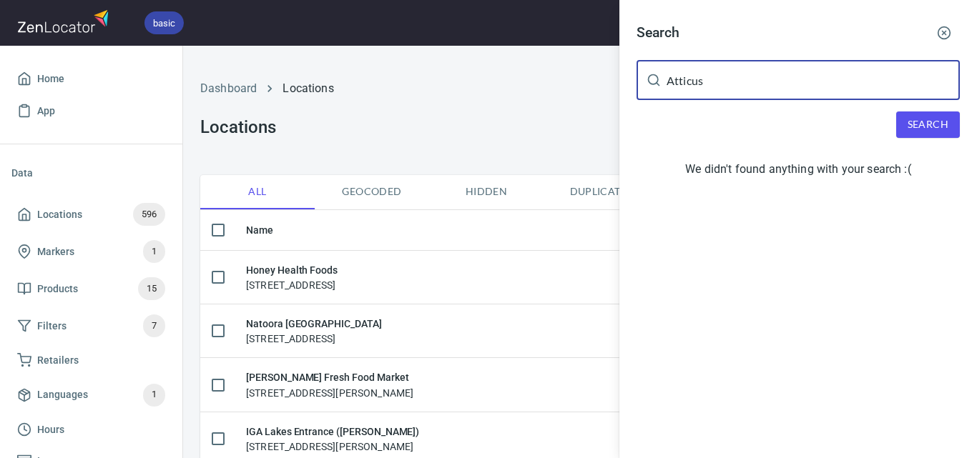
drag, startPoint x: 846, startPoint y: 92, endPoint x: 611, endPoint y: 104, distance: 234.8
click at [611, 104] on div "Search Atticus ​ Search We didn't found anything with your search :(" at bounding box center [488, 229] width 977 height 458
paste input "Bookshop Gallery"
drag, startPoint x: 706, startPoint y: 85, endPoint x: 557, endPoint y: 105, distance: 150.8
click at [557, 105] on div "Search Atticus Bookshop Gallery ​ Search We didn't found anything with your sea…" at bounding box center [488, 229] width 977 height 458
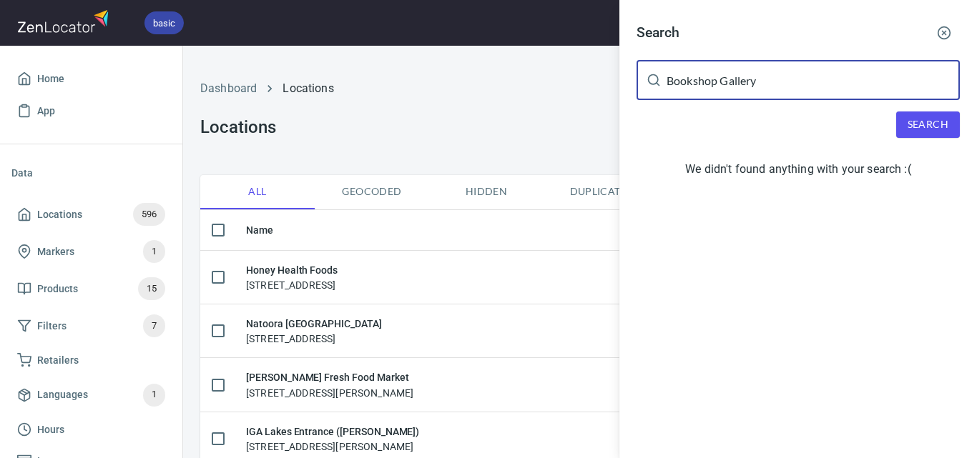
type input "Bookshop Gallery"
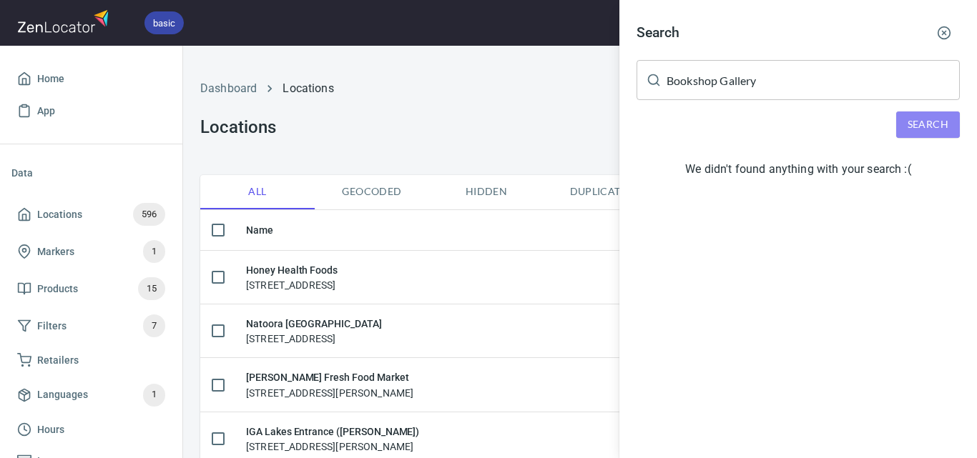
click at [928, 135] on button "Search" at bounding box center [928, 125] width 64 height 26
click at [433, 94] on div at bounding box center [488, 229] width 977 height 458
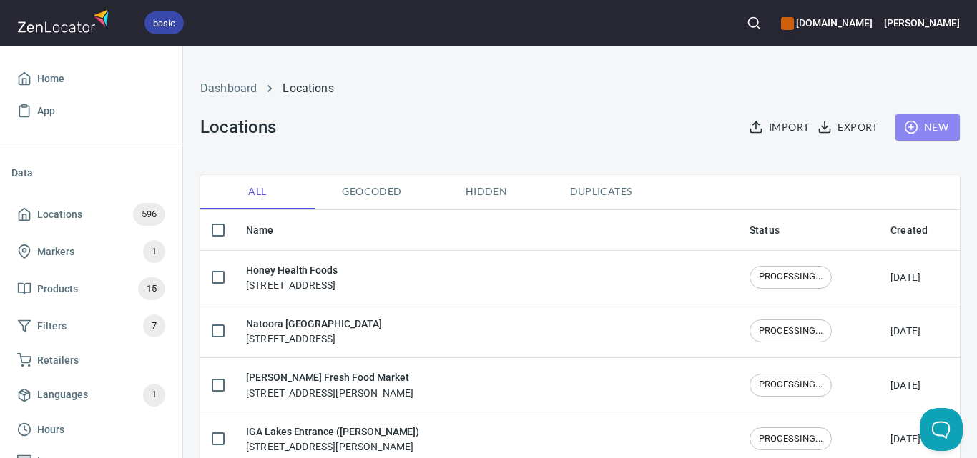
click at [904, 132] on circle "button" at bounding box center [910, 128] width 12 height 12
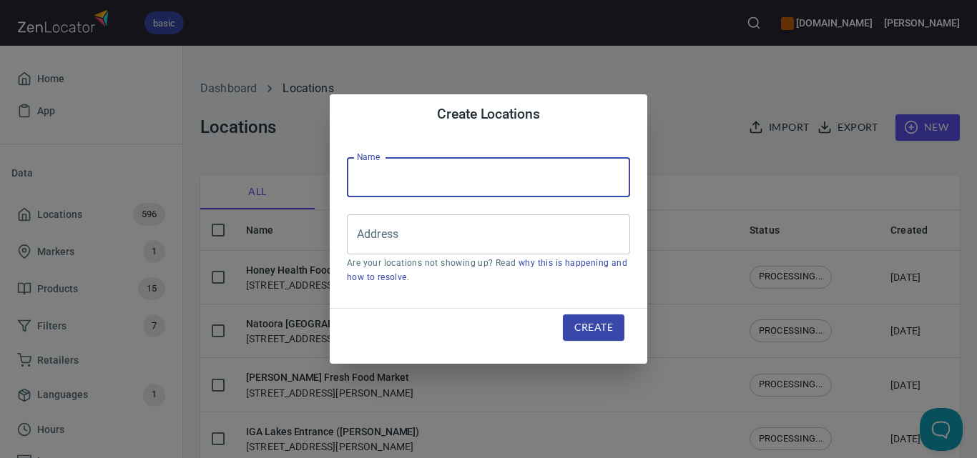
click at [400, 179] on input "text" at bounding box center [488, 177] width 283 height 40
paste input "Atticus Bookshop Gallery"
type input "Atticus Bookshop Gallery"
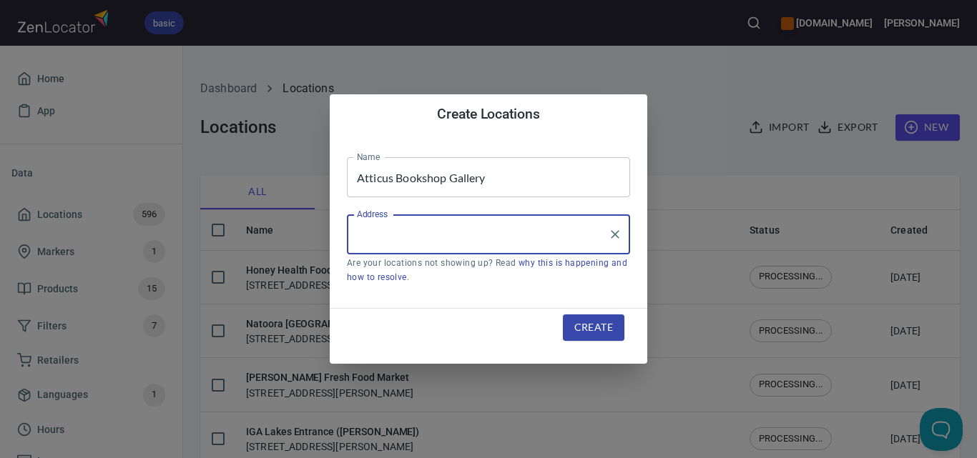
click at [472, 239] on input "Address" at bounding box center [477, 234] width 249 height 27
paste input "[STREET_ADDRESS][PERSON_NAME]"
type input "[STREET_ADDRESS][PERSON_NAME]"
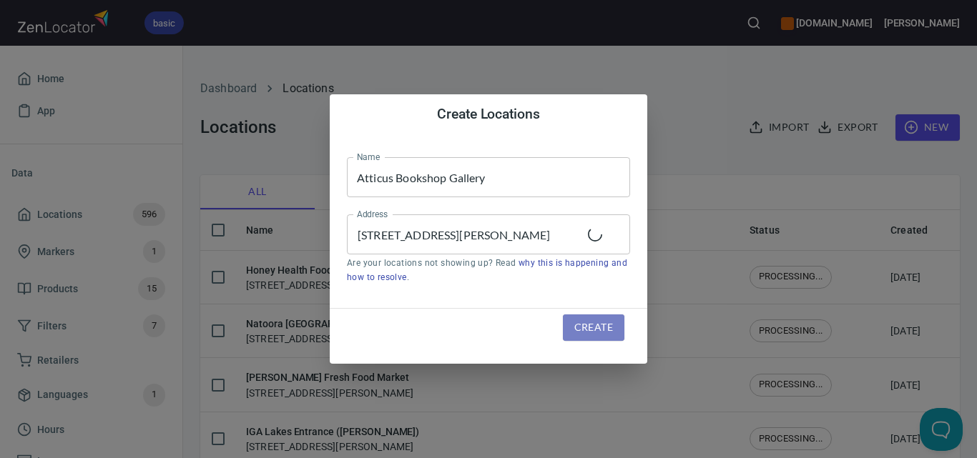
click at [580, 320] on span "Create" at bounding box center [593, 328] width 39 height 18
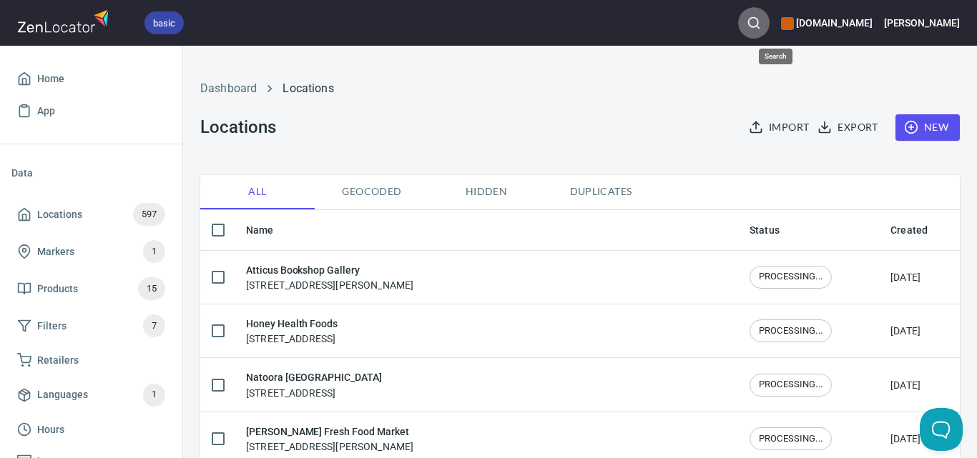
click at [761, 23] on icon "button" at bounding box center [753, 23] width 14 height 14
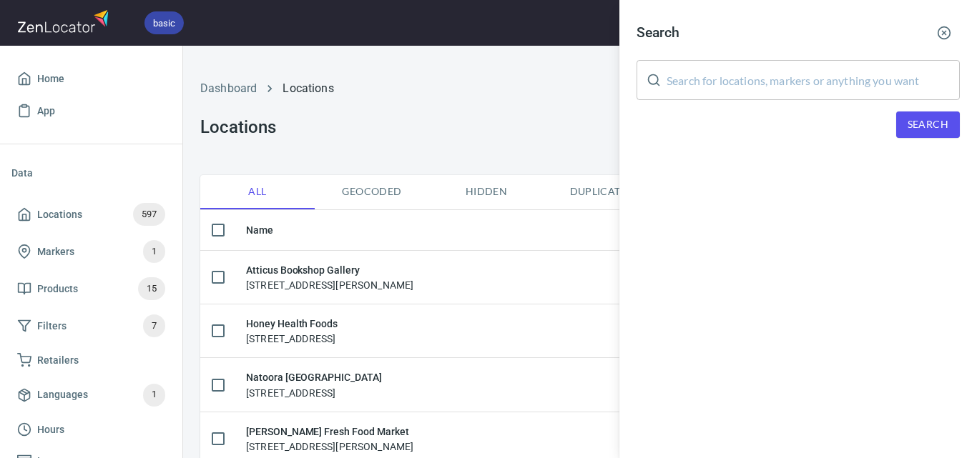
click at [823, 81] on input "text" at bounding box center [812, 80] width 293 height 40
paste input "Choose Food- (Cold xpress)"
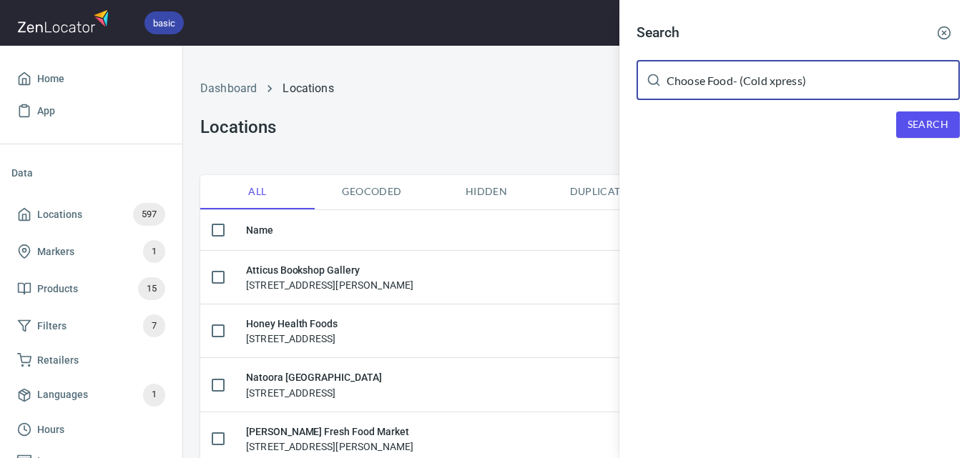
click at [923, 130] on span "Search" at bounding box center [927, 125] width 41 height 18
drag, startPoint x: 823, startPoint y: 77, endPoint x: 733, endPoint y: 90, distance: 91.0
click at [733, 90] on input "Choose Food- (Cold xpress)" at bounding box center [812, 80] width 293 height 40
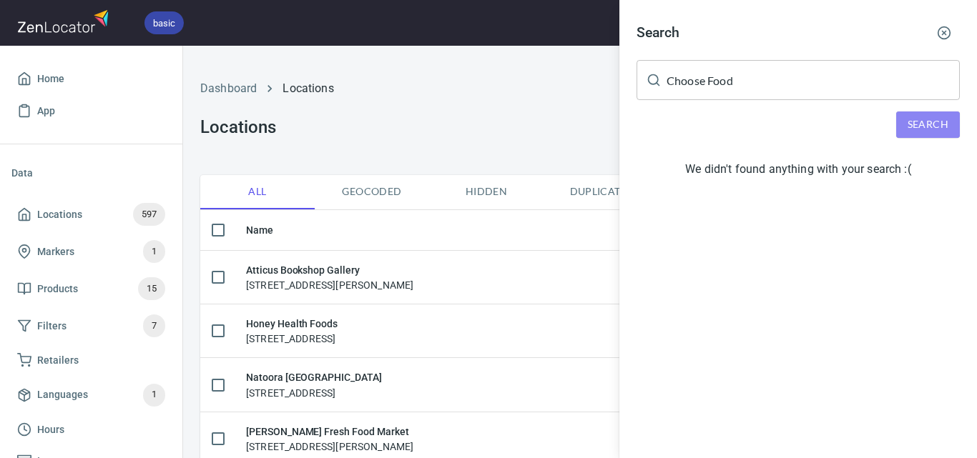
click at [939, 118] on span "Search" at bounding box center [927, 125] width 41 height 18
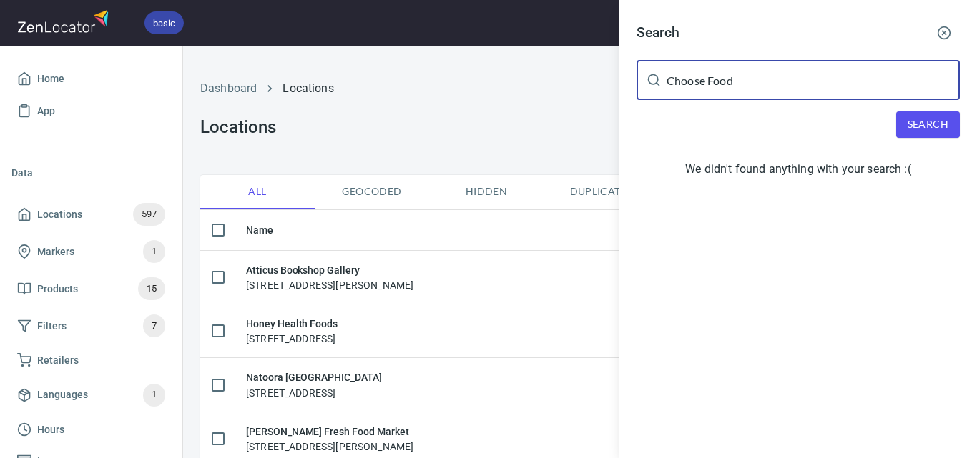
paste input "- (Cold xpress)"
drag, startPoint x: 834, startPoint y: 76, endPoint x: 598, endPoint y: 94, distance: 235.9
click at [598, 94] on div "Search Choose Food ​ Search We didn't found anything with your search :(" at bounding box center [488, 229] width 977 height 458
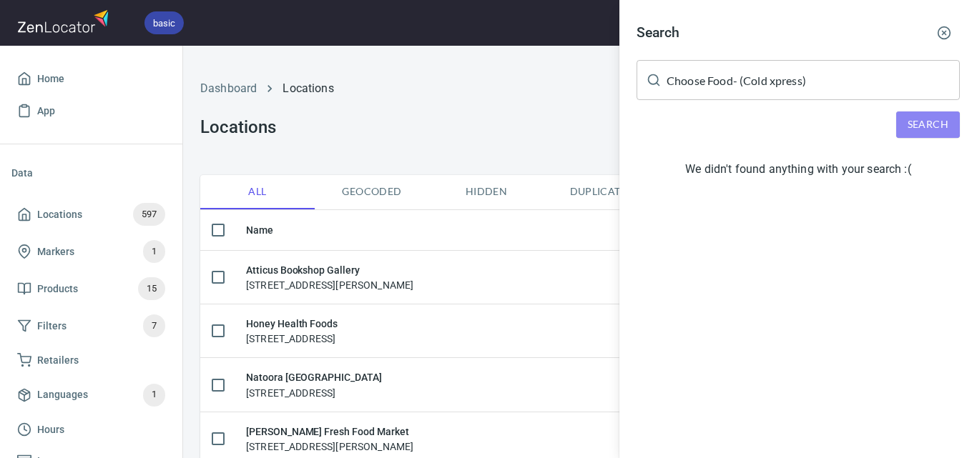
click at [907, 115] on button "Search" at bounding box center [928, 125] width 64 height 26
click at [721, 82] on input "Choose Food- (Cold xpress)" at bounding box center [812, 80] width 293 height 40
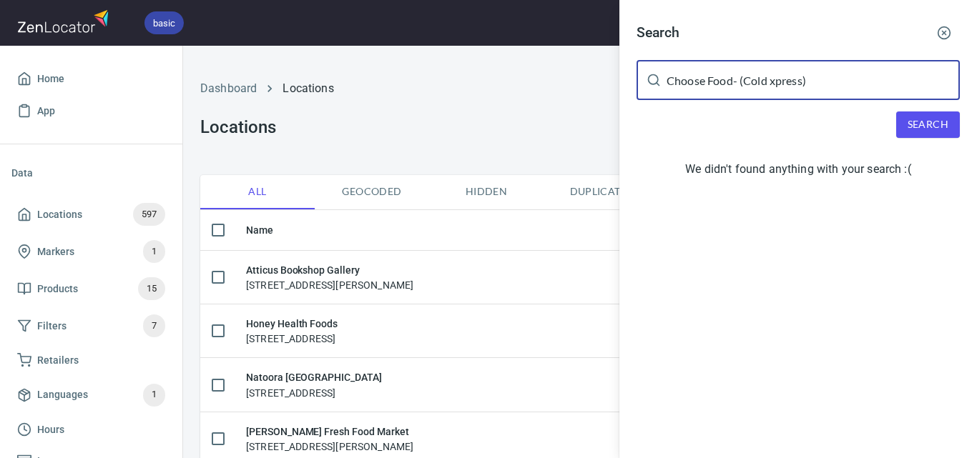
click at [721, 82] on input "Choose Food- (Cold xpress)" at bounding box center [812, 80] width 293 height 40
paste input "Lean and Green"
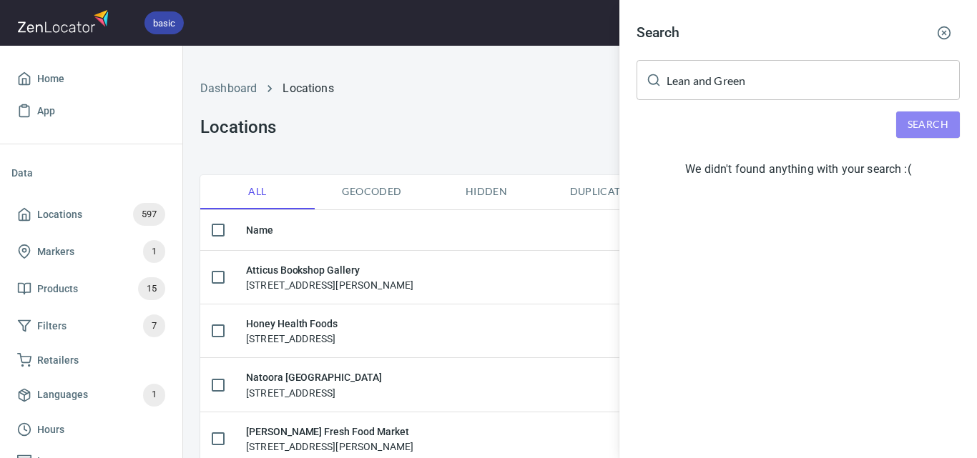
click at [944, 119] on span "Search" at bounding box center [927, 125] width 41 height 18
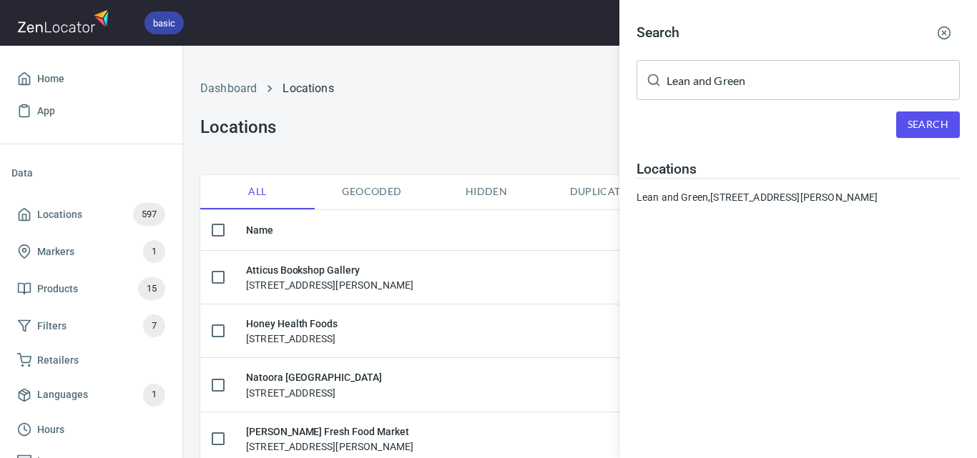
click at [701, 82] on input "Lean and Green" at bounding box center [812, 80] width 293 height 40
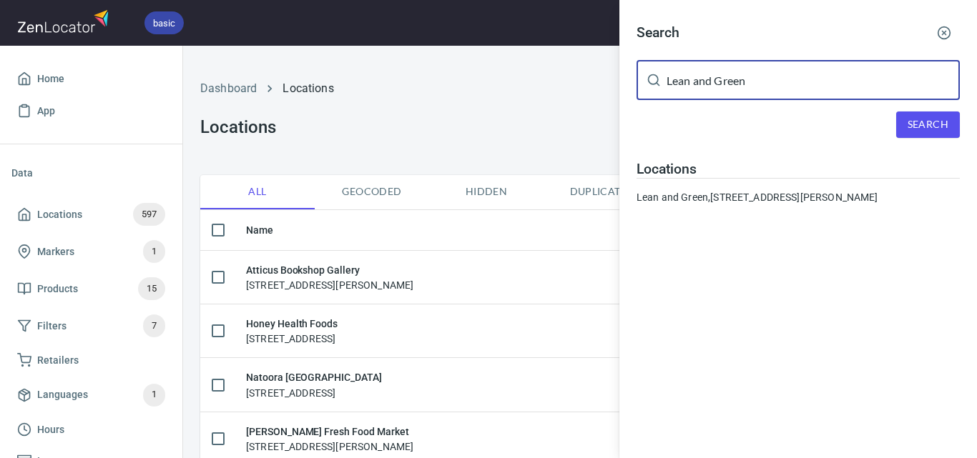
click at [701, 82] on input "Lean and Green" at bounding box center [812, 80] width 293 height 40
click at [700, 82] on input "Lean and Green" at bounding box center [812, 80] width 293 height 40
paste input "The Shearing Shed [PERSON_NAME][GEOGRAPHIC_DATA]"
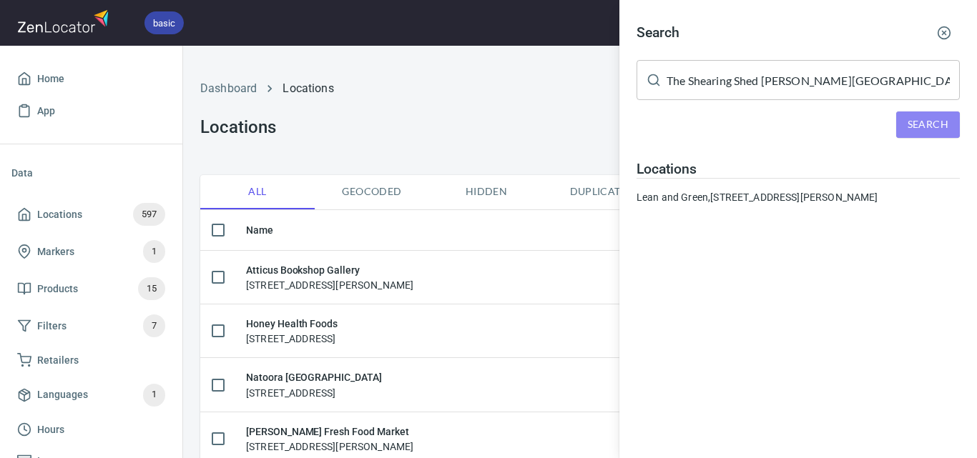
click at [947, 124] on span "Search" at bounding box center [927, 125] width 41 height 18
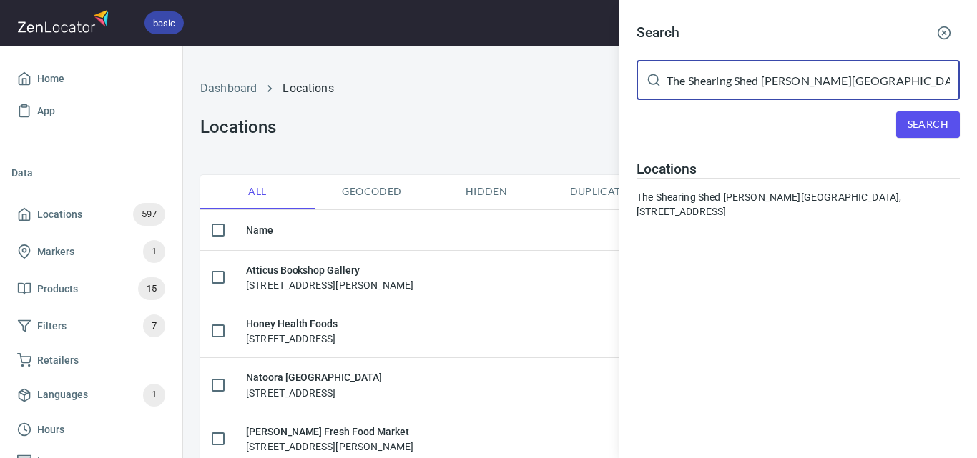
click at [728, 82] on input "The Shearing Shed [PERSON_NAME][GEOGRAPHIC_DATA]" at bounding box center [812, 80] width 293 height 40
paste input "pud She"
click at [932, 122] on span "Search" at bounding box center [927, 125] width 41 height 18
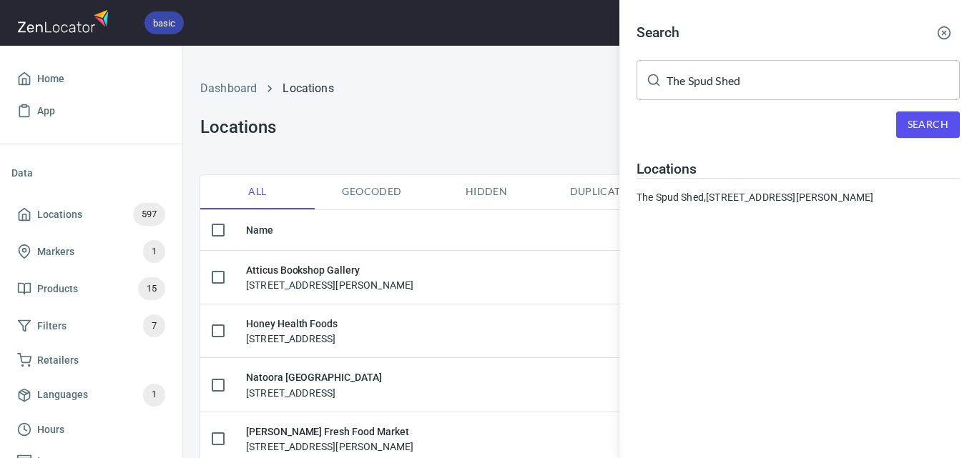
click at [699, 100] on div "Search The Spud Shed ​ Search Locations [GEOGRAPHIC_DATA], [STREET_ADDRESS][PER…" at bounding box center [797, 116] width 357 height 233
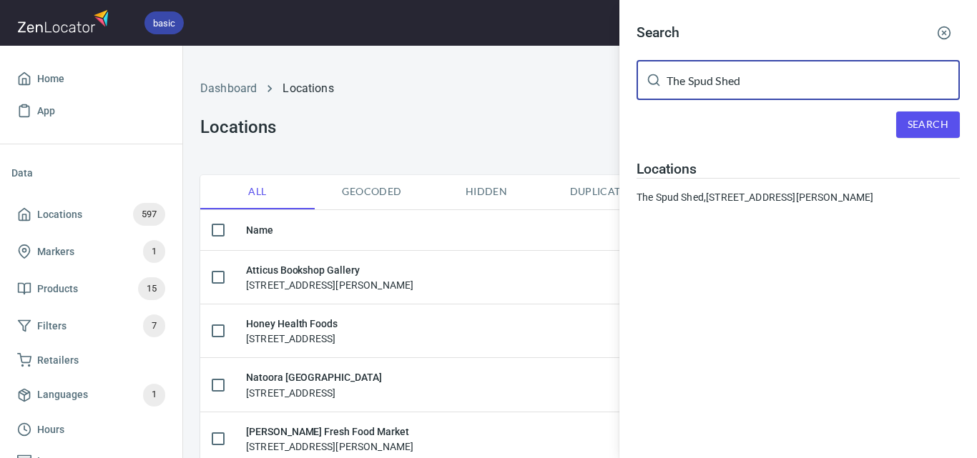
click at [716, 71] on input "The Spud Shed" at bounding box center [812, 80] width 293 height 40
paste input "[PERSON_NAME] Supa IGA Bright (Cold Xpress) - INV"
click at [942, 121] on span "Search" at bounding box center [927, 125] width 41 height 18
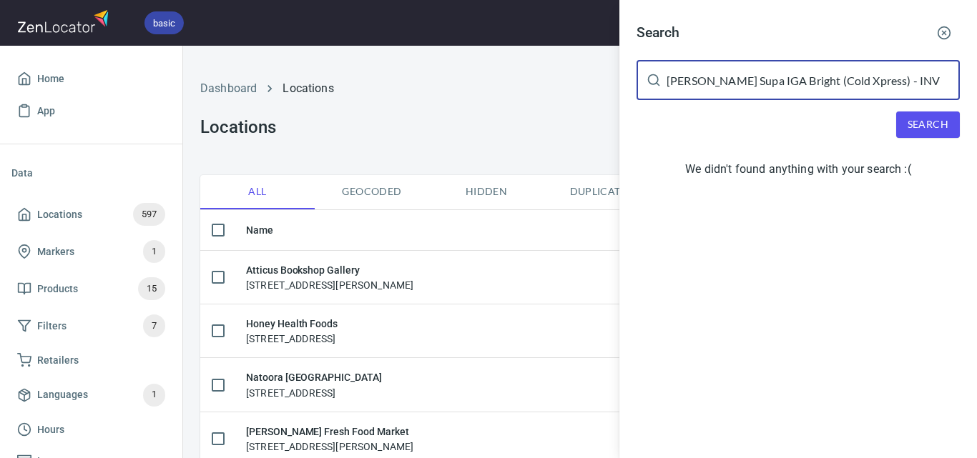
drag, startPoint x: 905, startPoint y: 79, endPoint x: 791, endPoint y: 88, distance: 114.1
click at [791, 88] on input "[PERSON_NAME] Supa IGA Bright (Cold Xpress) - INV" at bounding box center [812, 80] width 293 height 40
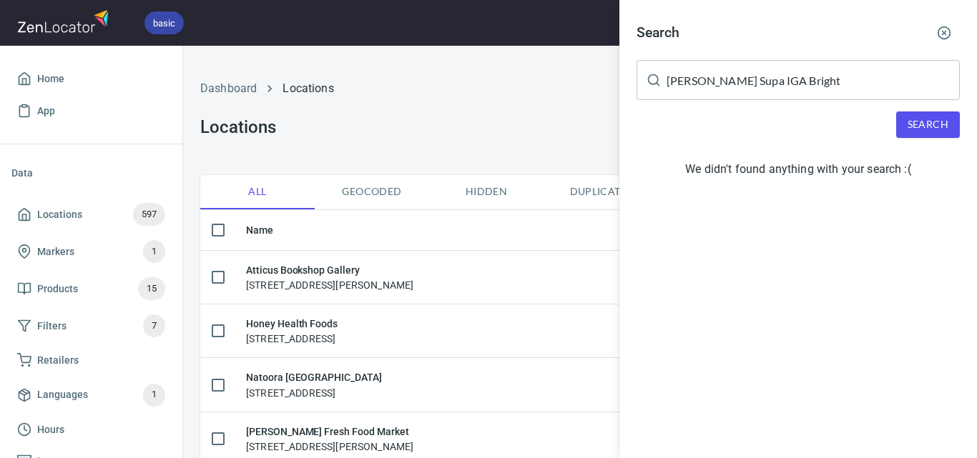
click at [914, 105] on div "Search [PERSON_NAME] Supa IGA Bright ​ Search We didn't found anything with you…" at bounding box center [797, 103] width 357 height 207
click at [914, 124] on span "Search" at bounding box center [927, 125] width 41 height 18
click at [699, 71] on input "[PERSON_NAME] Supa IGA Bright" at bounding box center [812, 80] width 293 height 40
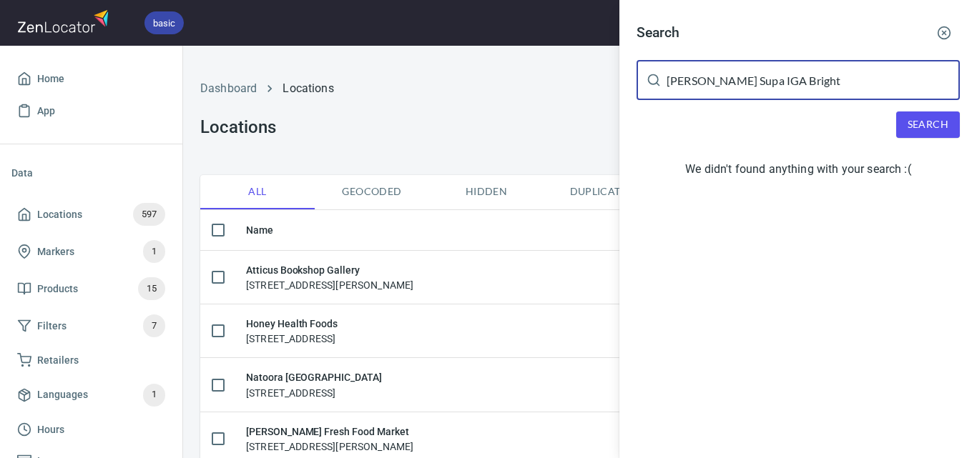
click at [700, 73] on input "[PERSON_NAME] Supa IGA Bright" at bounding box center [812, 80] width 293 height 40
click at [701, 74] on input "[PERSON_NAME] Supa IGA Bright" at bounding box center [812, 80] width 293 height 40
paste input "IGA Bunyip"
click at [911, 117] on span "Search" at bounding box center [927, 125] width 41 height 18
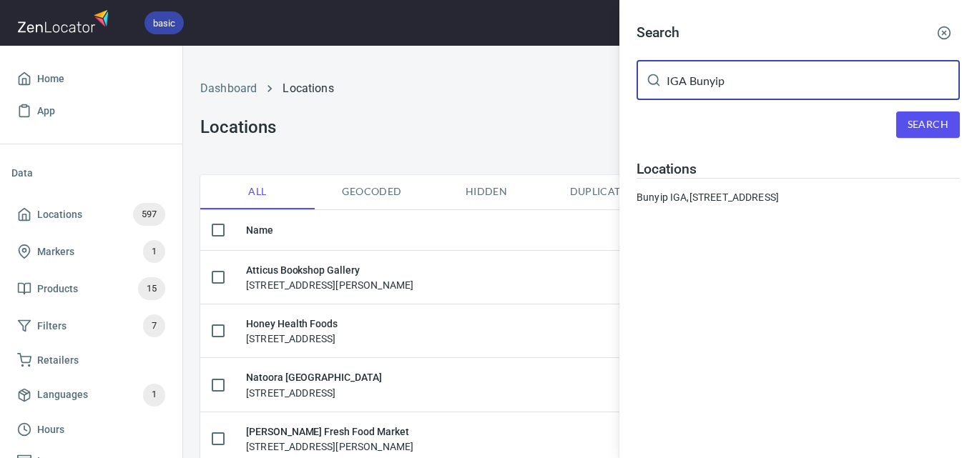
click at [743, 92] on input "IGA Bunyip" at bounding box center [812, 80] width 293 height 40
click at [742, 92] on input "IGA Bunyip" at bounding box center [812, 80] width 293 height 40
paste input "Trafalgar"
click at [923, 131] on span "Search" at bounding box center [927, 125] width 41 height 18
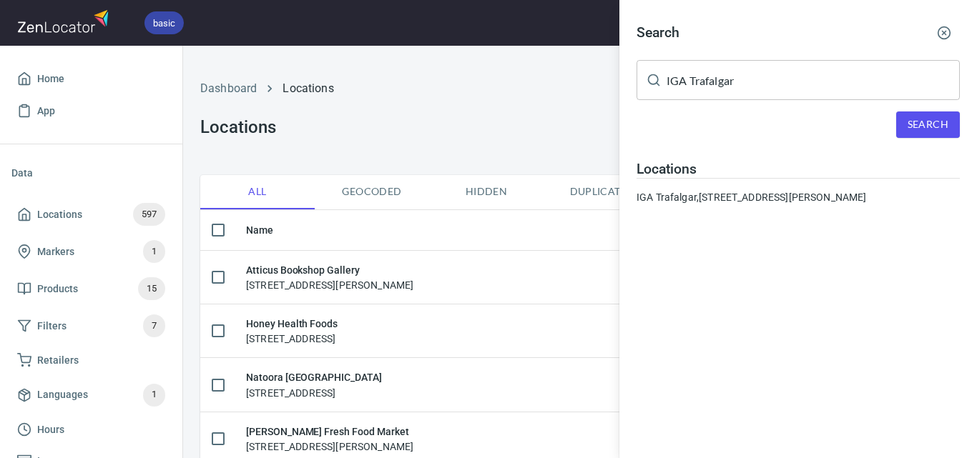
click at [794, 75] on input "IGA Trafalgar" at bounding box center [812, 80] width 293 height 40
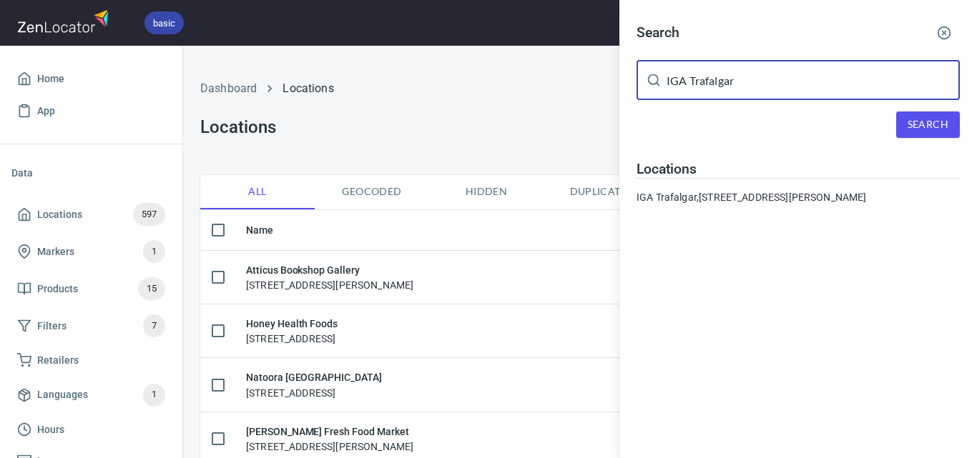
click at [794, 75] on input "IGA Trafalgar" at bounding box center [812, 80] width 293 height 40
paste input "Nature's Cargo - Traralgon"
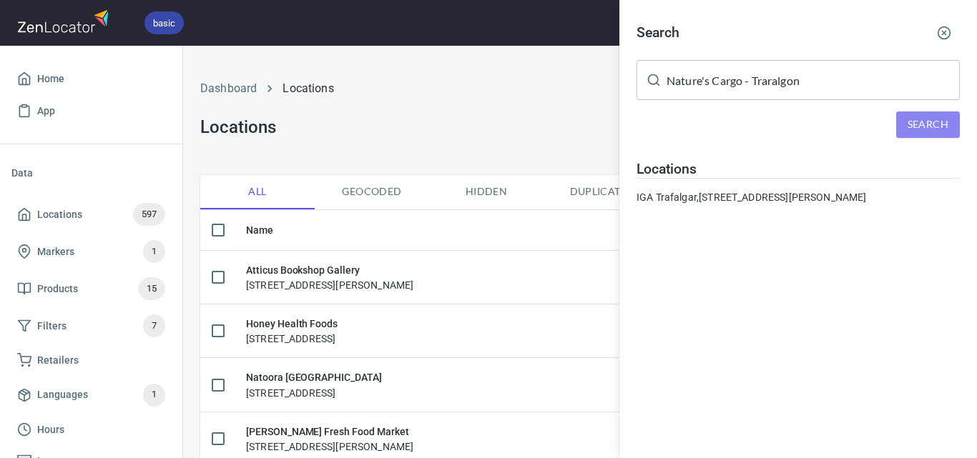
click at [916, 128] on span "Search" at bounding box center [927, 125] width 41 height 18
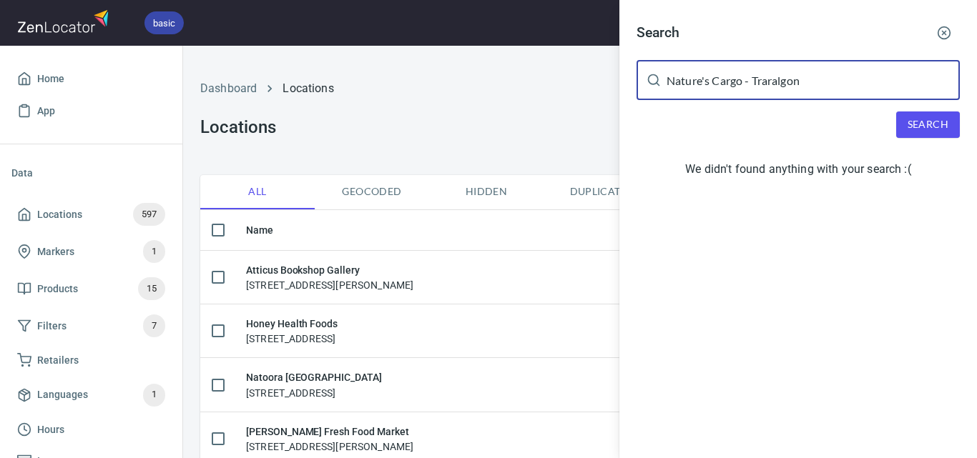
drag, startPoint x: 839, startPoint y: 89, endPoint x: 744, endPoint y: 84, distance: 94.5
click at [744, 84] on input "Nature's Cargo - Traralgon" at bounding box center [812, 80] width 293 height 40
click at [935, 120] on span "Search" at bounding box center [927, 125] width 41 height 18
click at [772, 82] on input "Nature's Cargo" at bounding box center [812, 80] width 293 height 40
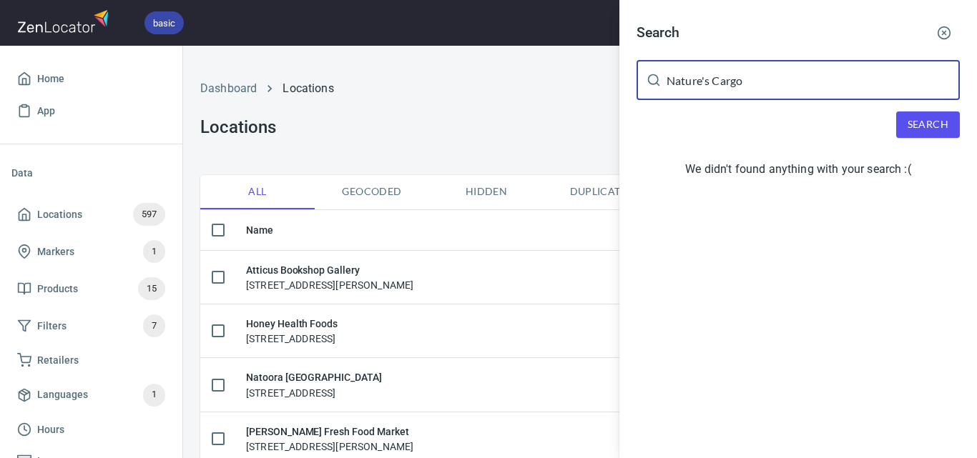
click at [772, 82] on input "Nature's Cargo" at bounding box center [812, 80] width 293 height 40
paste input "- [GEOGRAPHIC_DATA]"
click at [912, 127] on span "Search" at bounding box center [927, 125] width 41 height 18
drag, startPoint x: 844, startPoint y: 88, endPoint x: 742, endPoint y: 88, distance: 101.5
click at [742, 88] on input "Nature's Cargo - [GEOGRAPHIC_DATA]" at bounding box center [812, 80] width 293 height 40
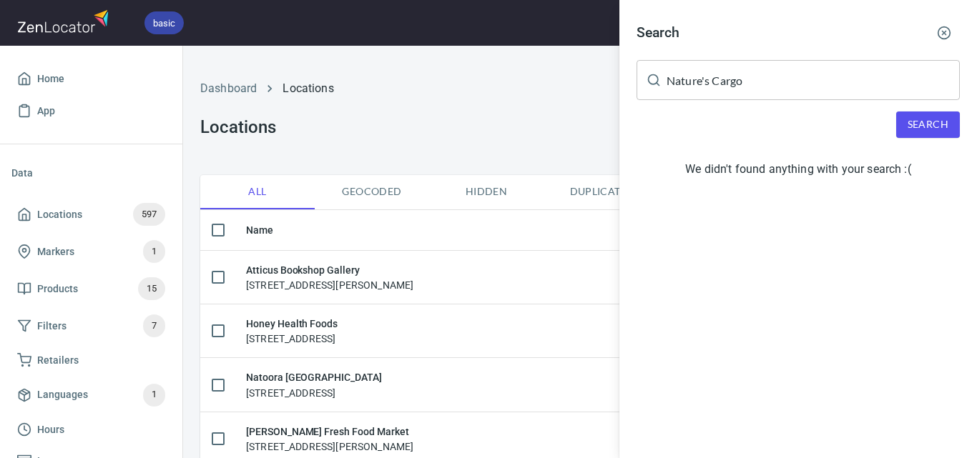
click at [914, 109] on div "Search Nature's Cargo ​ Search We didn't found anything with your search :(" at bounding box center [797, 103] width 357 height 207
click at [914, 115] on button "Search" at bounding box center [928, 125] width 64 height 26
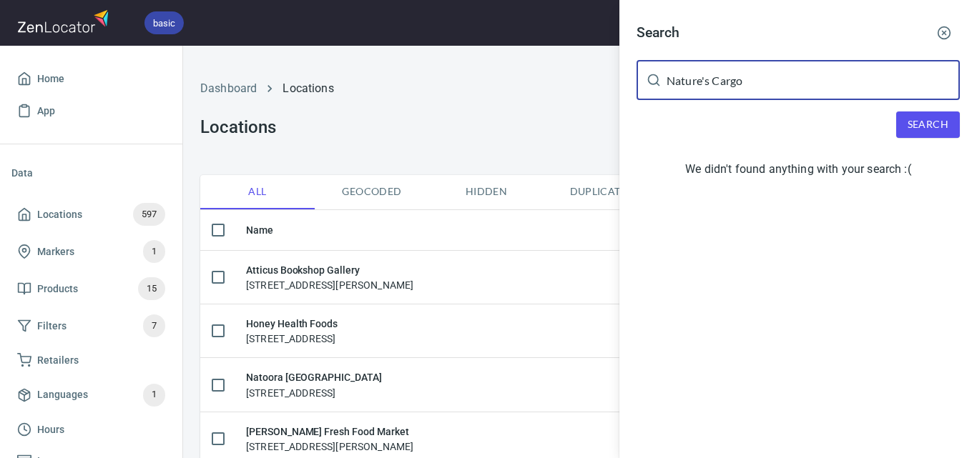
click at [709, 82] on input "Nature's Cargo" at bounding box center [812, 80] width 293 height 40
click at [933, 114] on button "Search" at bounding box center [928, 125] width 64 height 26
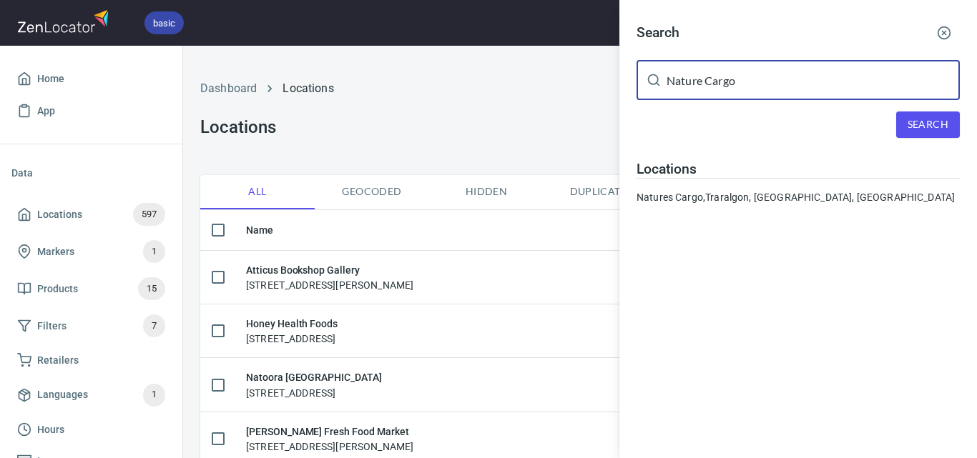
drag, startPoint x: 836, startPoint y: 85, endPoint x: 841, endPoint y: 104, distance: 19.1
click at [841, 104] on div "Search Nature Cargo ​ Search Locations Natures Cargo, [GEOGRAPHIC_DATA], [GEOGR…" at bounding box center [797, 116] width 357 height 233
click at [751, 84] on input "Nature Cargo" at bounding box center [812, 80] width 293 height 40
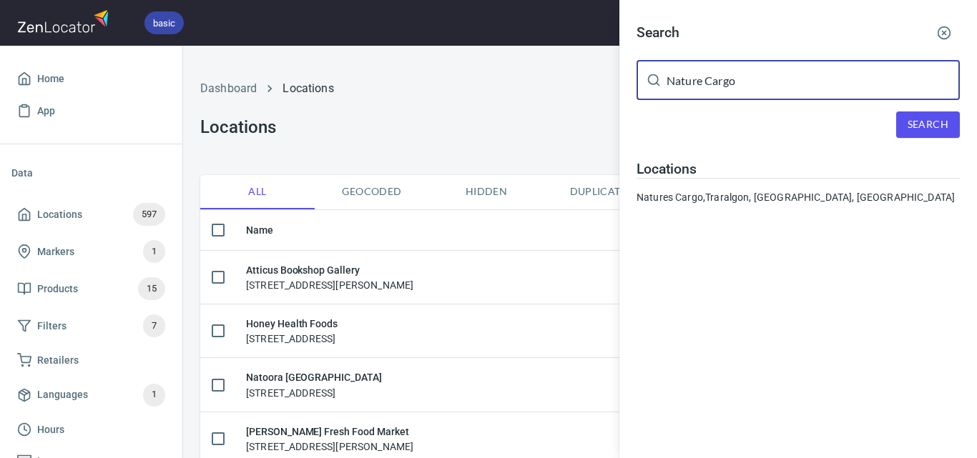
paste input "Amalocal – Good Local Food"
click at [904, 126] on button "Search" at bounding box center [928, 125] width 64 height 26
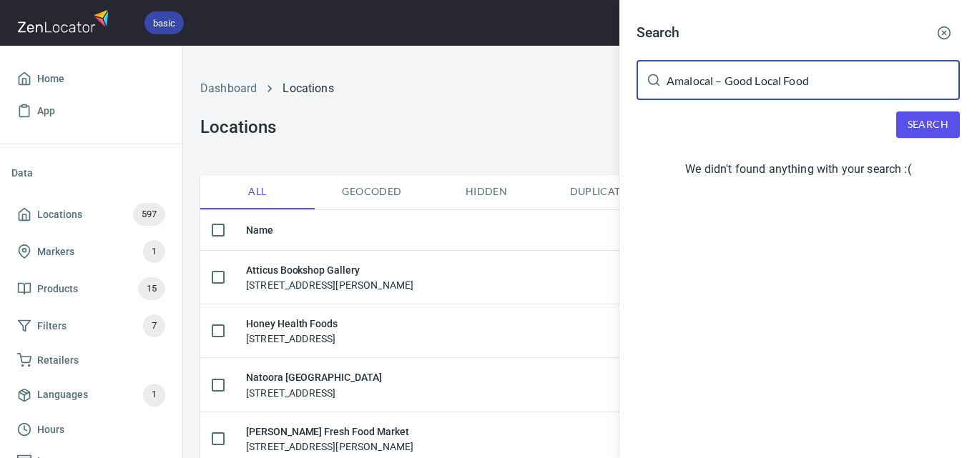
drag, startPoint x: 724, startPoint y: 82, endPoint x: 569, endPoint y: 97, distance: 155.2
click at [544, 87] on div "Search Amalocal – Good Local Food ​ Search We didn't found anything with your s…" at bounding box center [488, 229] width 977 height 458
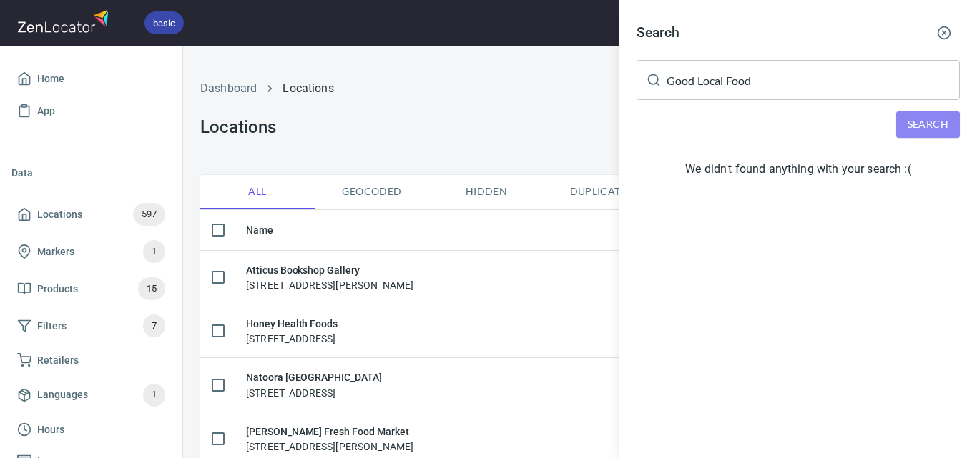
click at [922, 126] on span "Search" at bounding box center [927, 125] width 41 height 18
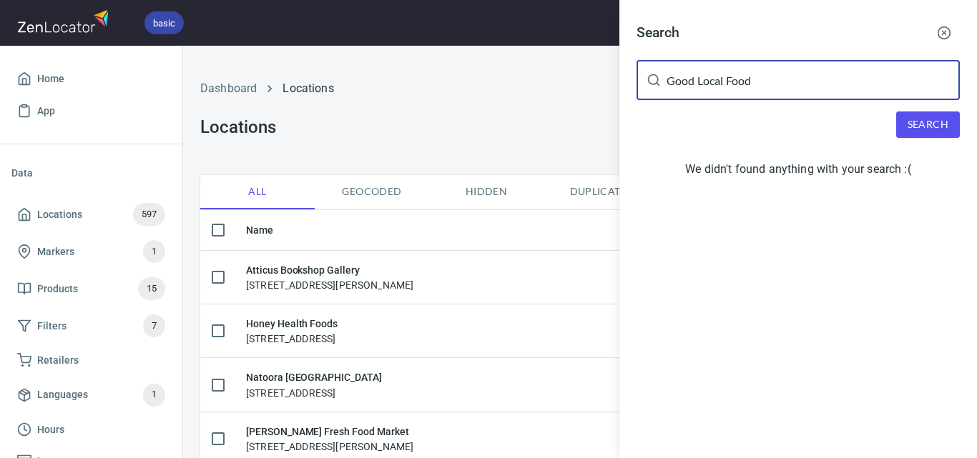
drag, startPoint x: 803, startPoint y: 76, endPoint x: 657, endPoint y: 78, distance: 145.9
click at [633, 66] on div "Search Good Local Food ​ Search We didn't found anything with your search :(" at bounding box center [797, 103] width 357 height 207
paste input "Amalocal –"
drag, startPoint x: 712, startPoint y: 86, endPoint x: 976, endPoint y: 186, distance: 282.2
click at [976, 186] on div "Search Amalocal – Good Local Food ​ Search We didn't found anything with your s…" at bounding box center [797, 103] width 357 height 207
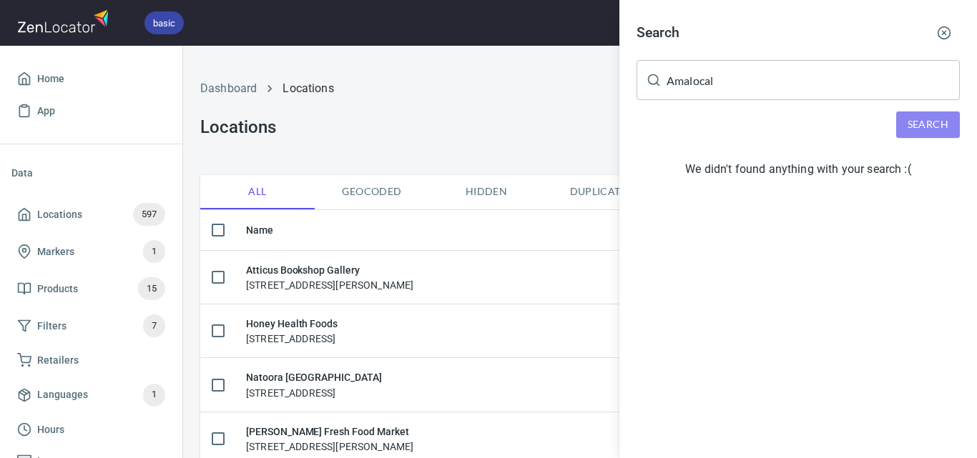
click at [903, 120] on button "Search" at bounding box center [928, 125] width 64 height 26
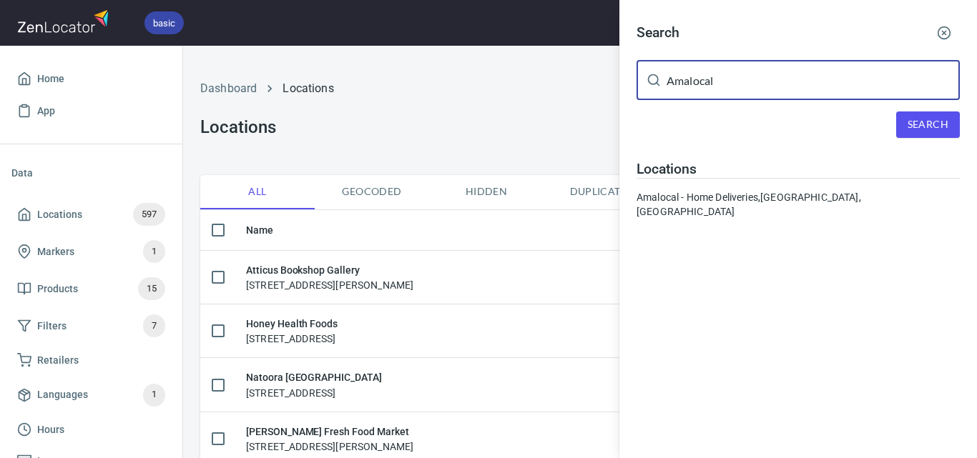
click at [837, 96] on input "Amalocal" at bounding box center [812, 80] width 293 height 40
paste input "Woolworths Sale"
click at [927, 130] on span "Search" at bounding box center [927, 125] width 41 height 18
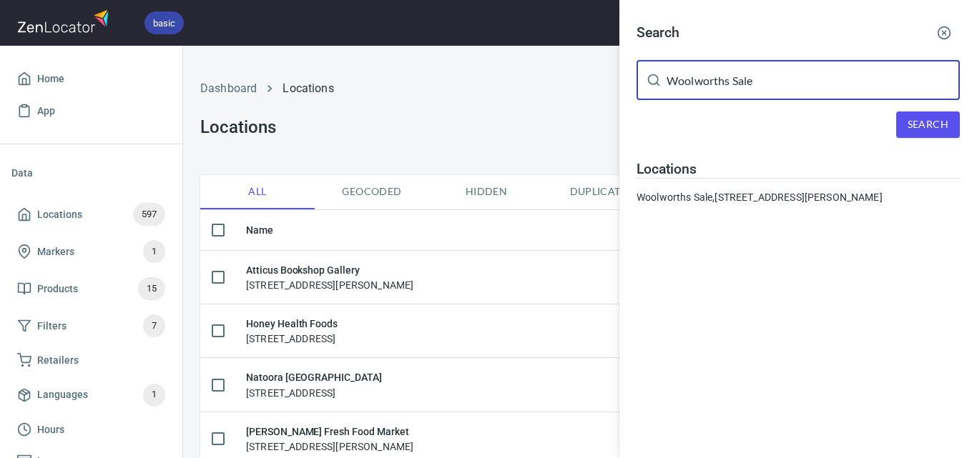
click at [870, 86] on input "Woolworths Sale" at bounding box center [812, 80] width 293 height 40
click at [869, 88] on input "Woolworths Sale" at bounding box center [812, 80] width 293 height 40
paste input "Woolworths Wonthaggi"
click at [869, 92] on input "Woolworths Woolworths Wonthaggi" at bounding box center [812, 80] width 293 height 40
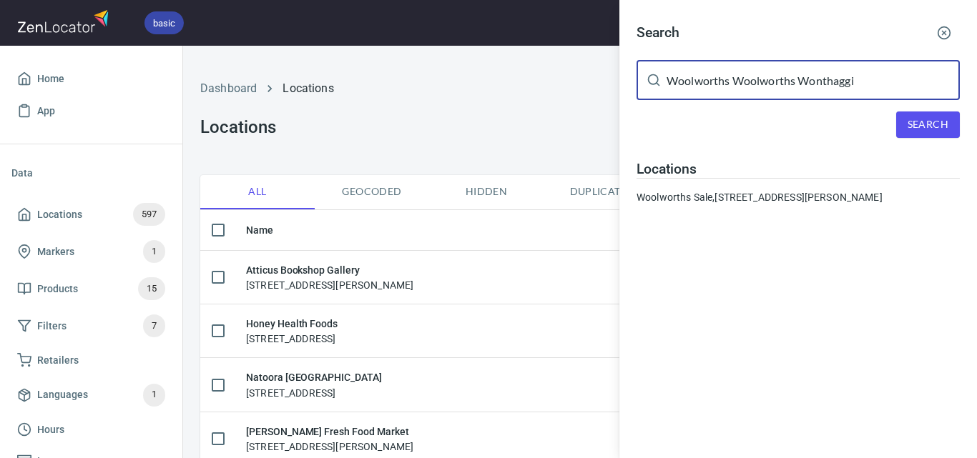
click at [869, 92] on input "Woolworths Woolworths Wonthaggi" at bounding box center [812, 80] width 293 height 40
paste input "text"
click at [924, 129] on span "Search" at bounding box center [927, 125] width 41 height 18
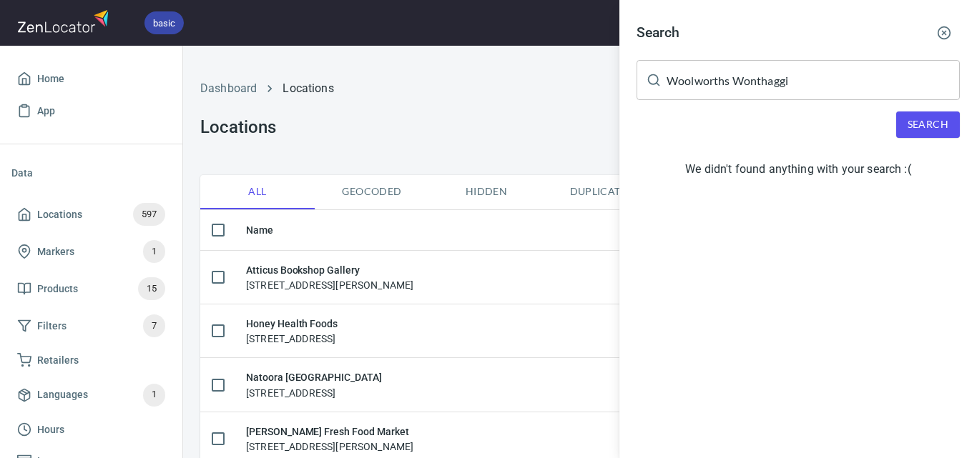
drag, startPoint x: 976, startPoint y: 86, endPoint x: 964, endPoint y: 95, distance: 14.7
click at [967, 92] on div "Search Woolworths Wonthaggi ​ Search We didn't found anything with your search …" at bounding box center [797, 103] width 357 height 207
click at [942, 123] on span "Search" at bounding box center [927, 125] width 41 height 18
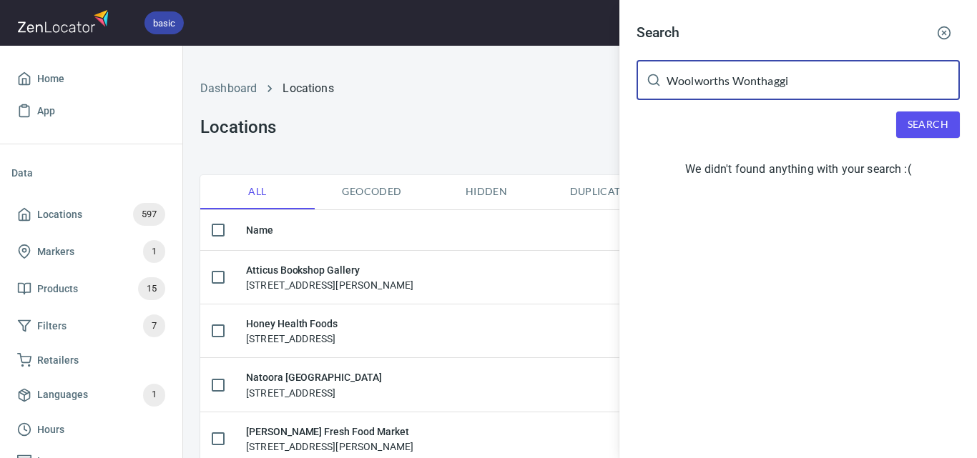
click at [760, 93] on input "Woolworths Wonthaggi" at bounding box center [812, 80] width 293 height 40
paste input "Metro Milk"
type input "Metro Milk"
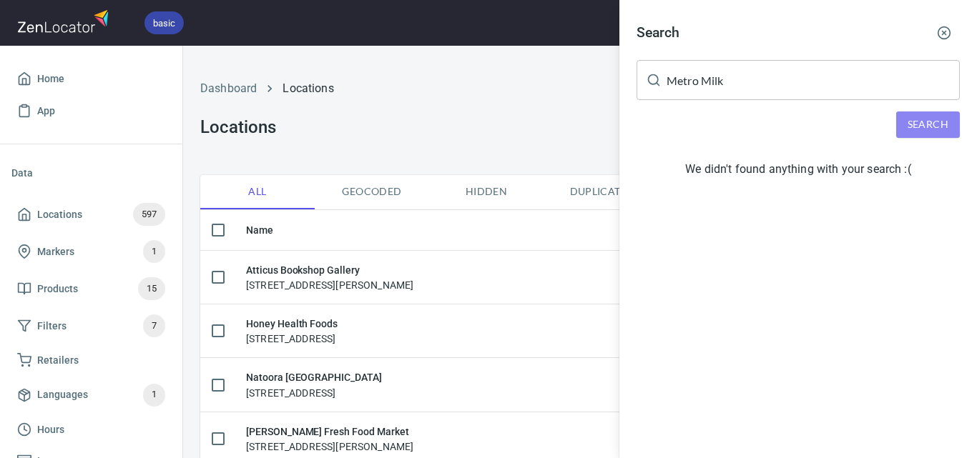
click at [913, 119] on span "Search" at bounding box center [927, 125] width 41 height 18
click at [939, 121] on span "Search" at bounding box center [927, 125] width 41 height 18
click at [939, 133] on span "Search" at bounding box center [927, 125] width 41 height 18
drag, startPoint x: 432, startPoint y: 97, endPoint x: 714, endPoint y: 105, distance: 282.5
click at [440, 97] on div at bounding box center [488, 229] width 977 height 458
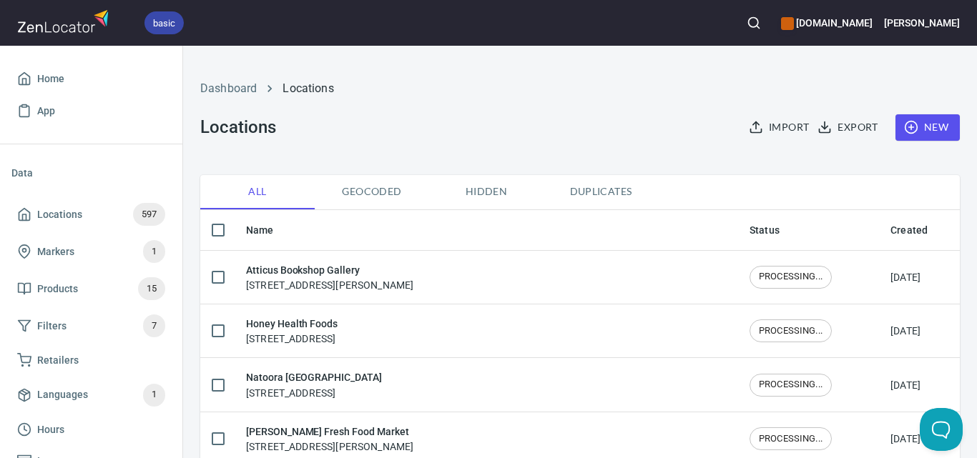
click at [912, 129] on span "New" at bounding box center [927, 128] width 41 height 18
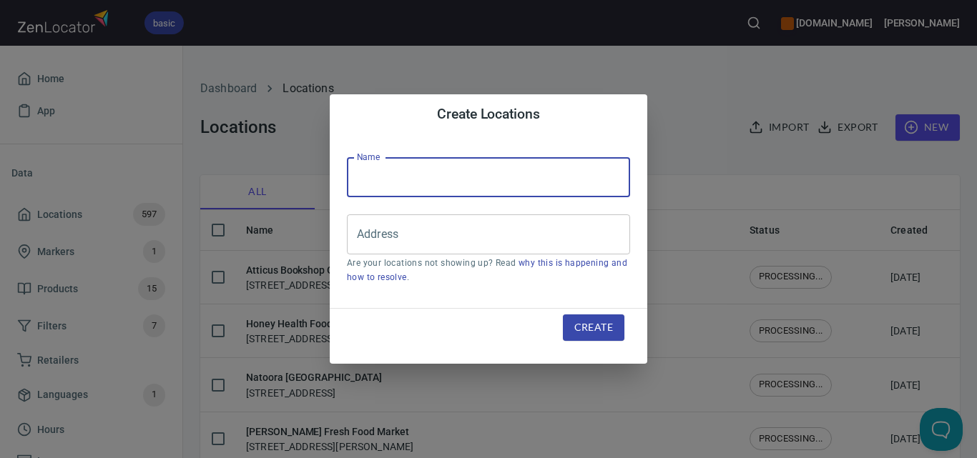
click at [400, 178] on input "text" at bounding box center [488, 177] width 283 height 40
paste input "Metro Milk"
type input "Metro Milk"
click at [462, 227] on input "Address" at bounding box center [477, 234] width 249 height 27
paste input "PICK UP/ Blackbirds Log. Pty LTD, [GEOGRAPHIC_DATA]"
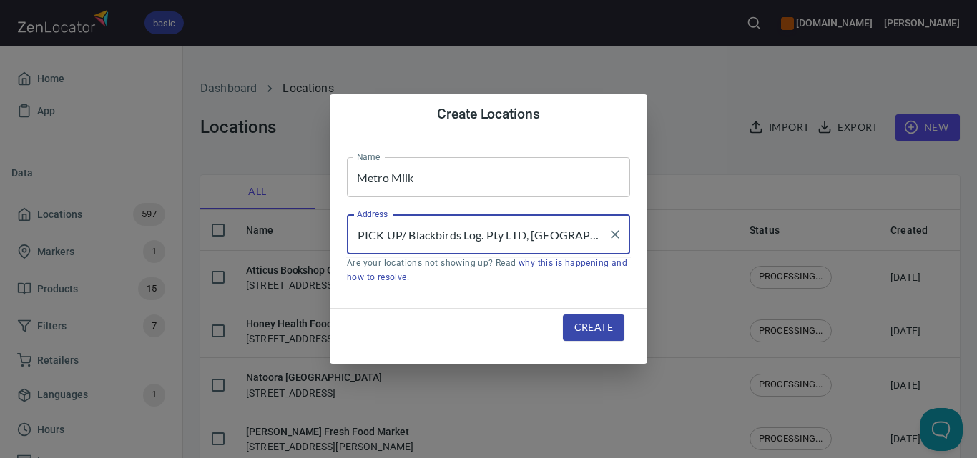
scroll to position [0, 77]
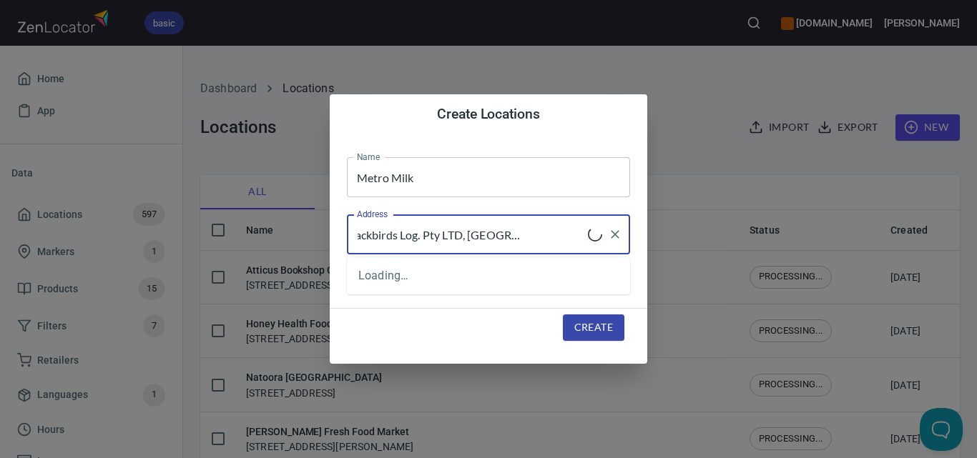
type input "PICK UP/ Blackbirds Log. Pty LTD, [GEOGRAPHIC_DATA]"
click at [587, 327] on span "Create" at bounding box center [593, 328] width 39 height 18
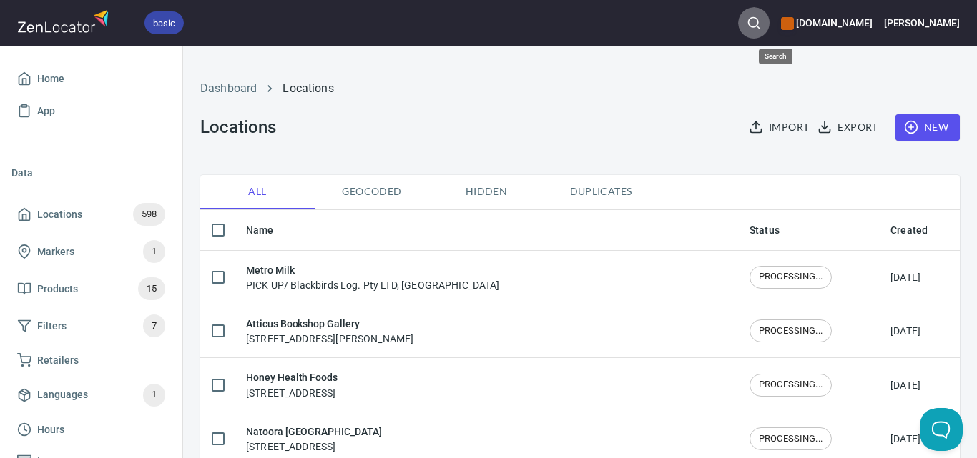
click at [769, 14] on button "button" at bounding box center [753, 22] width 31 height 31
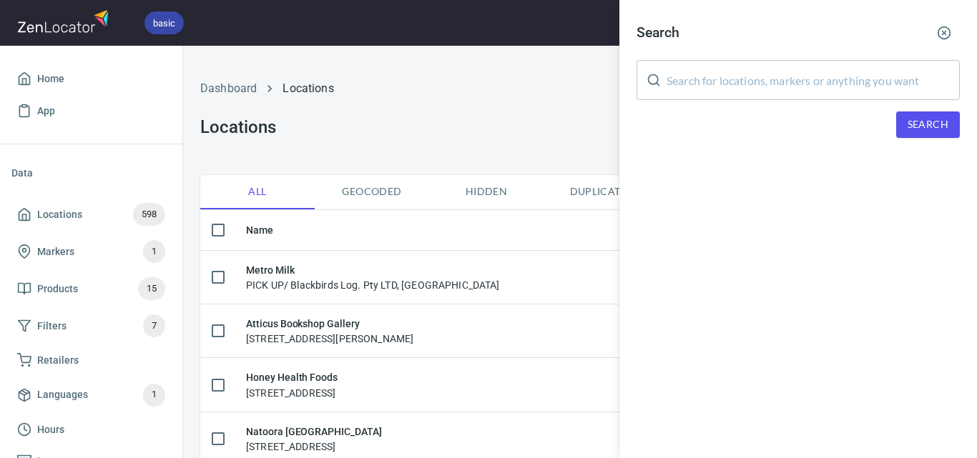
click at [840, 88] on input "text" at bounding box center [812, 80] width 293 height 40
paste input "GOLDIEBOY BURGER CO"
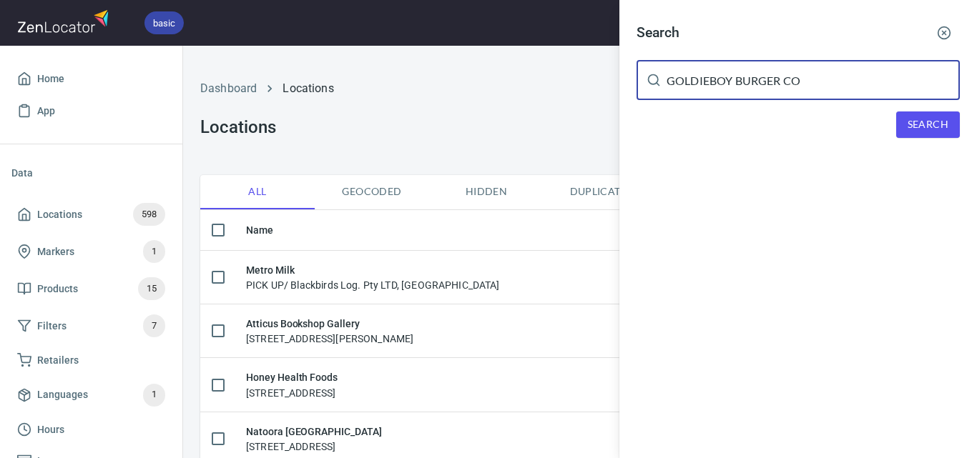
type input "GOLDIEBOY BURGER CO"
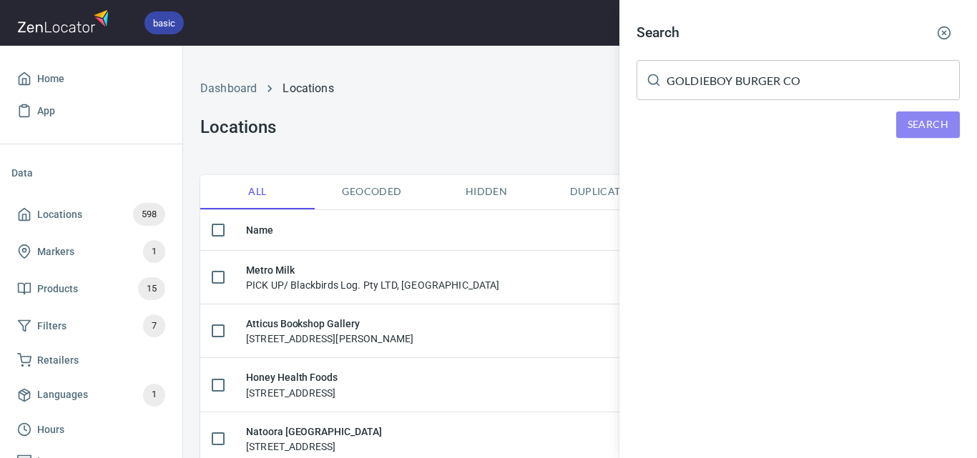
click at [926, 125] on span "Search" at bounding box center [927, 125] width 41 height 18
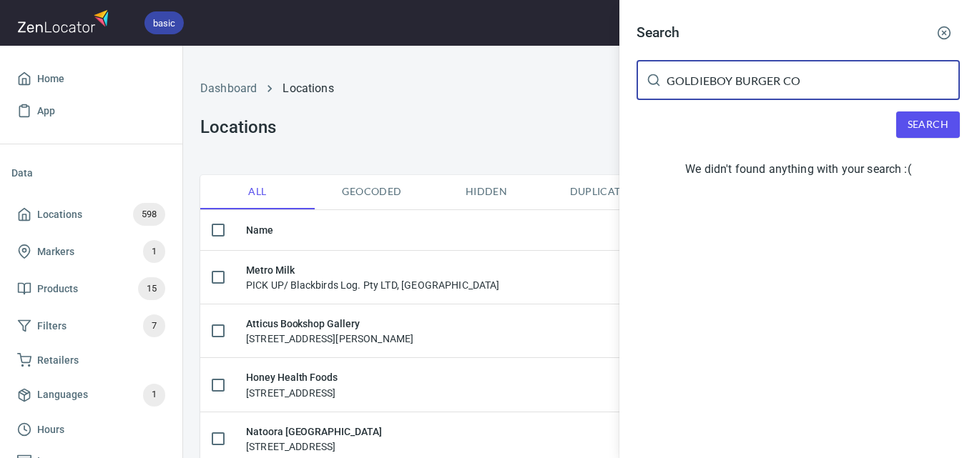
drag, startPoint x: 823, startPoint y: 89, endPoint x: 735, endPoint y: 94, distance: 88.0
click at [735, 94] on input "GOLDIEBOY BURGER CO" at bounding box center [812, 80] width 293 height 40
